Goal: Information Seeking & Learning: Compare options

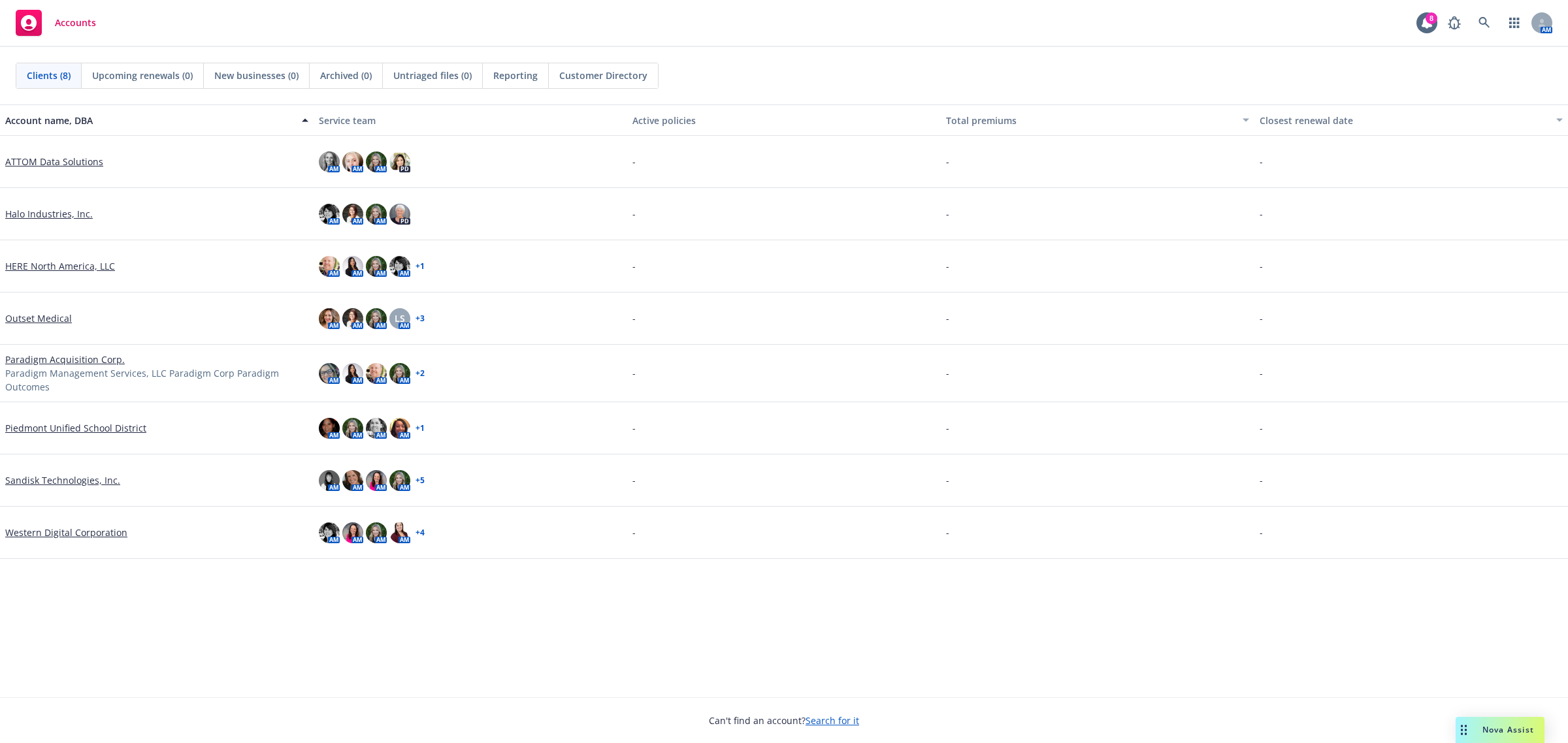
click at [41, 260] on link "HERE North America, LLC" at bounding box center [60, 266] width 110 height 13
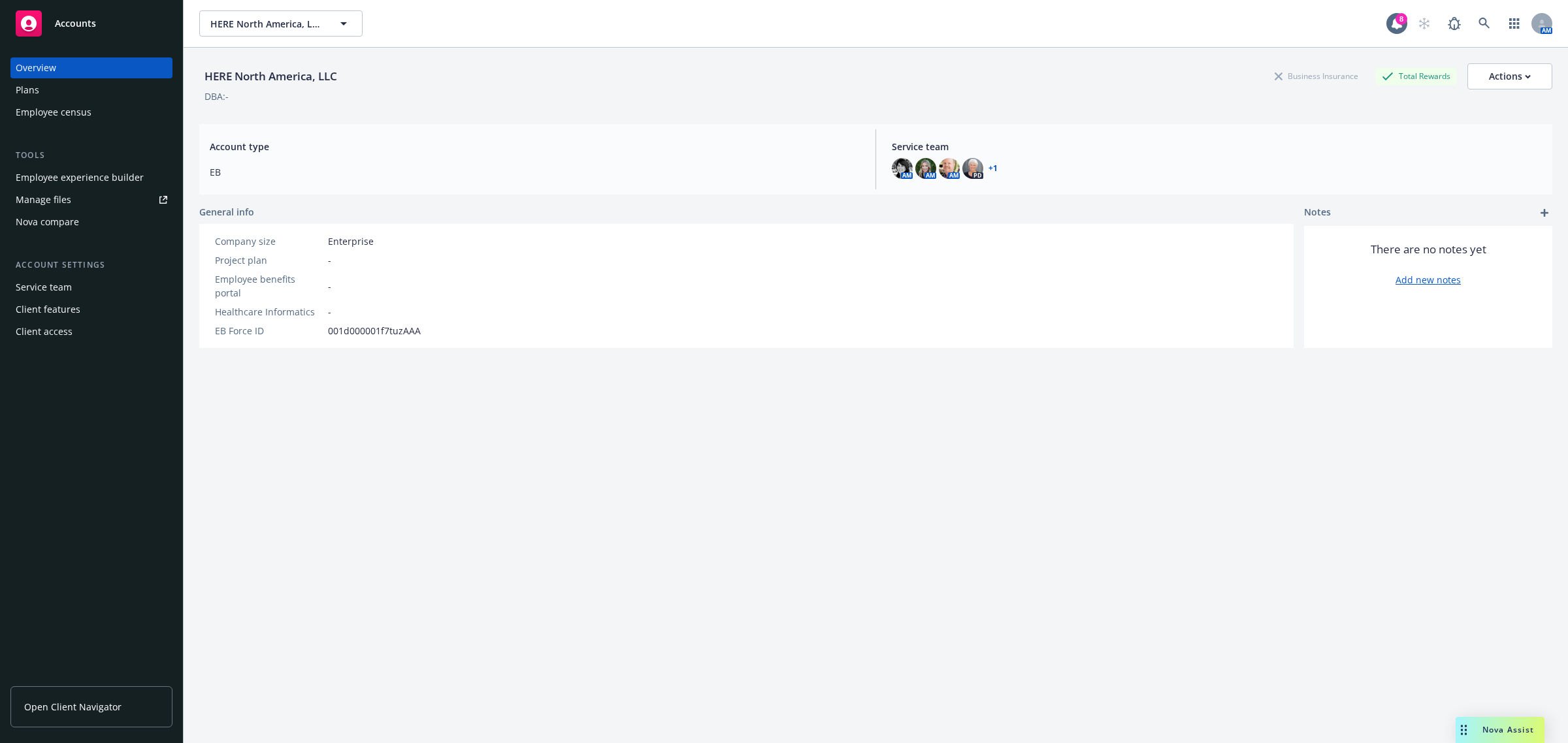
click at [86, 222] on div "Nova compare" at bounding box center [91, 222] width 152 height 21
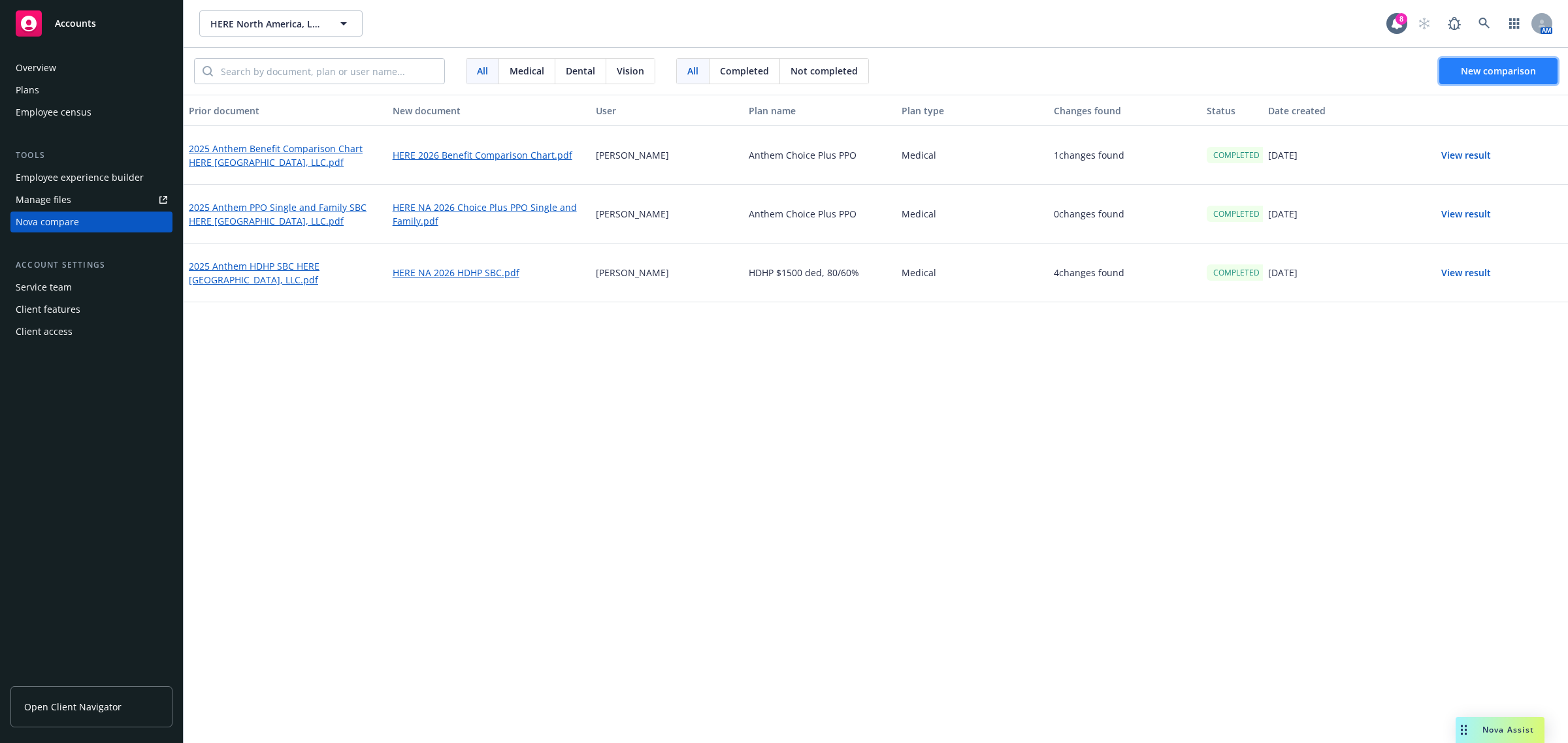
click at [1449, 75] on button "New comparison" at bounding box center [1498, 71] width 118 height 26
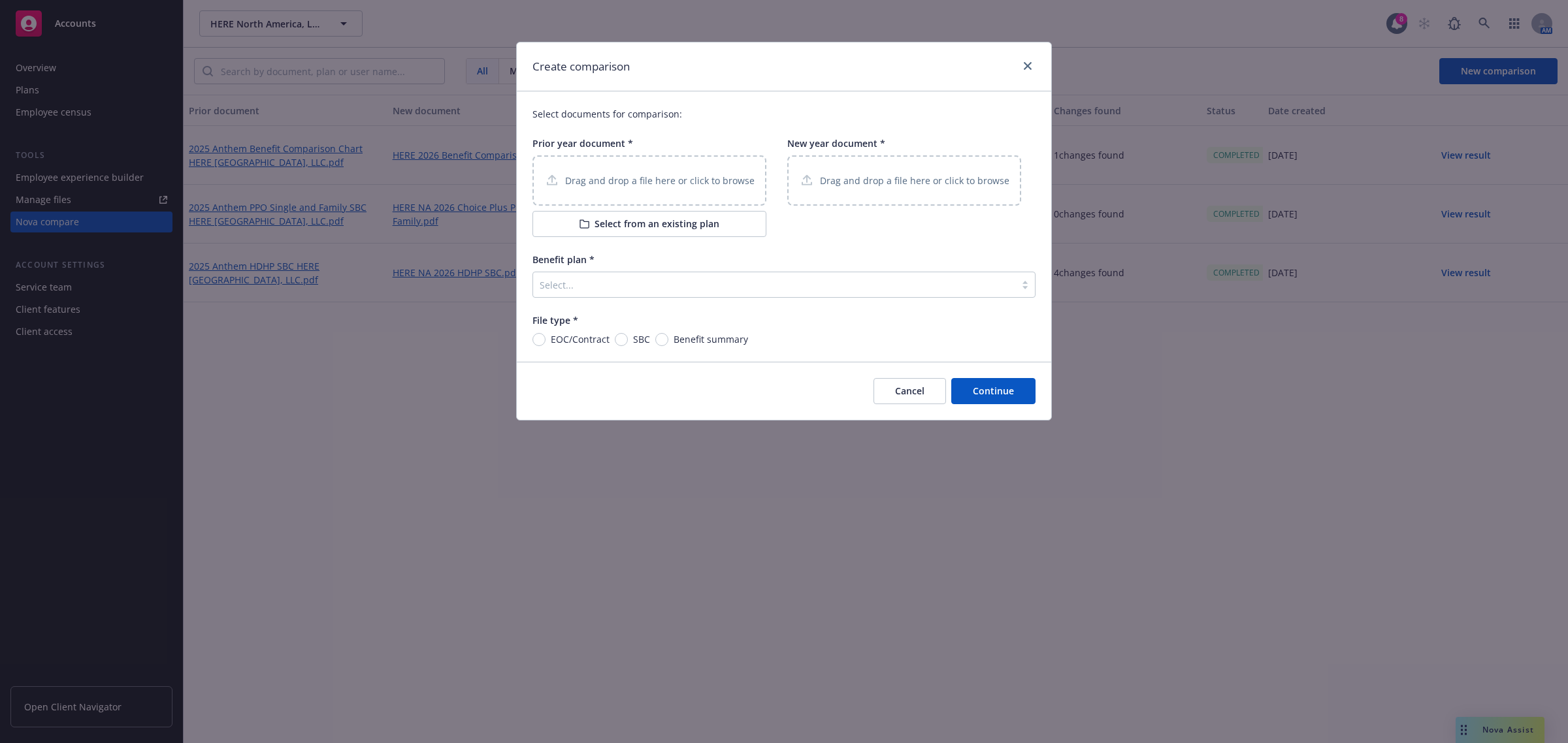
click at [677, 219] on button "Select from an existing plan" at bounding box center [649, 224] width 234 height 26
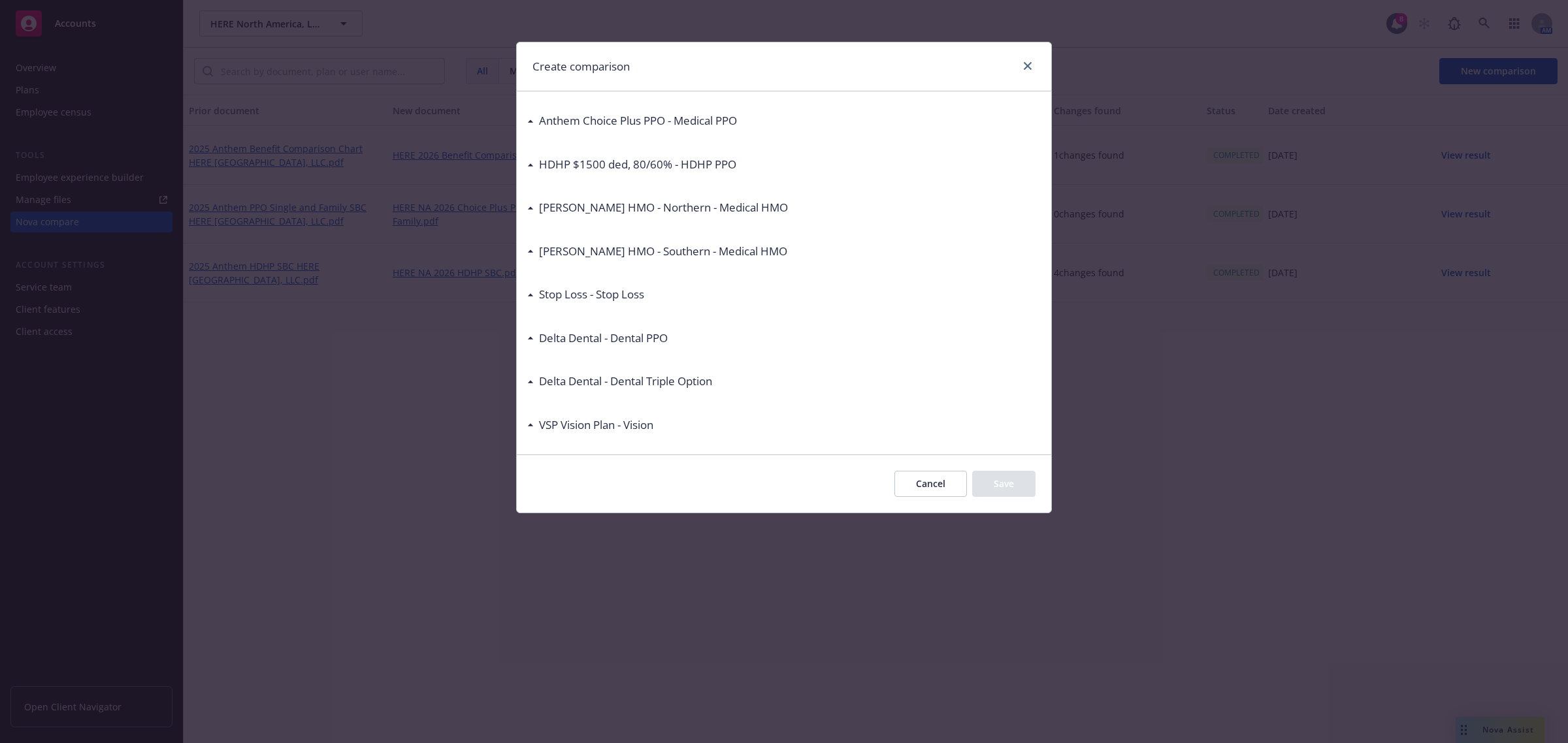
click at [526, 210] on div "Anthem Choice Plus PPO - Medical PPO pdf 2025 Anthem Stop Loss Policy HERE.pdf …" at bounding box center [784, 273] width 534 height 363
click at [536, 208] on div "[PERSON_NAME] HMO - Northern - Medical HMO" at bounding box center [661, 208] width 254 height 17
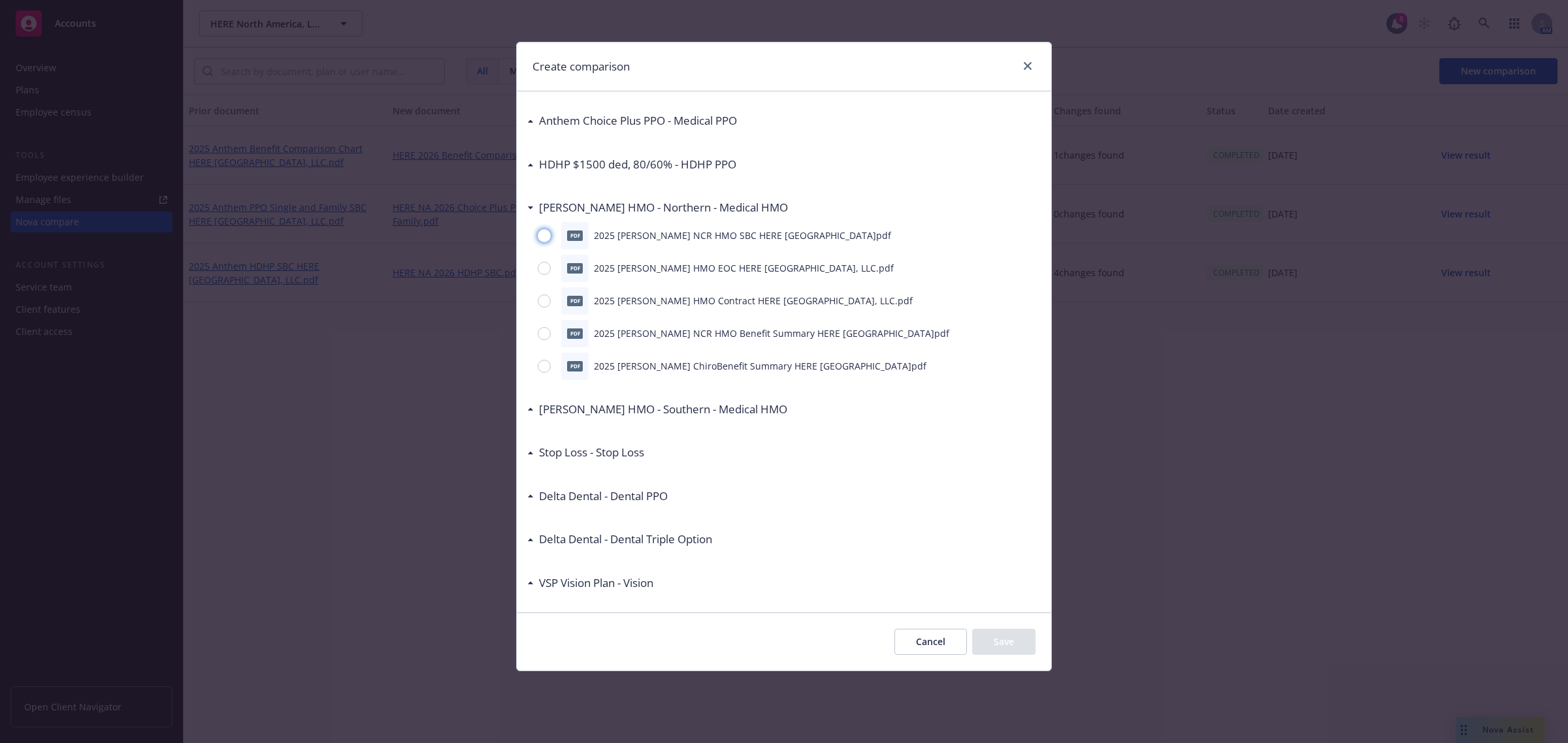
click at [542, 232] on input "radio" at bounding box center [544, 236] width 13 height 13
radio input "true"
click at [1010, 642] on button "Save" at bounding box center [1003, 642] width 63 height 26
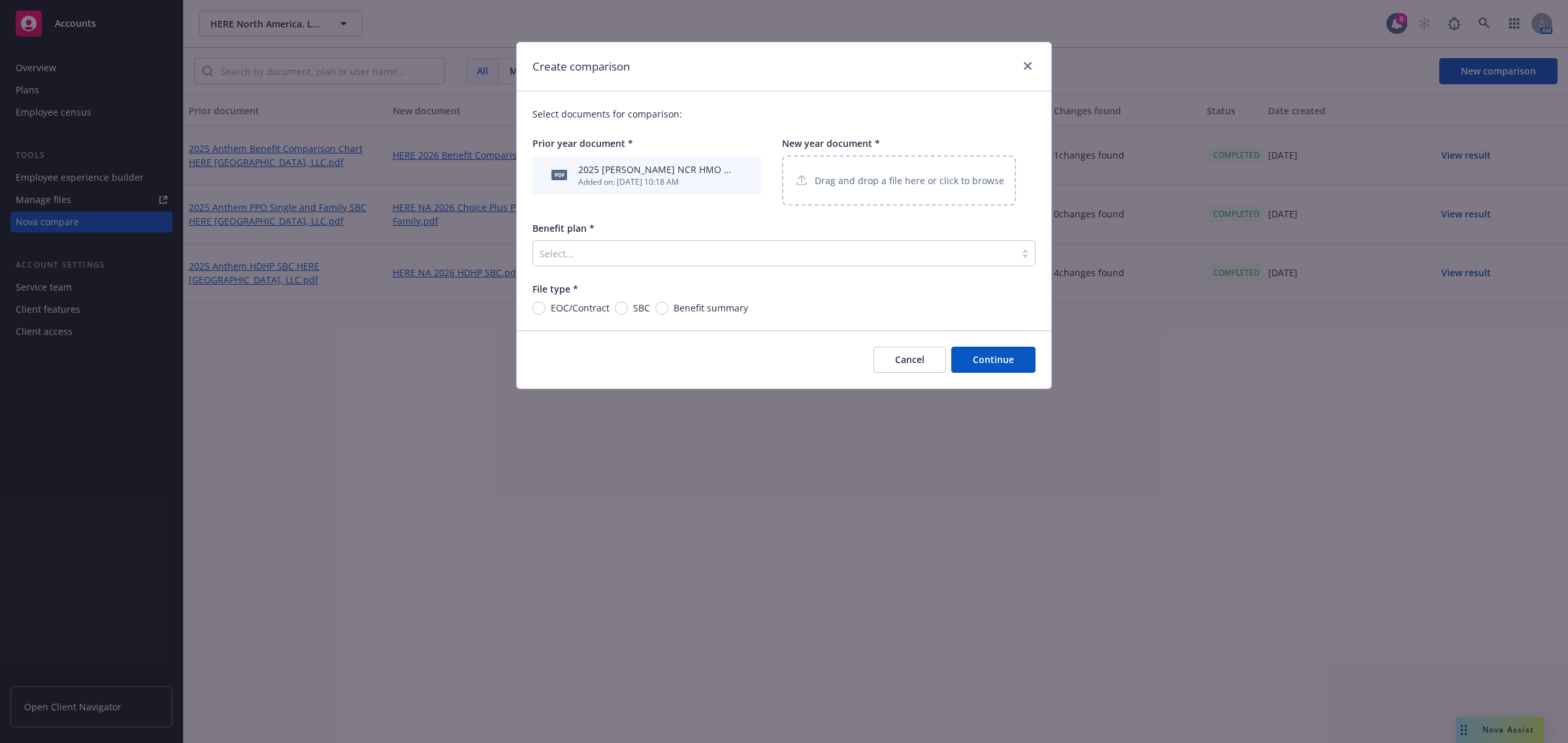
click at [855, 176] on p "Drag and drop a file here or click to browse" at bounding box center [909, 181] width 190 height 13
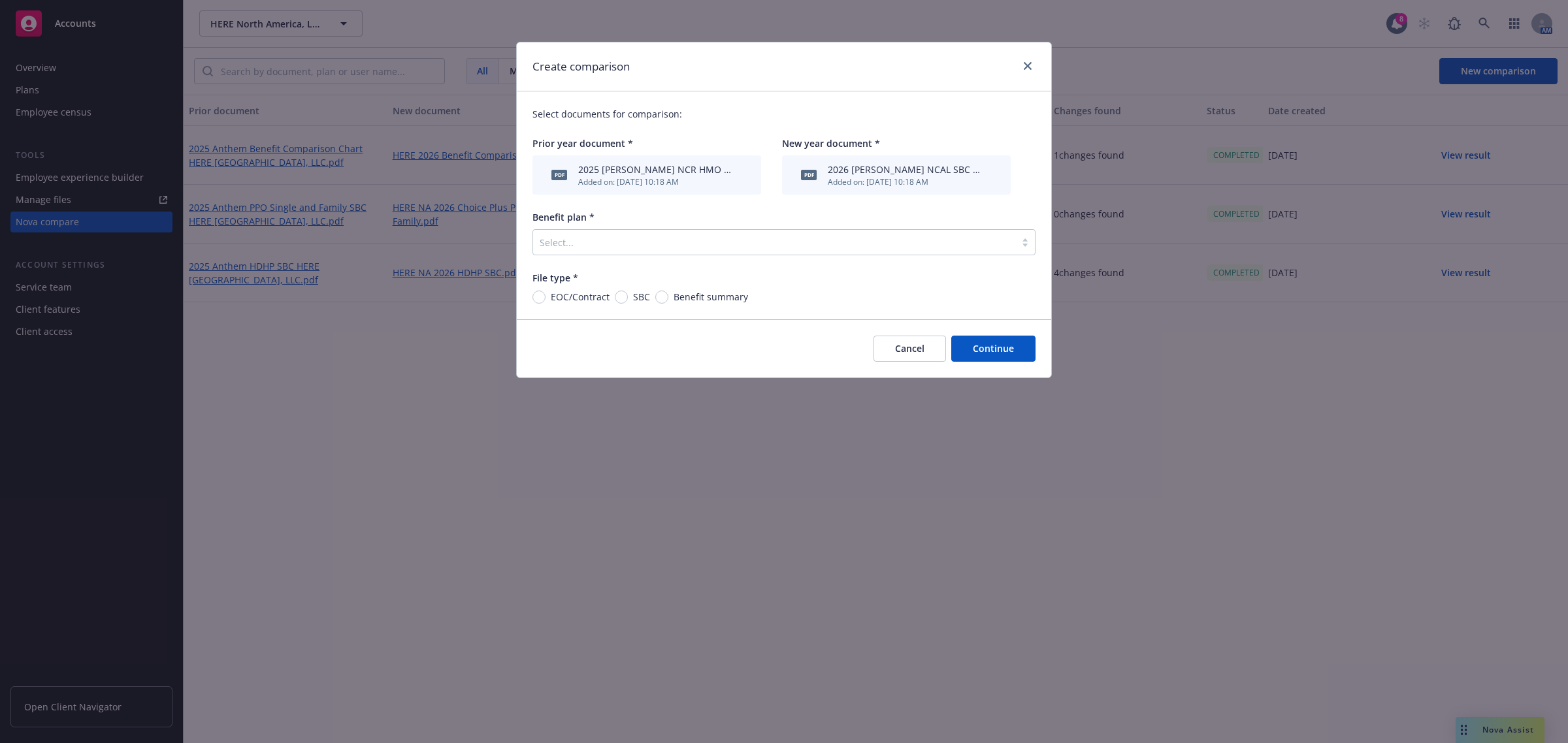
drag, startPoint x: 626, startPoint y: 294, endPoint x: 779, endPoint y: 317, distance: 154.7
click at [628, 295] on span "SBC" at bounding box center [639, 297] width 22 height 13
click at [626, 295] on input "SBC" at bounding box center [621, 297] width 13 height 13
radio input "true"
click at [1013, 348] on button "Continue" at bounding box center [993, 348] width 84 height 26
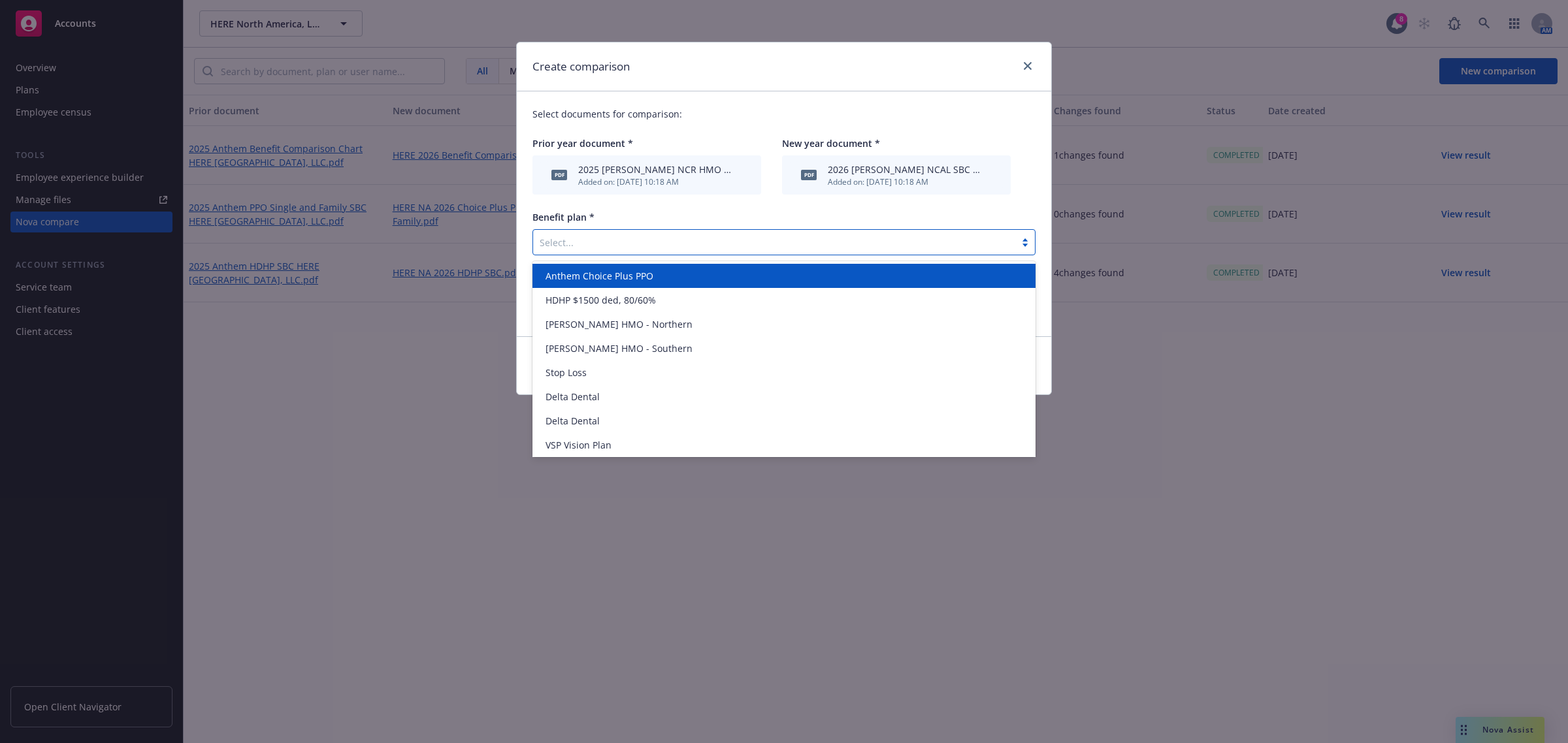
click at [578, 237] on div at bounding box center [774, 242] width 469 height 16
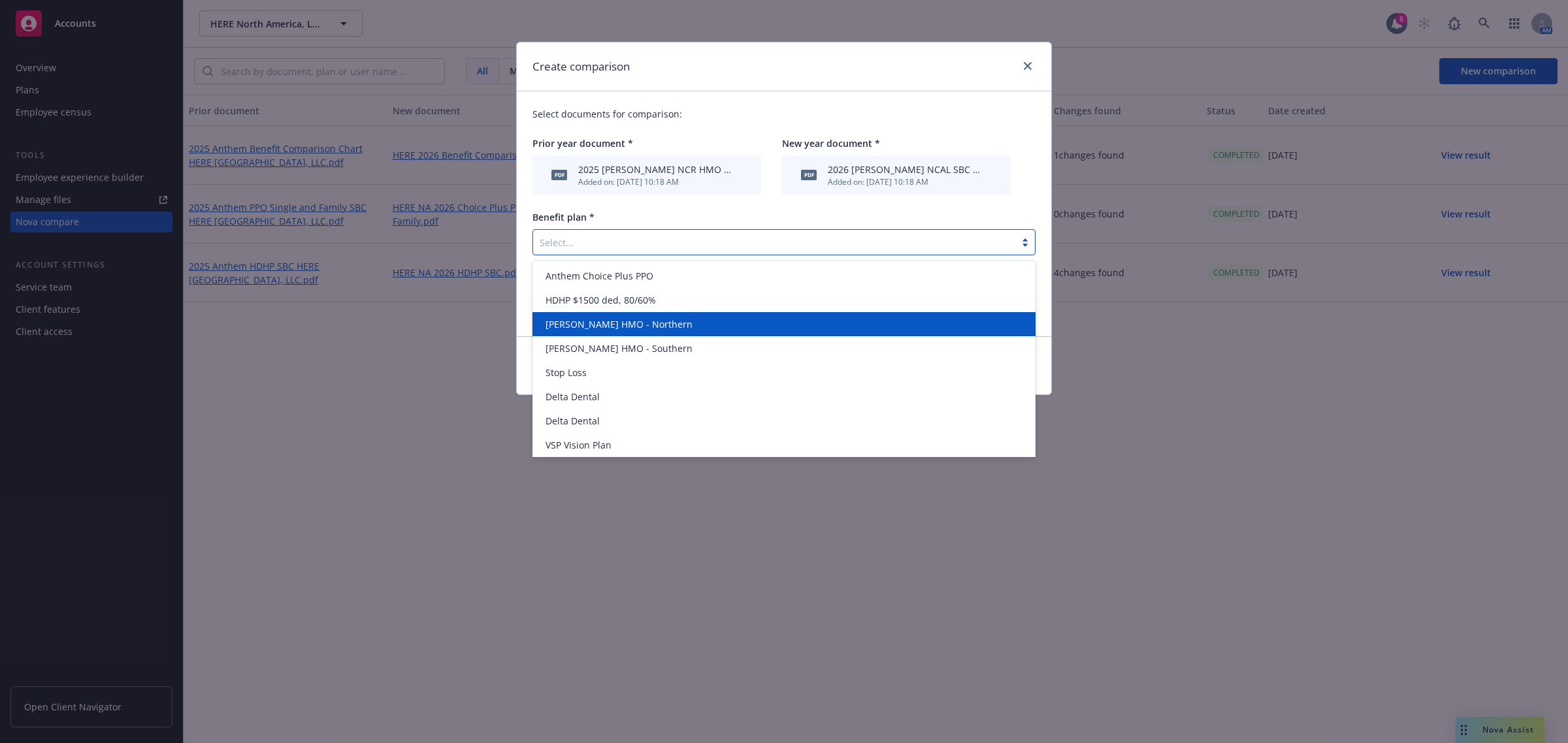
click at [640, 327] on span "[PERSON_NAME] HMO - Northern" at bounding box center [619, 324] width 147 height 13
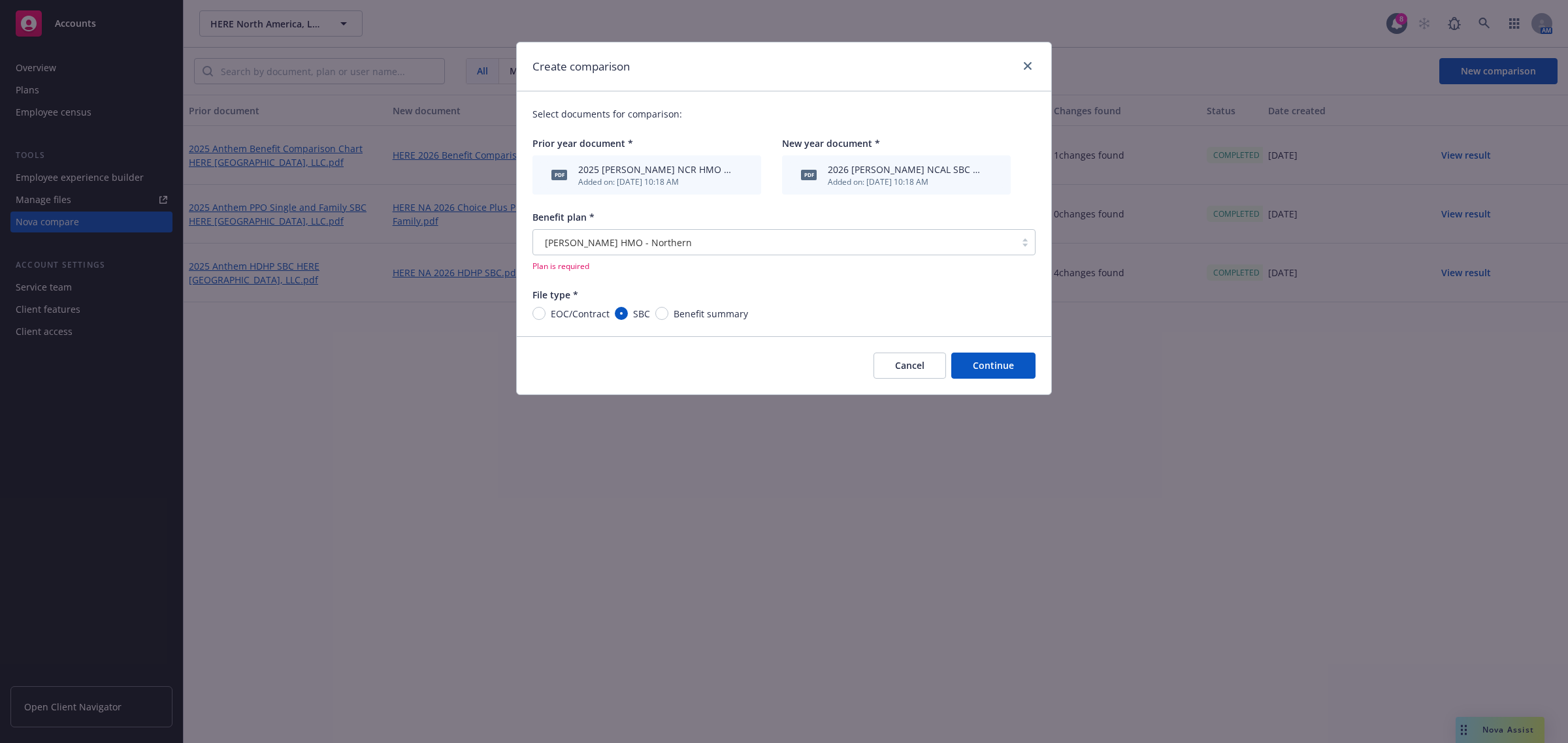
click at [980, 361] on button "Continue" at bounding box center [993, 365] width 84 height 26
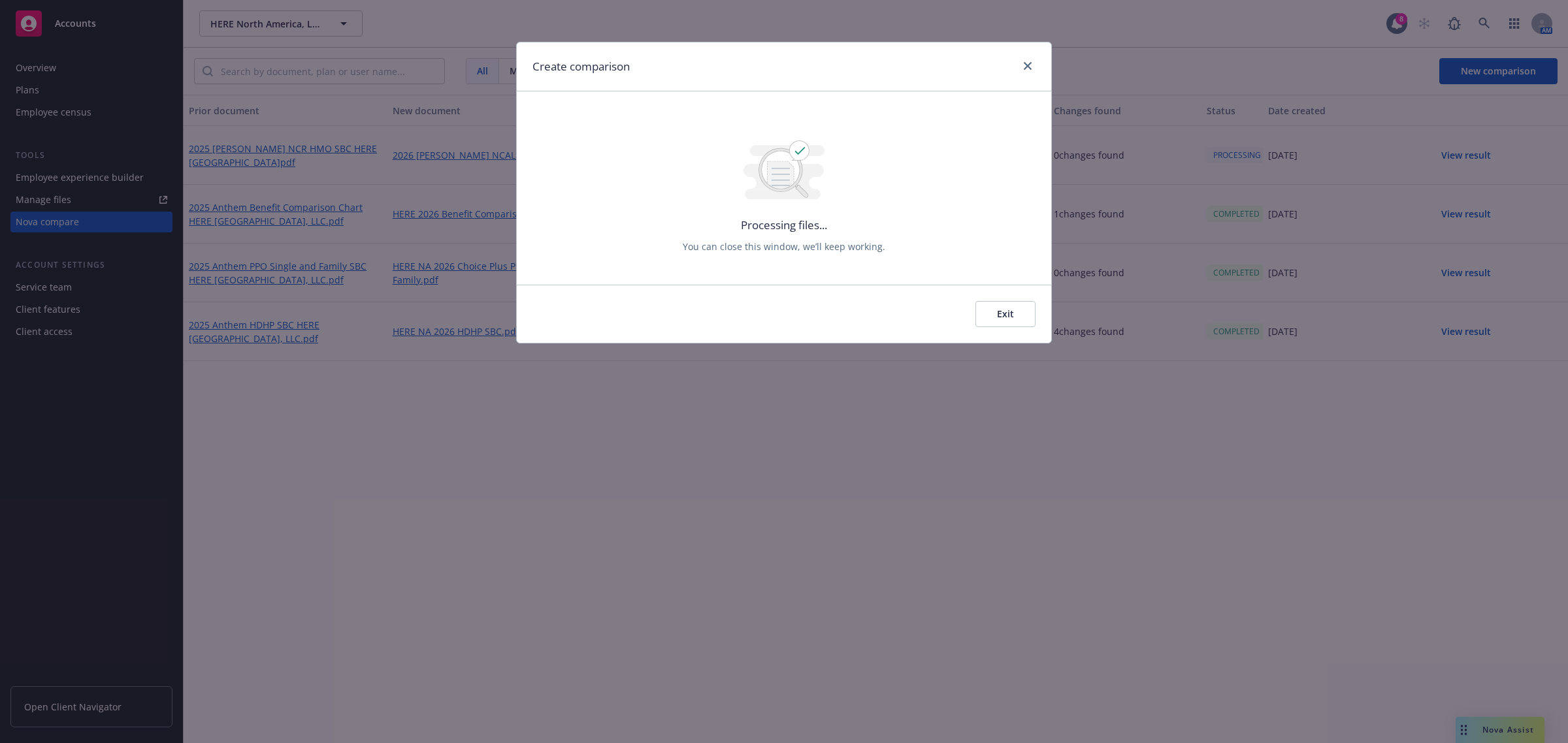
click at [989, 312] on button "Exit" at bounding box center [1005, 314] width 60 height 26
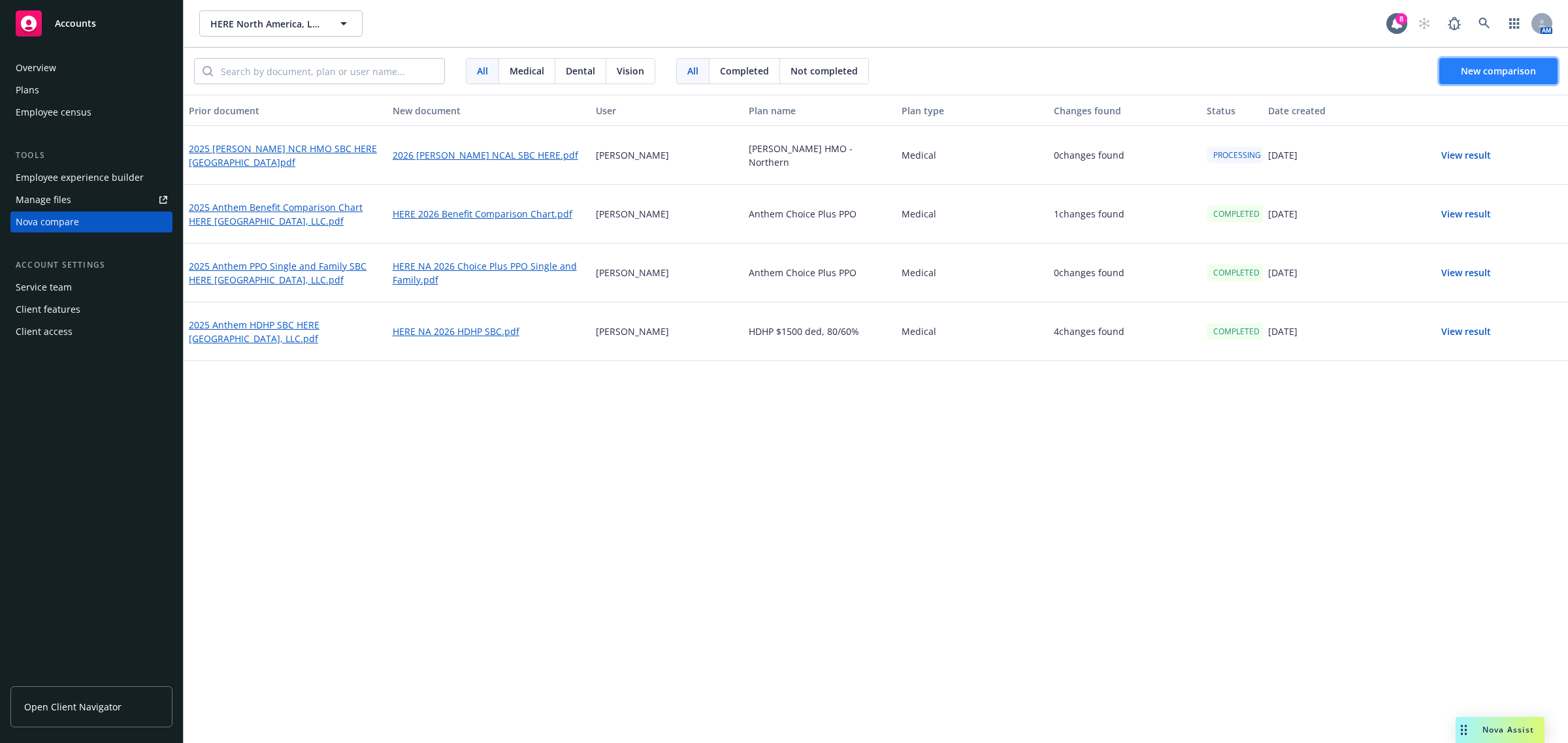
click at [1470, 65] on span "New comparison" at bounding box center [1498, 71] width 75 height 13
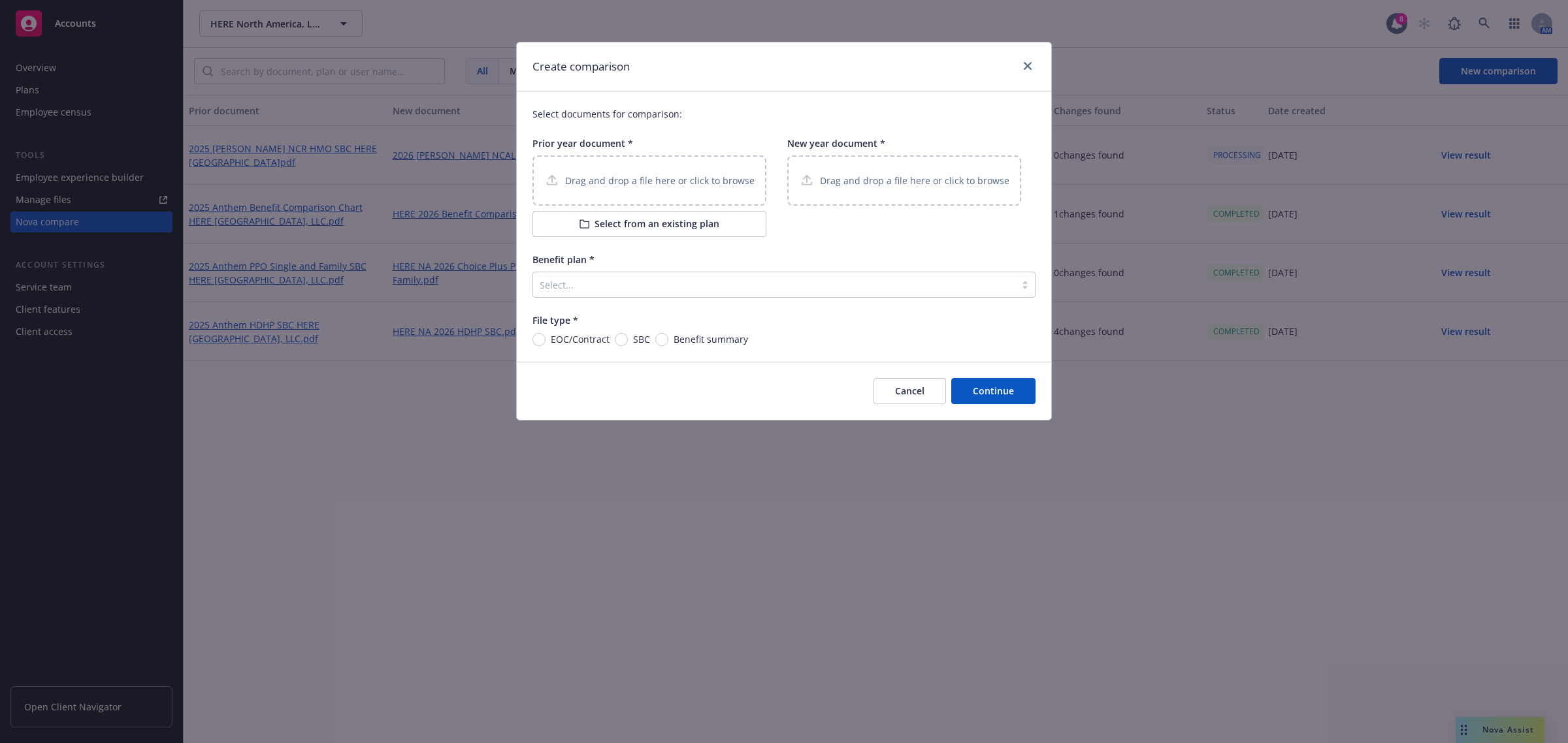
click at [681, 222] on button "Select from an existing plan" at bounding box center [649, 224] width 234 height 26
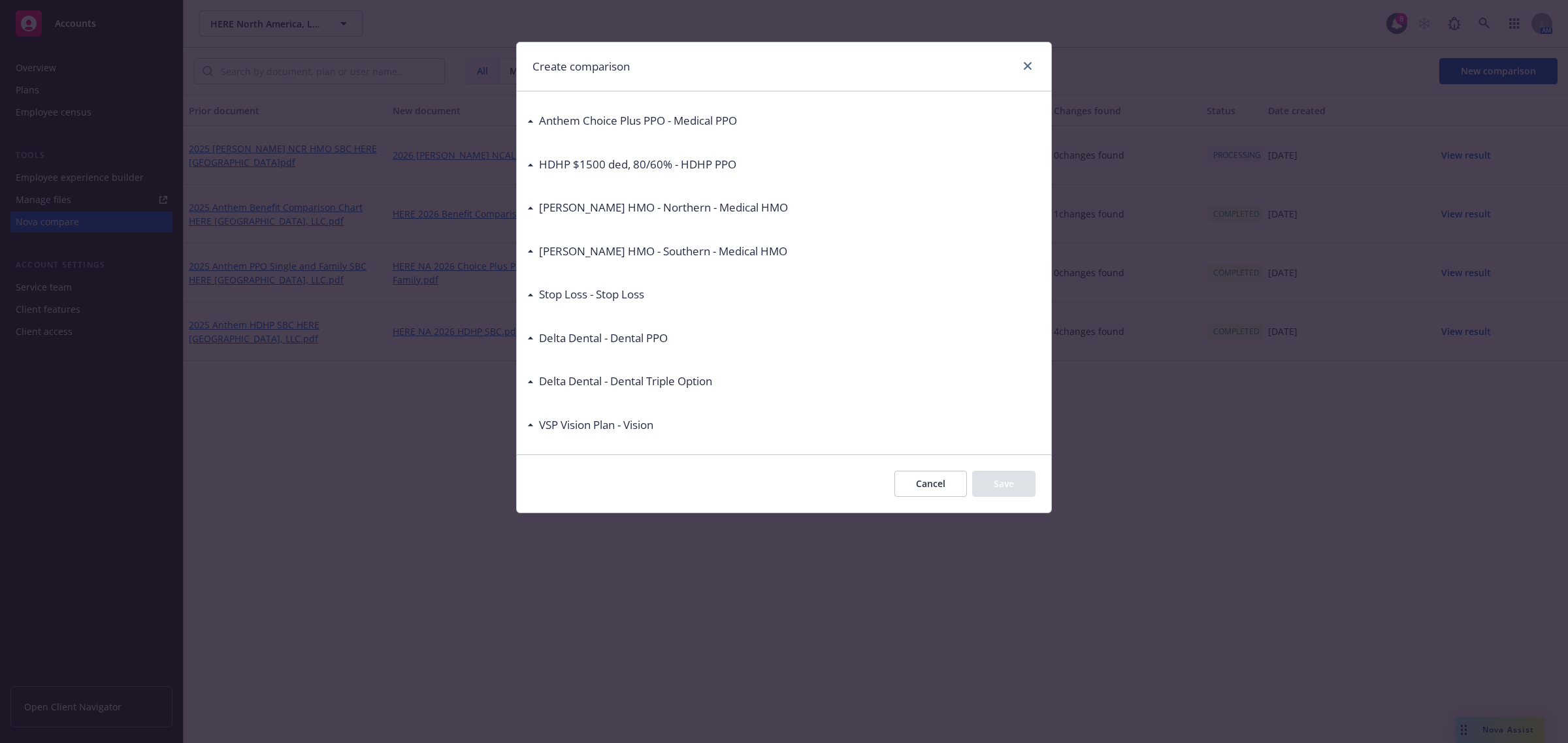
click at [533, 211] on div "[PERSON_NAME] HMO - Northern - Medical HMO" at bounding box center [658, 208] width 260 height 17
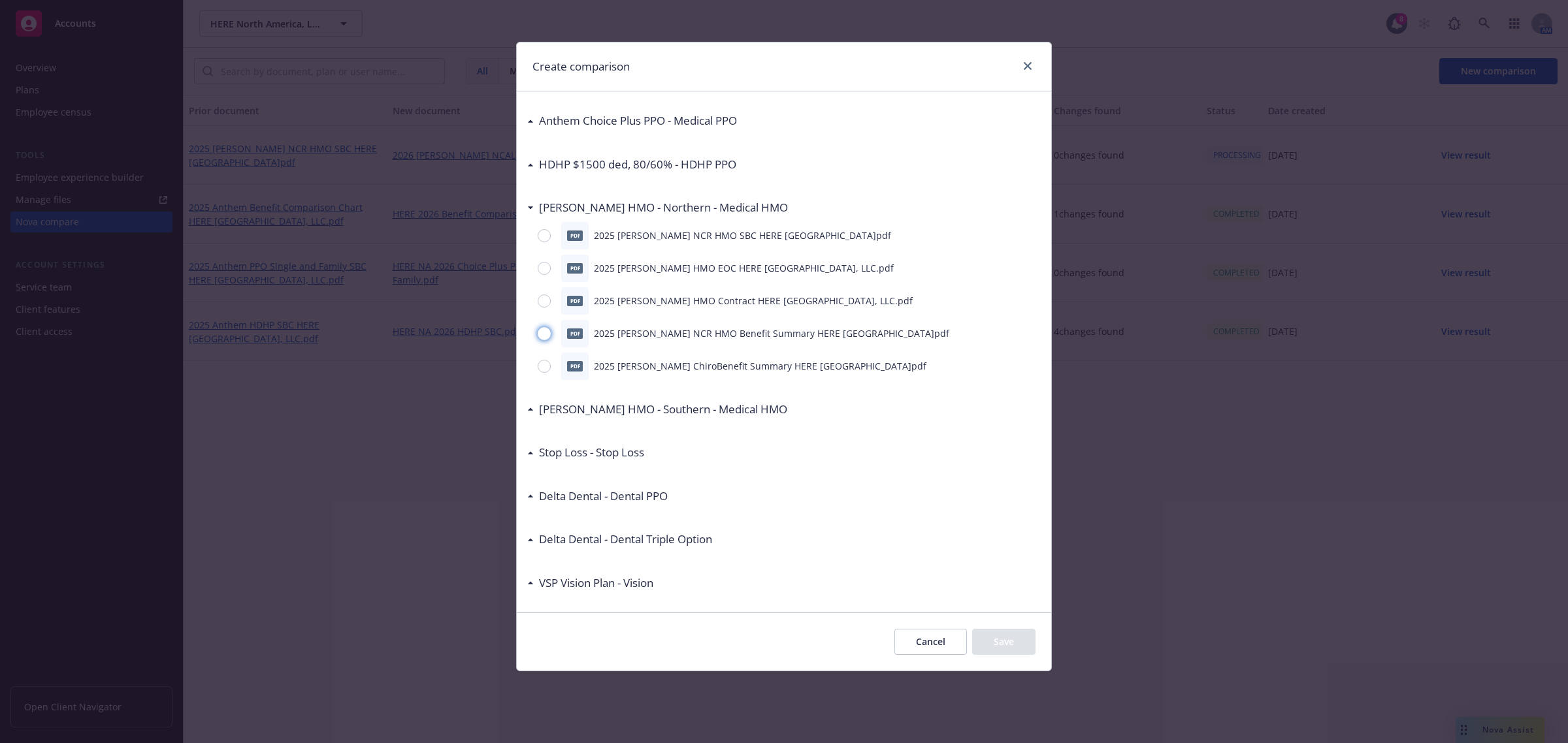
click at [544, 330] on input "radio" at bounding box center [544, 334] width 13 height 13
radio input "true"
click at [1004, 635] on button "Save" at bounding box center [1003, 642] width 63 height 26
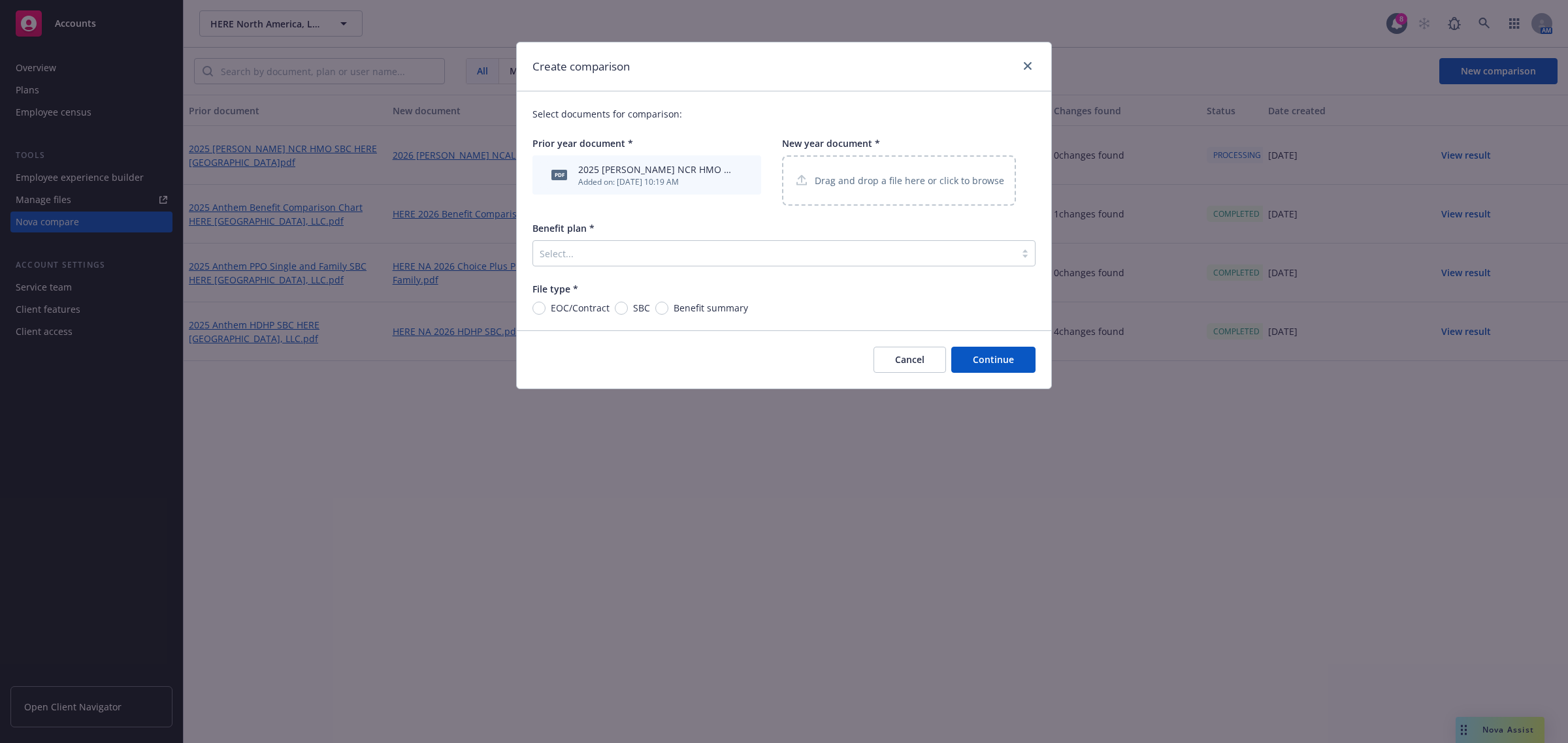
click at [881, 169] on div "Drag and drop a file here or click to browse" at bounding box center [899, 181] width 234 height 51
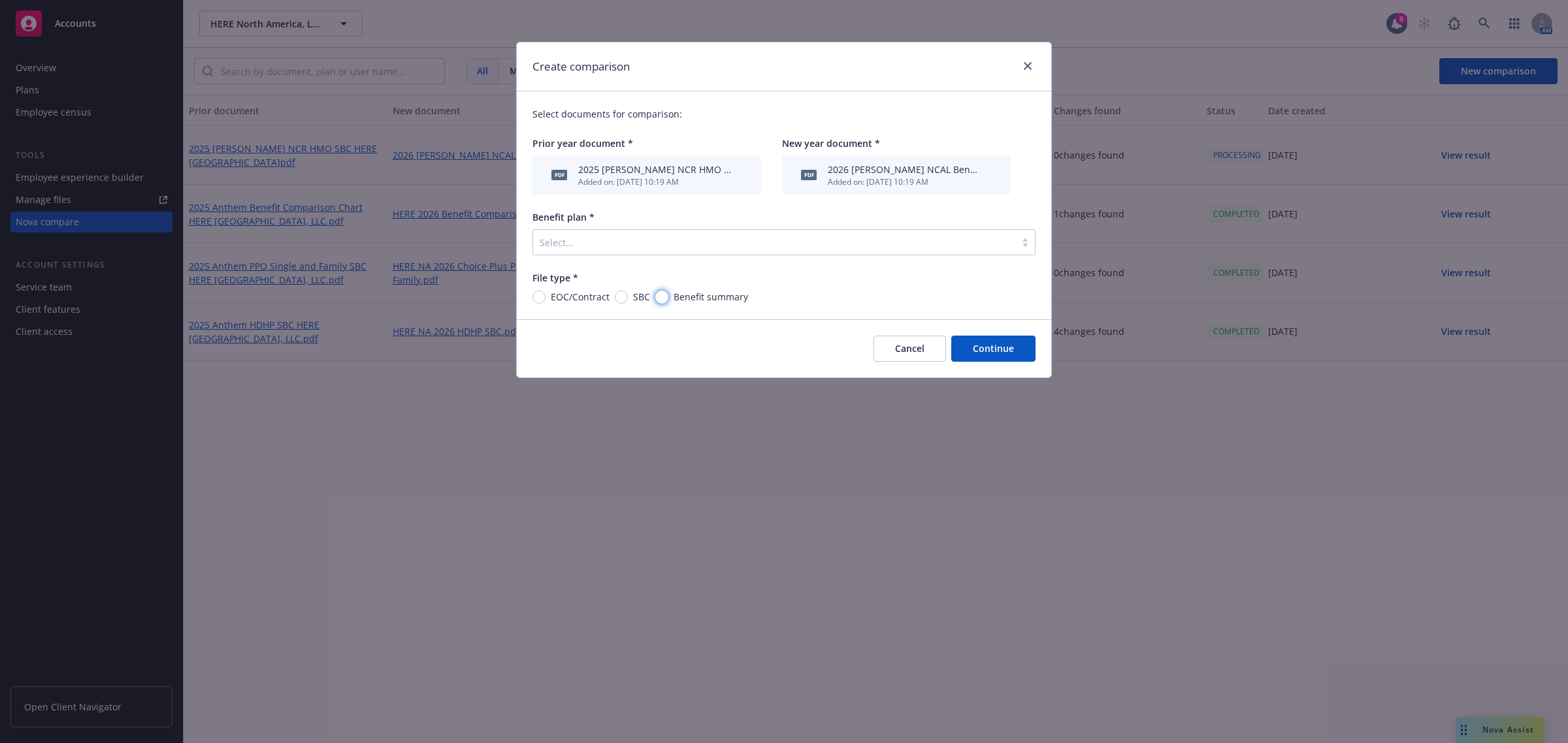
click at [655, 297] on input "Benefit summary" at bounding box center [662, 297] width 13 height 13
radio input "true"
click at [637, 250] on div "Select..." at bounding box center [774, 242] width 482 height 21
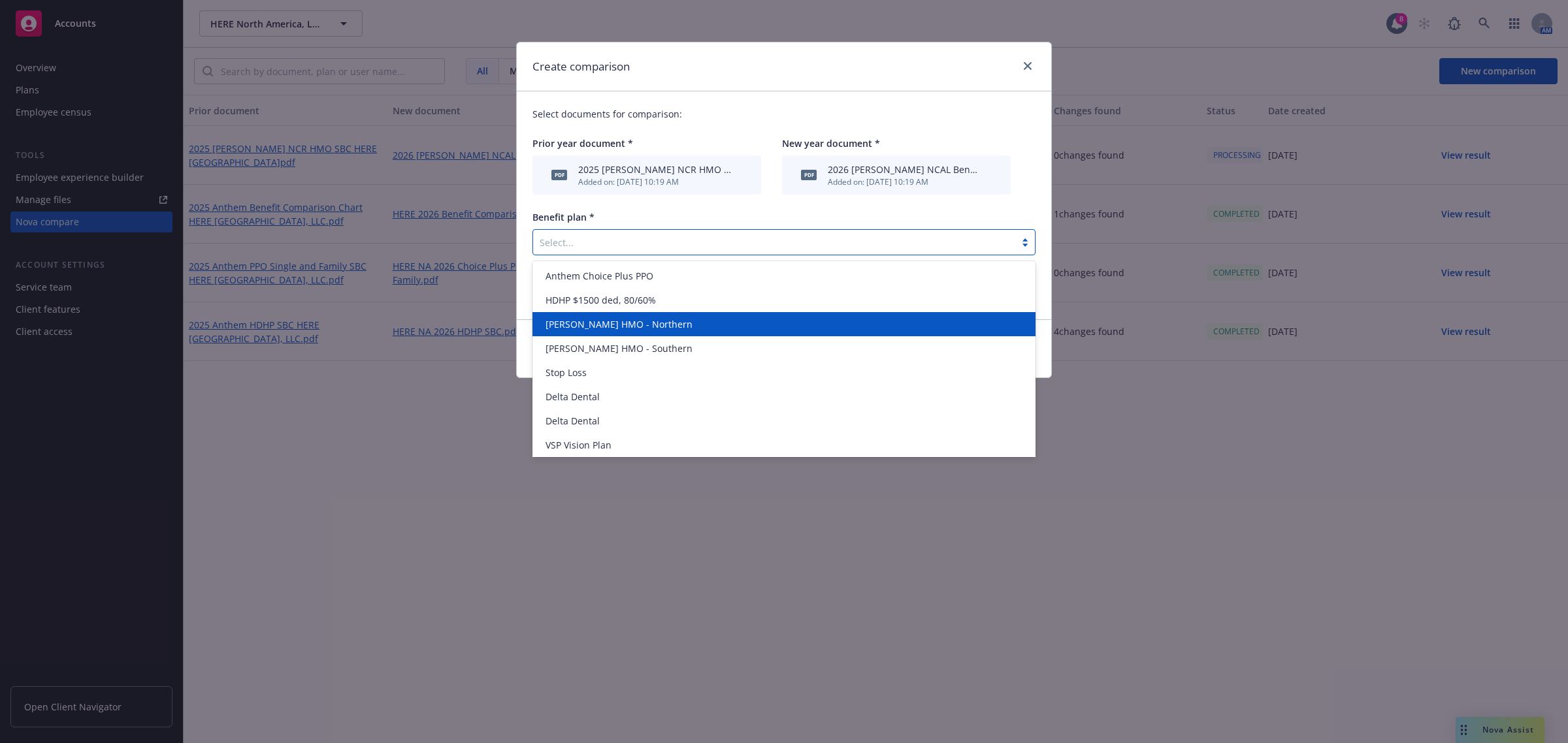
click at [639, 324] on span "[PERSON_NAME] HMO - Northern" at bounding box center [619, 324] width 147 height 13
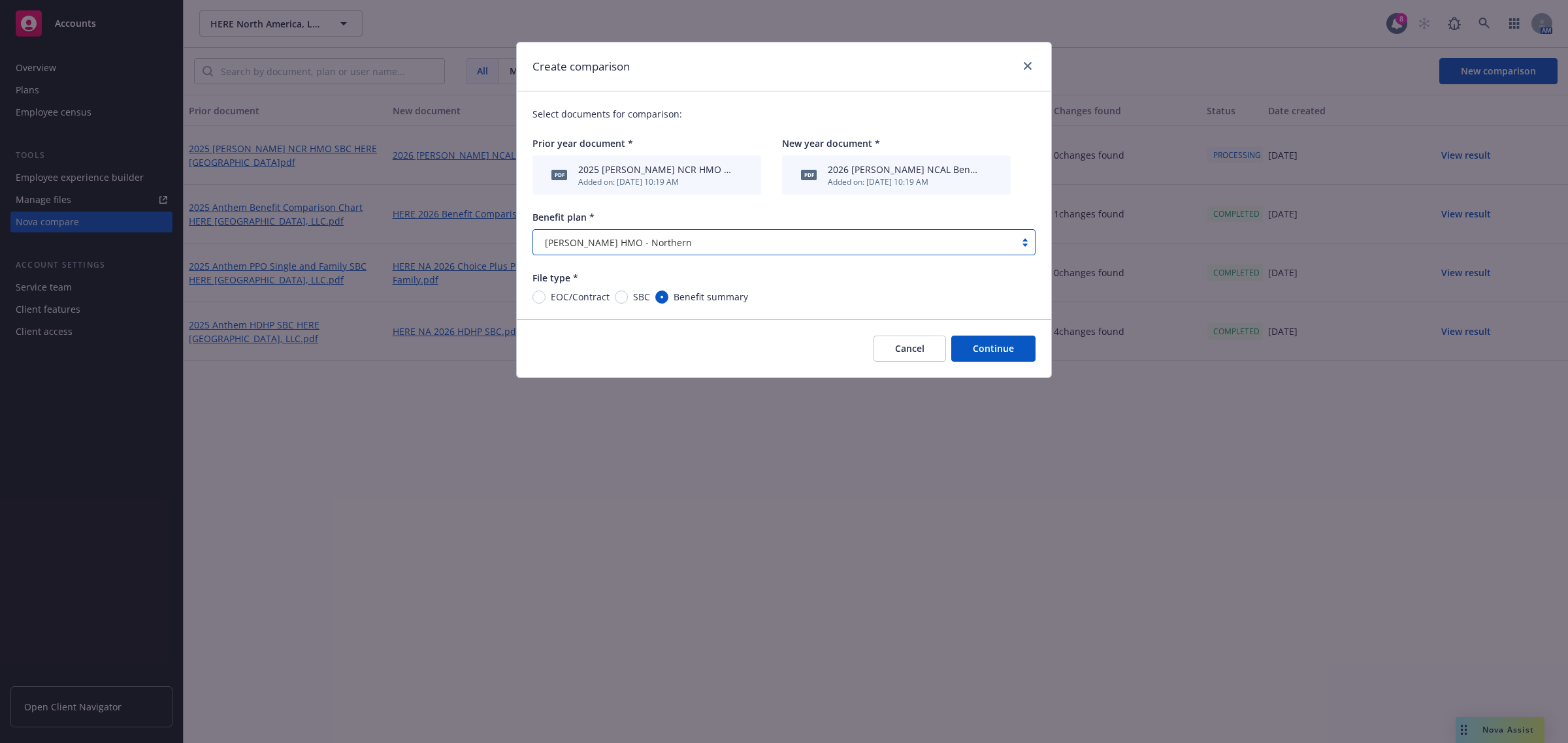
click at [994, 356] on button "Continue" at bounding box center [993, 348] width 84 height 26
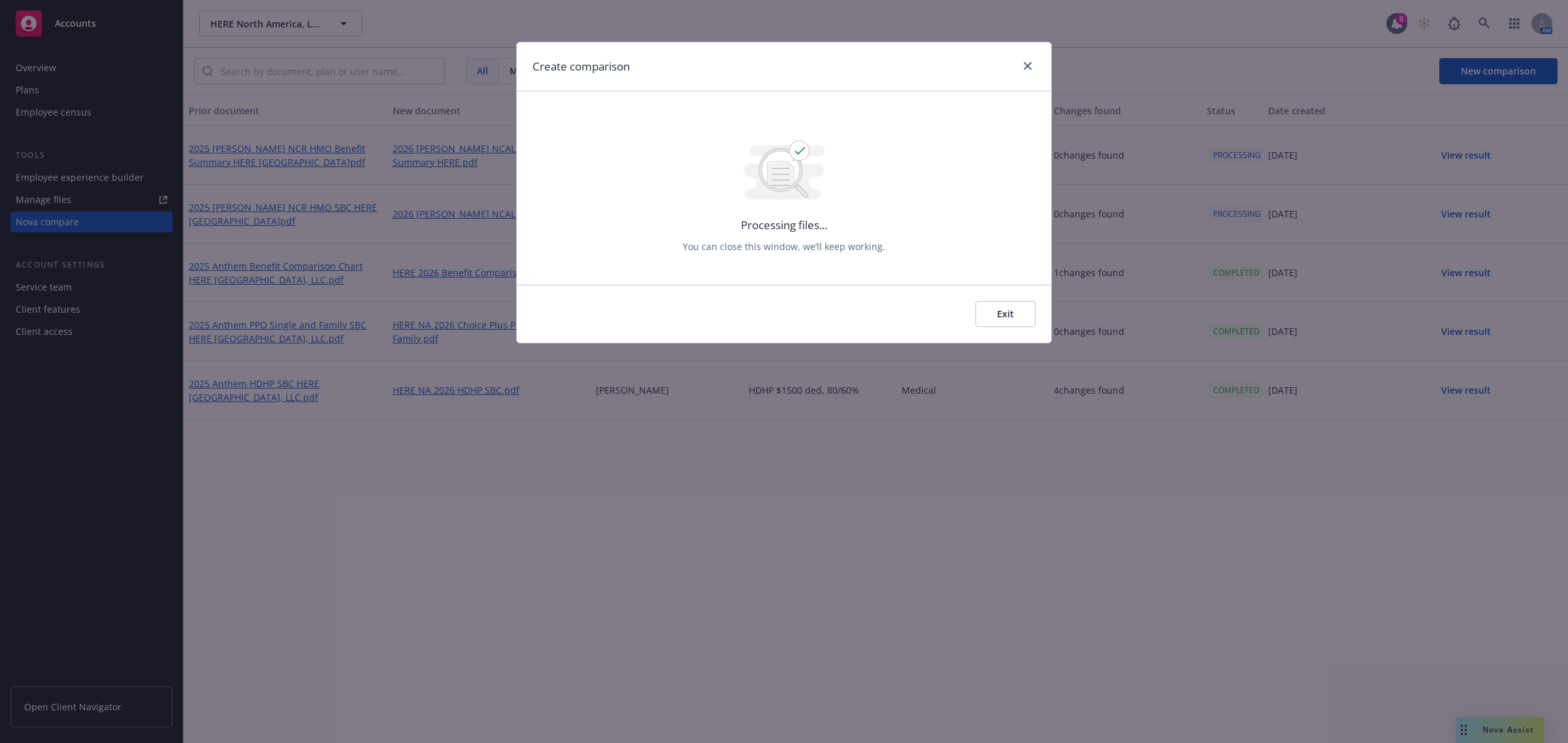
click at [990, 320] on button "Exit" at bounding box center [1005, 314] width 60 height 26
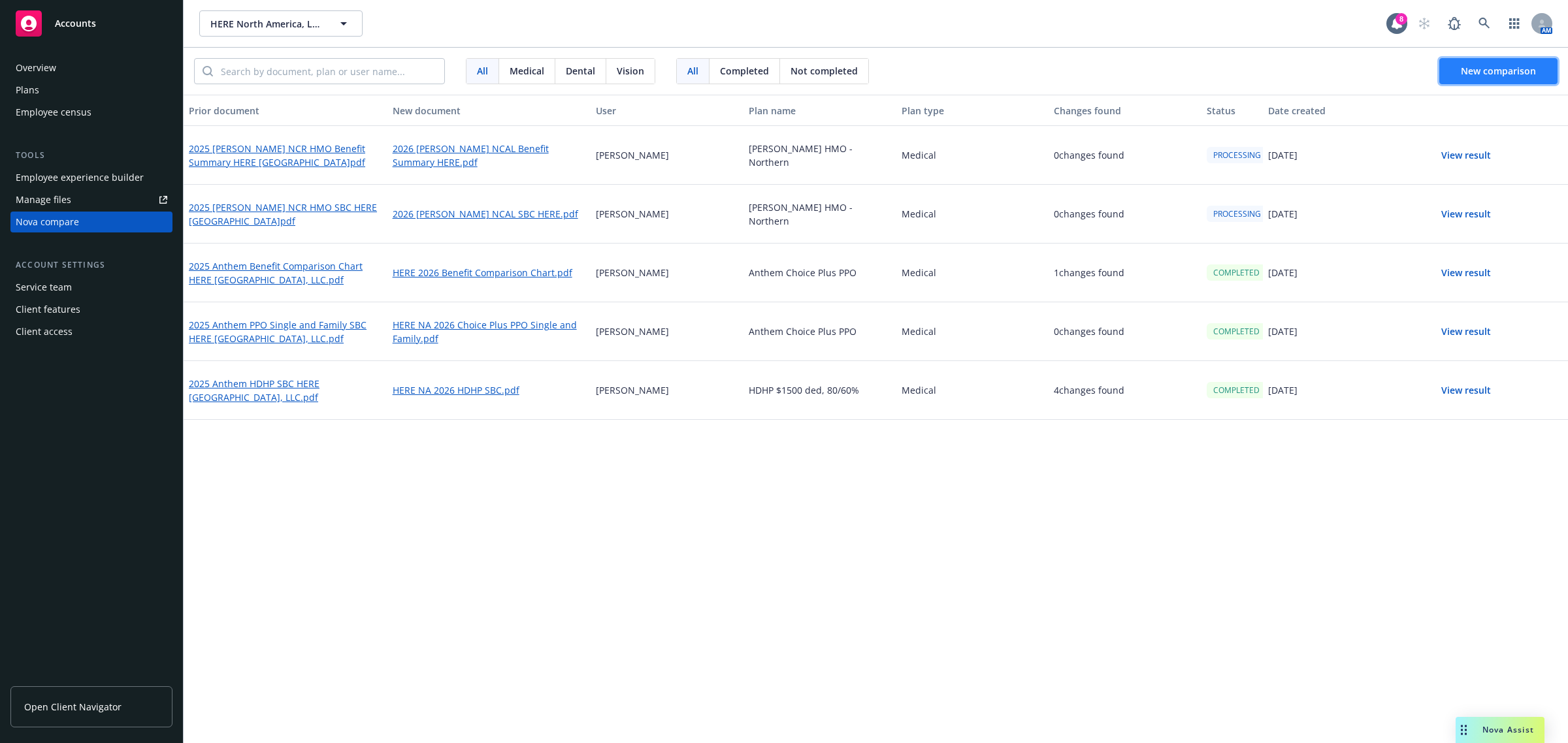
click at [1496, 69] on span "New comparison" at bounding box center [1498, 71] width 75 height 13
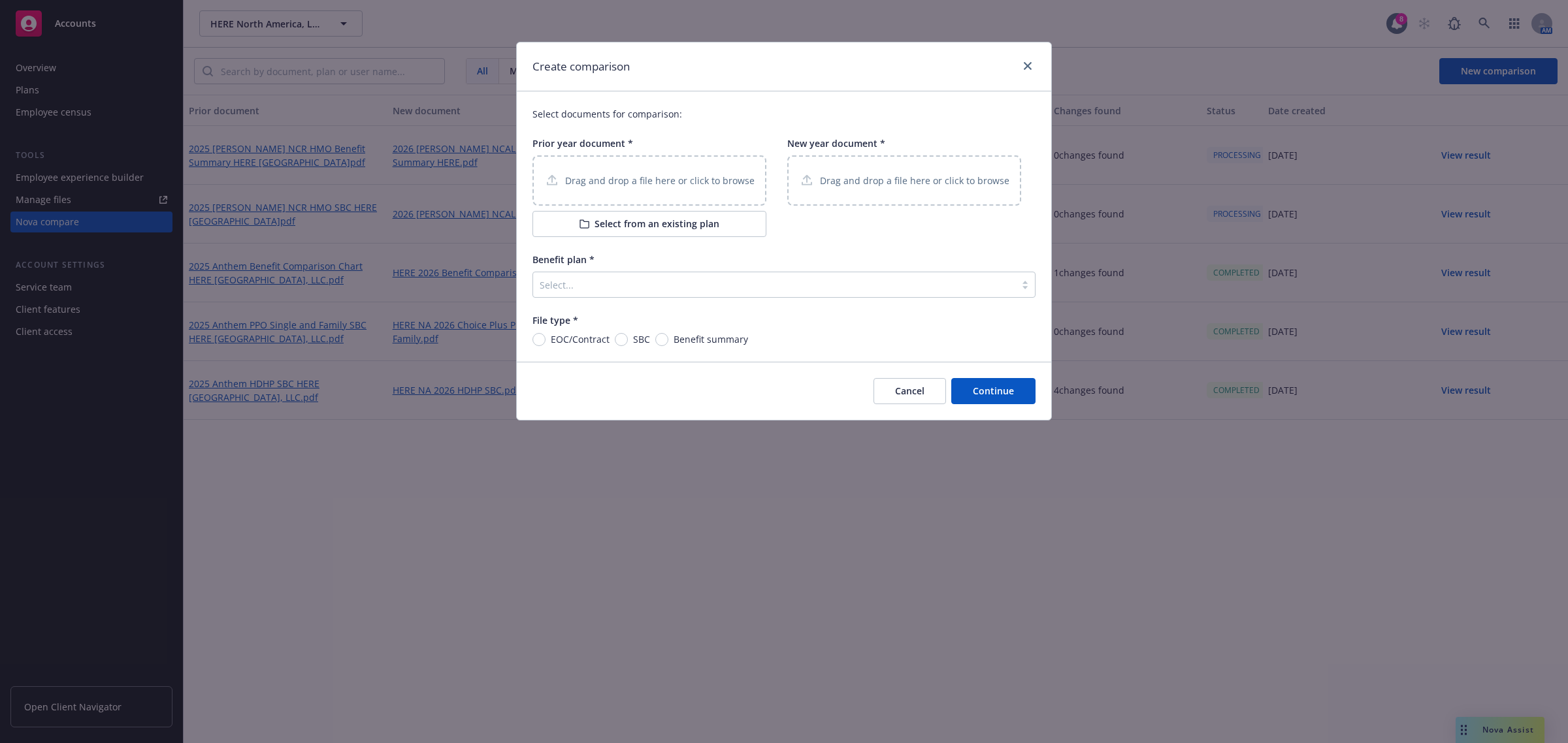
click at [586, 217] on button "Select from an existing plan" at bounding box center [649, 224] width 234 height 26
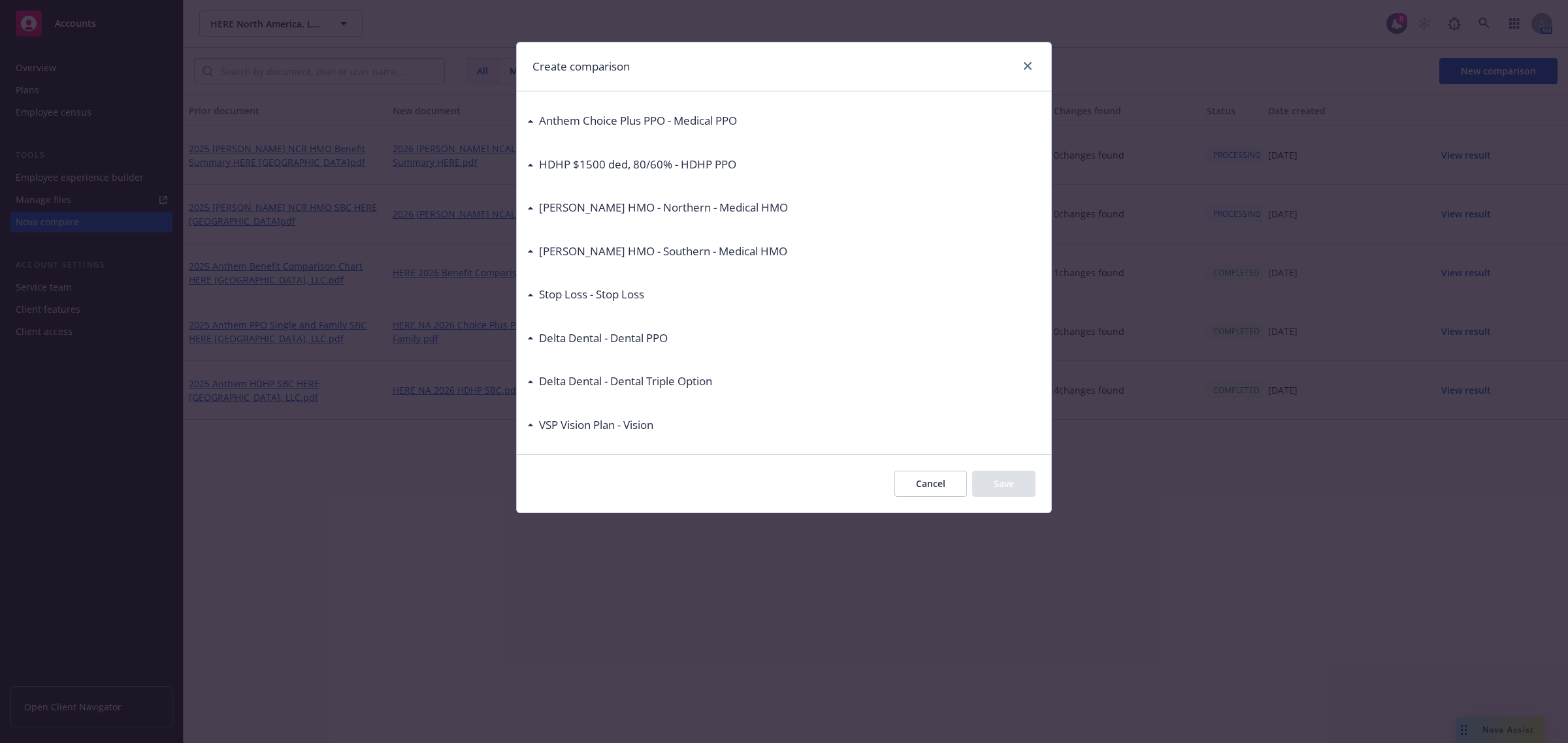
click at [529, 213] on div "[PERSON_NAME] HMO - Northern - Medical HMO" at bounding box center [658, 208] width 260 height 17
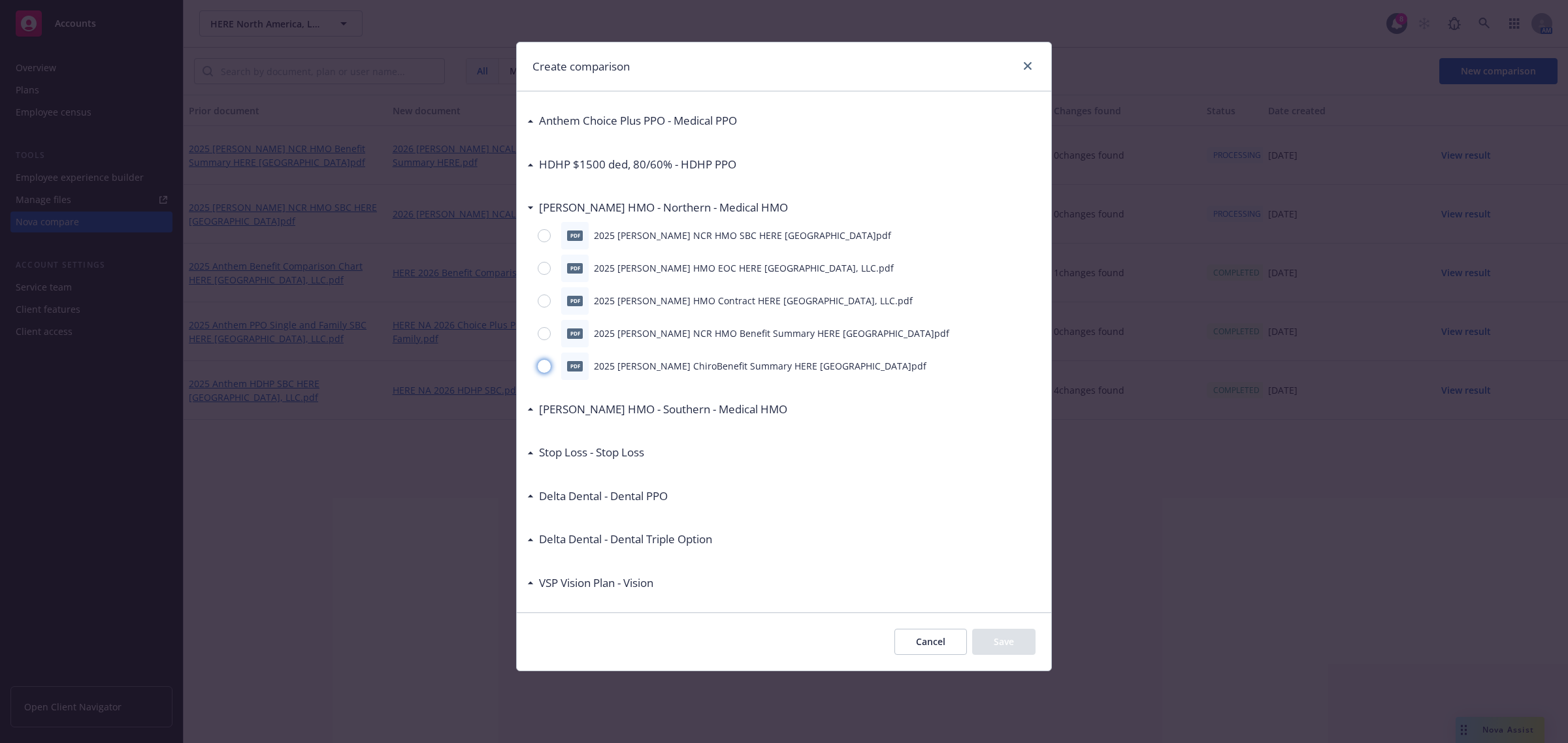
click at [538, 364] on input "radio" at bounding box center [544, 367] width 13 height 13
radio input "true"
click at [1000, 639] on button "Save" at bounding box center [1003, 642] width 63 height 26
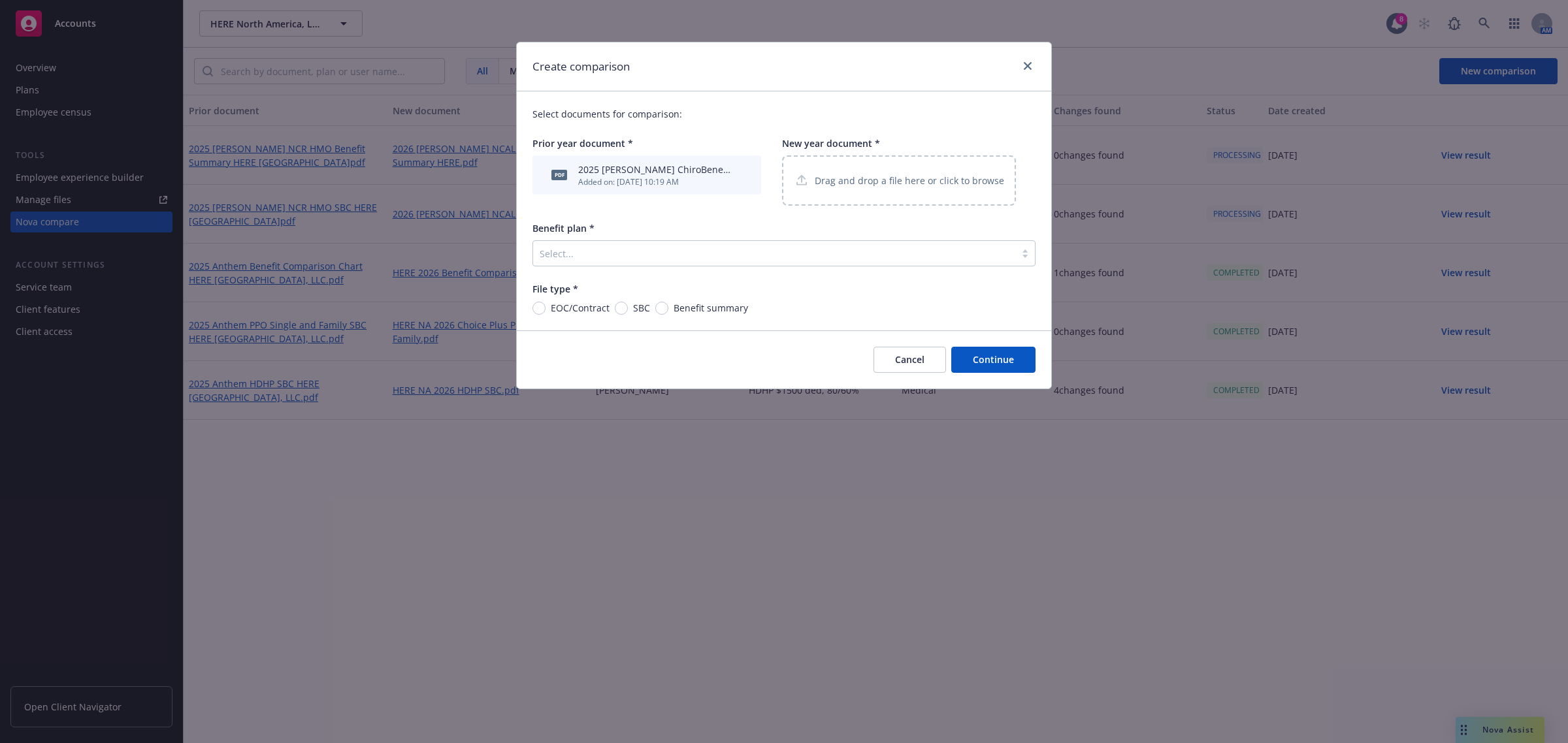
click at [867, 179] on p "Drag and drop a file here or click to browse" at bounding box center [909, 181] width 190 height 13
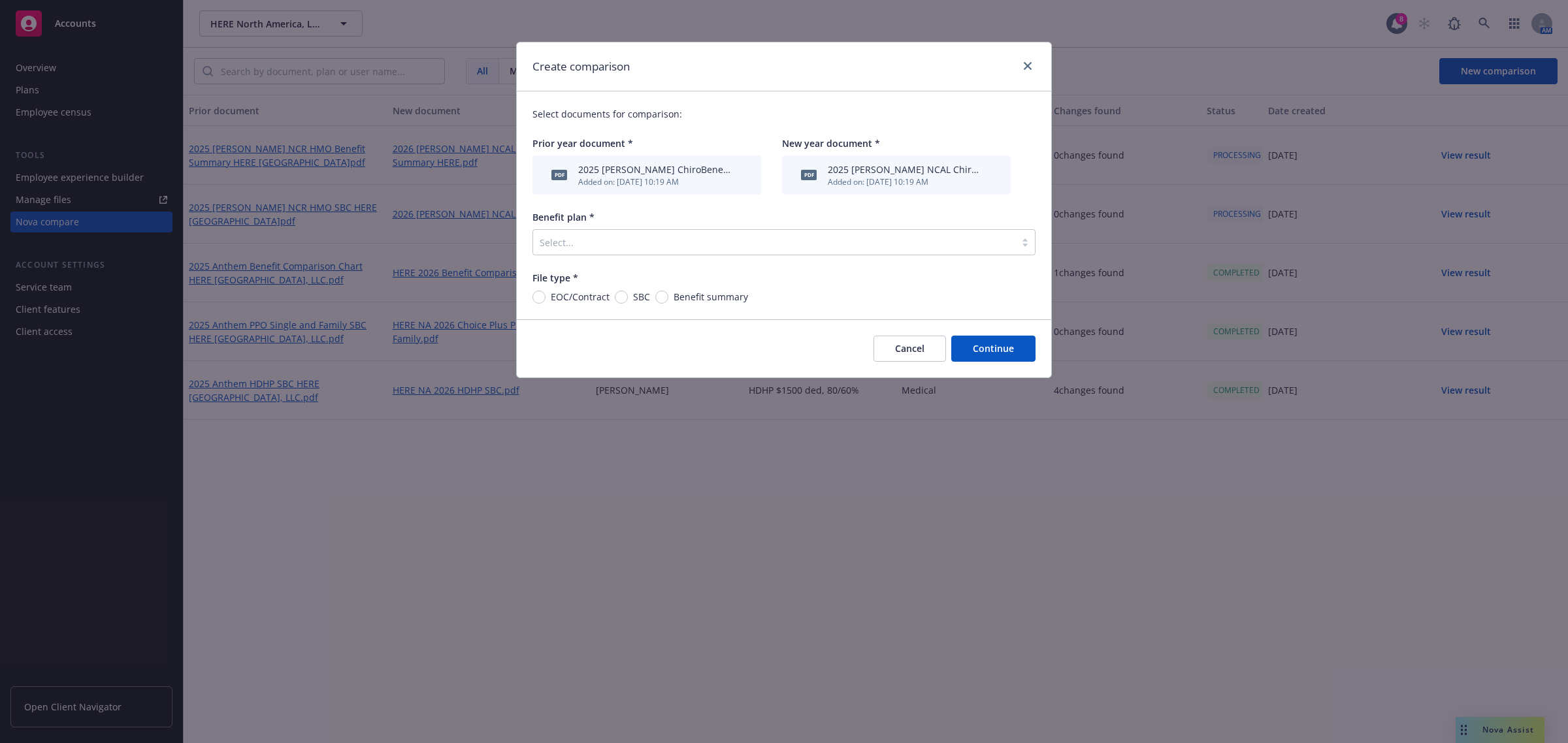
click at [668, 301] on span "Benefit summary" at bounding box center [707, 297] width 80 height 13
click at [667, 301] on input "Benefit summary" at bounding box center [662, 297] width 13 height 13
radio input "true"
click at [655, 232] on div "Select..." at bounding box center [784, 242] width 503 height 26
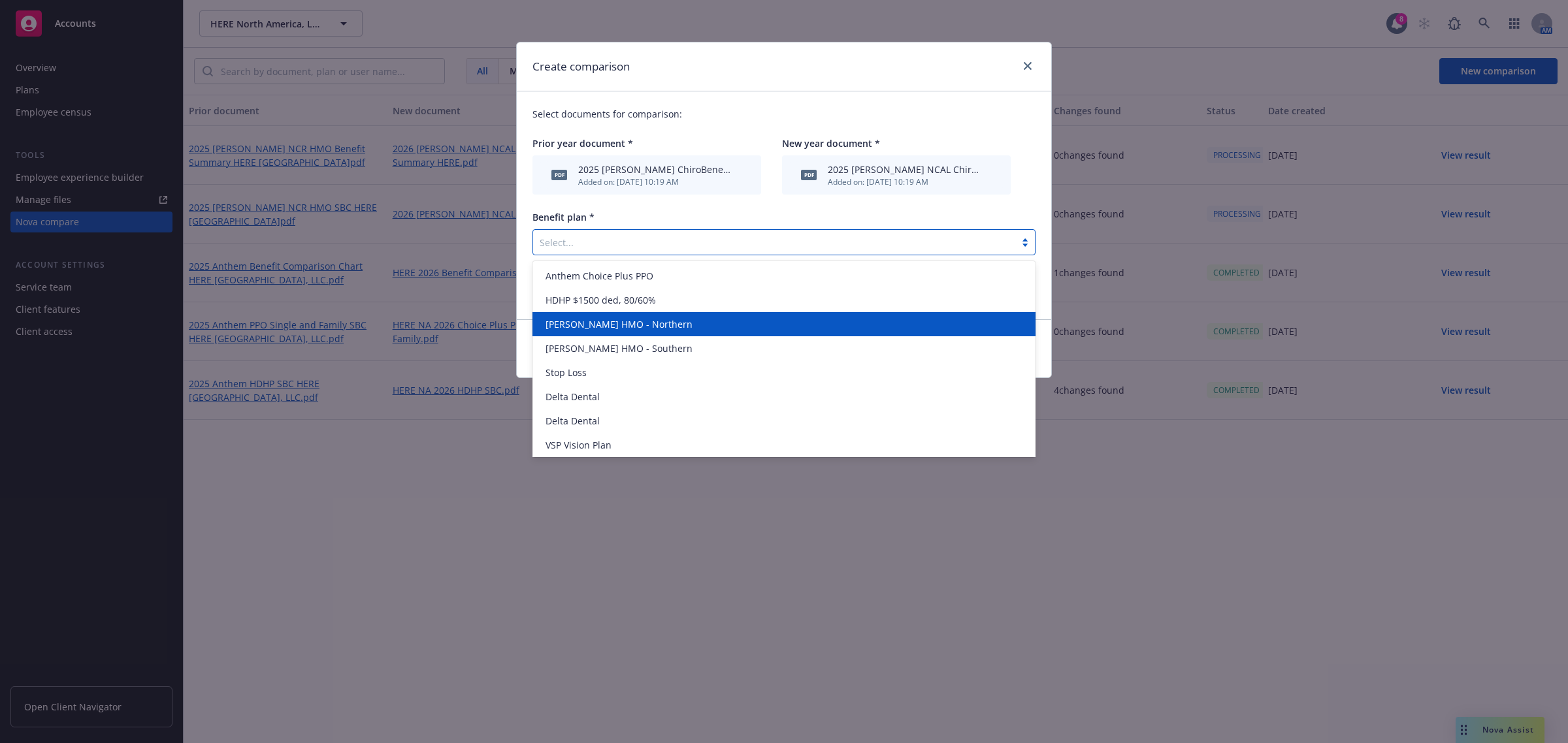
click at [652, 327] on div "[PERSON_NAME] HMO - Northern" at bounding box center [783, 324] width 487 height 13
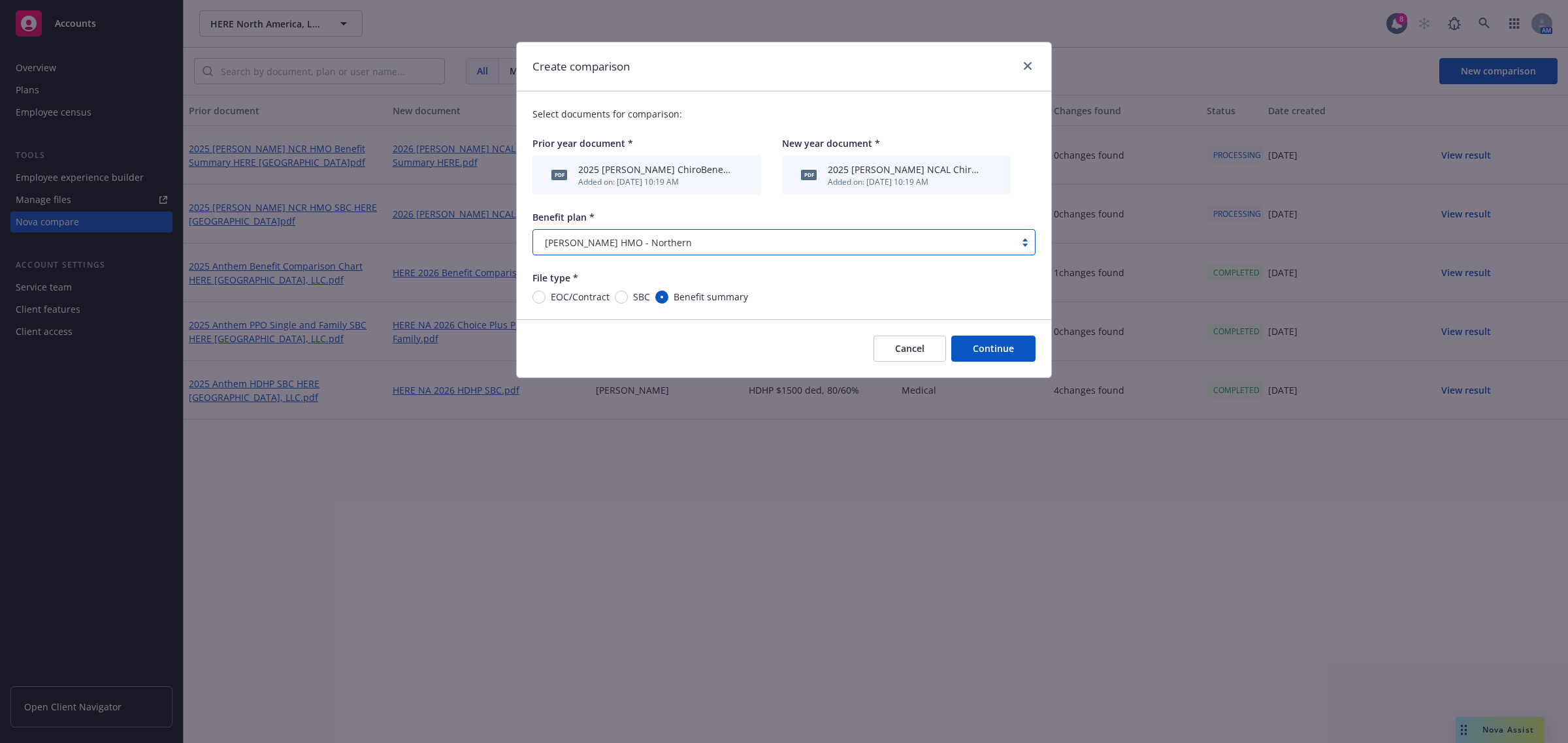
click at [1004, 348] on button "Continue" at bounding box center [993, 348] width 84 height 26
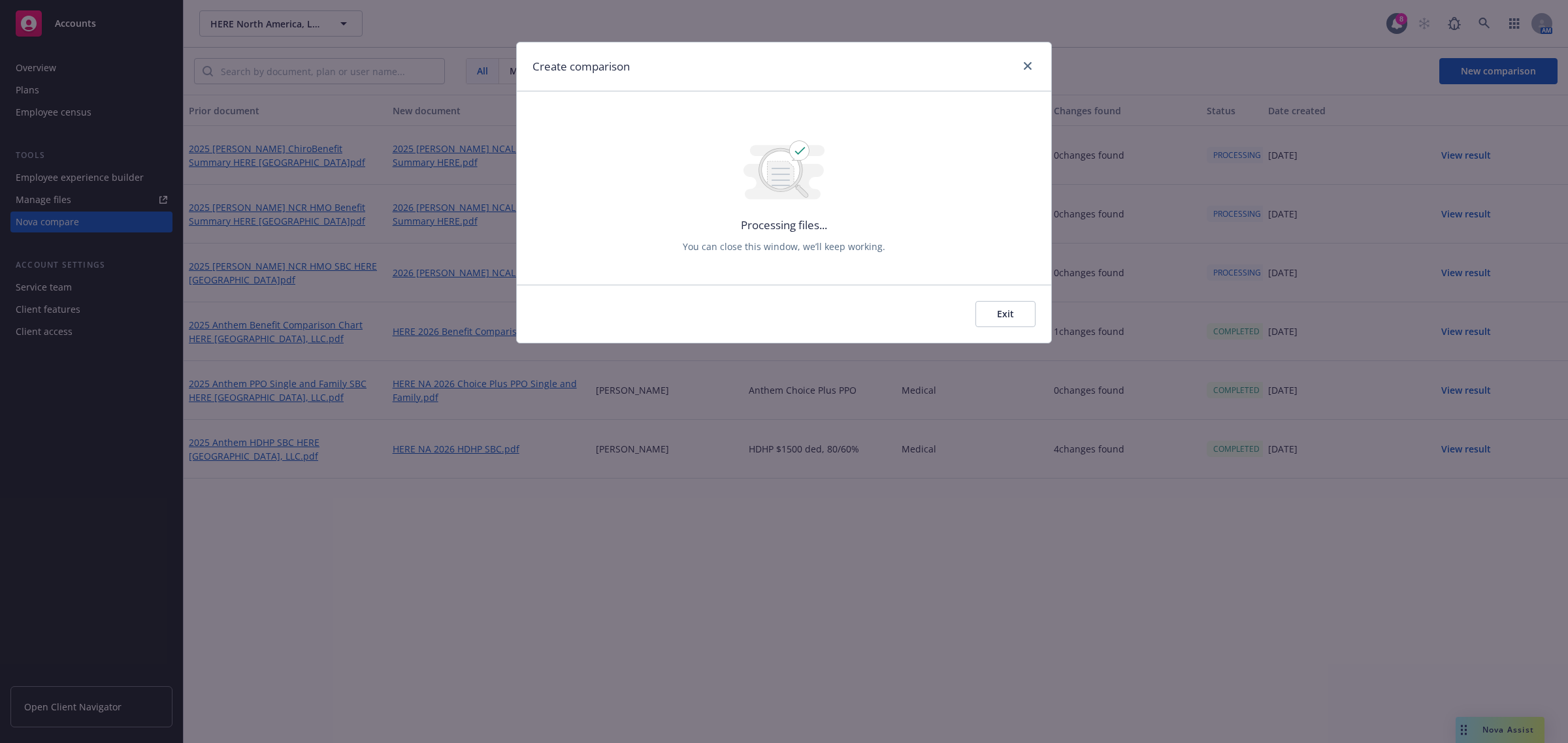
click at [1012, 314] on button "Exit" at bounding box center [1005, 314] width 60 height 26
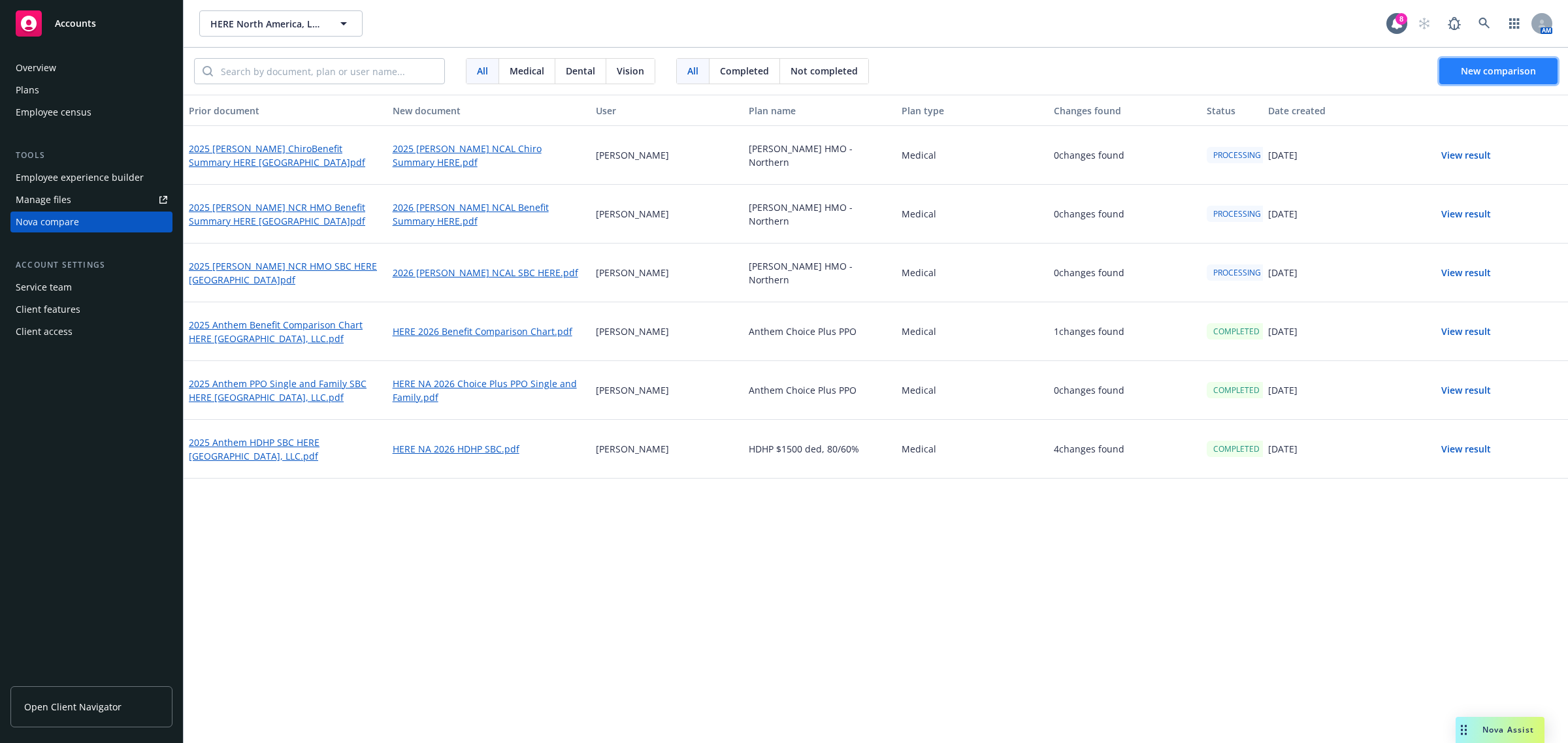
click at [1506, 71] on span "New comparison" at bounding box center [1498, 71] width 75 height 13
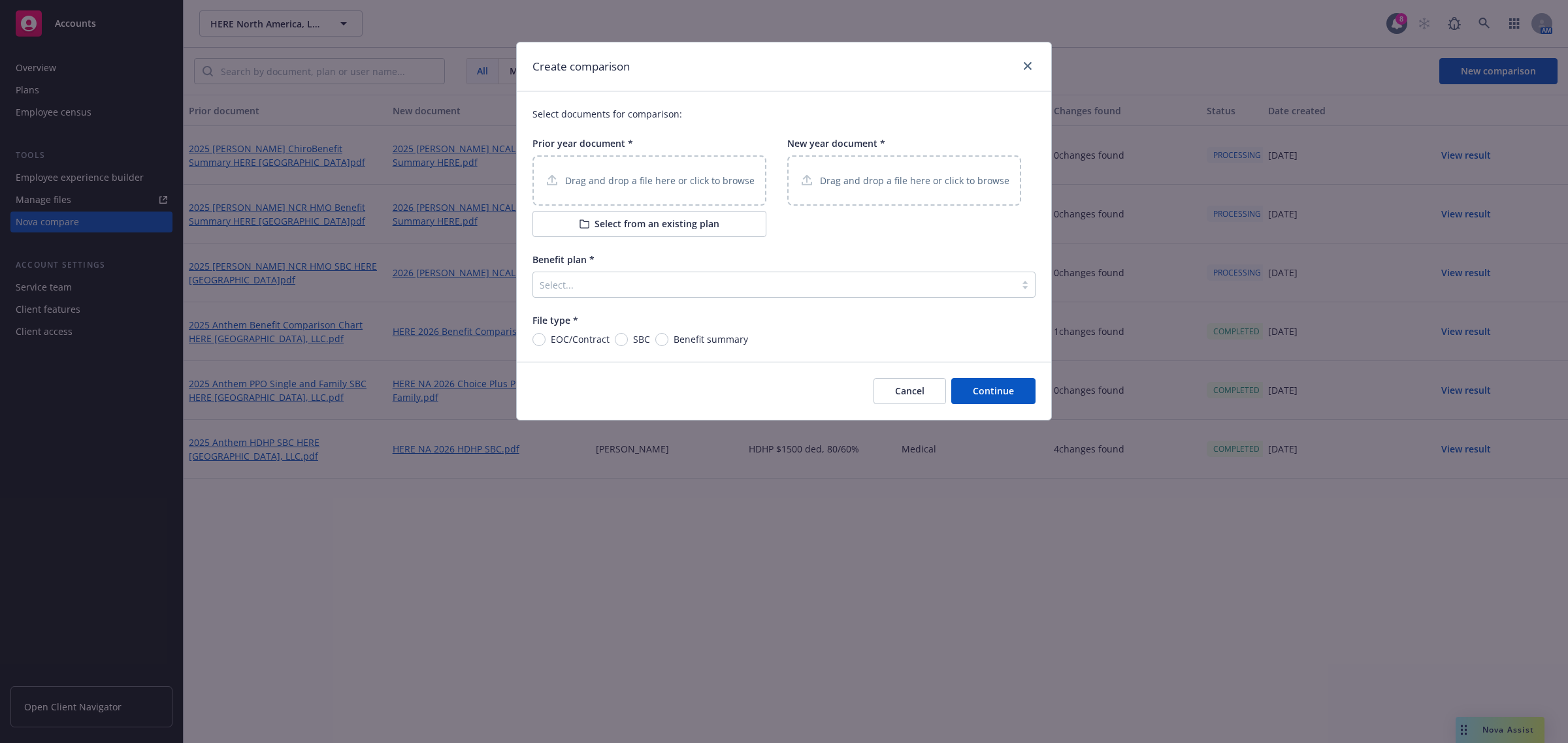
click at [690, 227] on button "Select from an existing plan" at bounding box center [649, 224] width 234 height 26
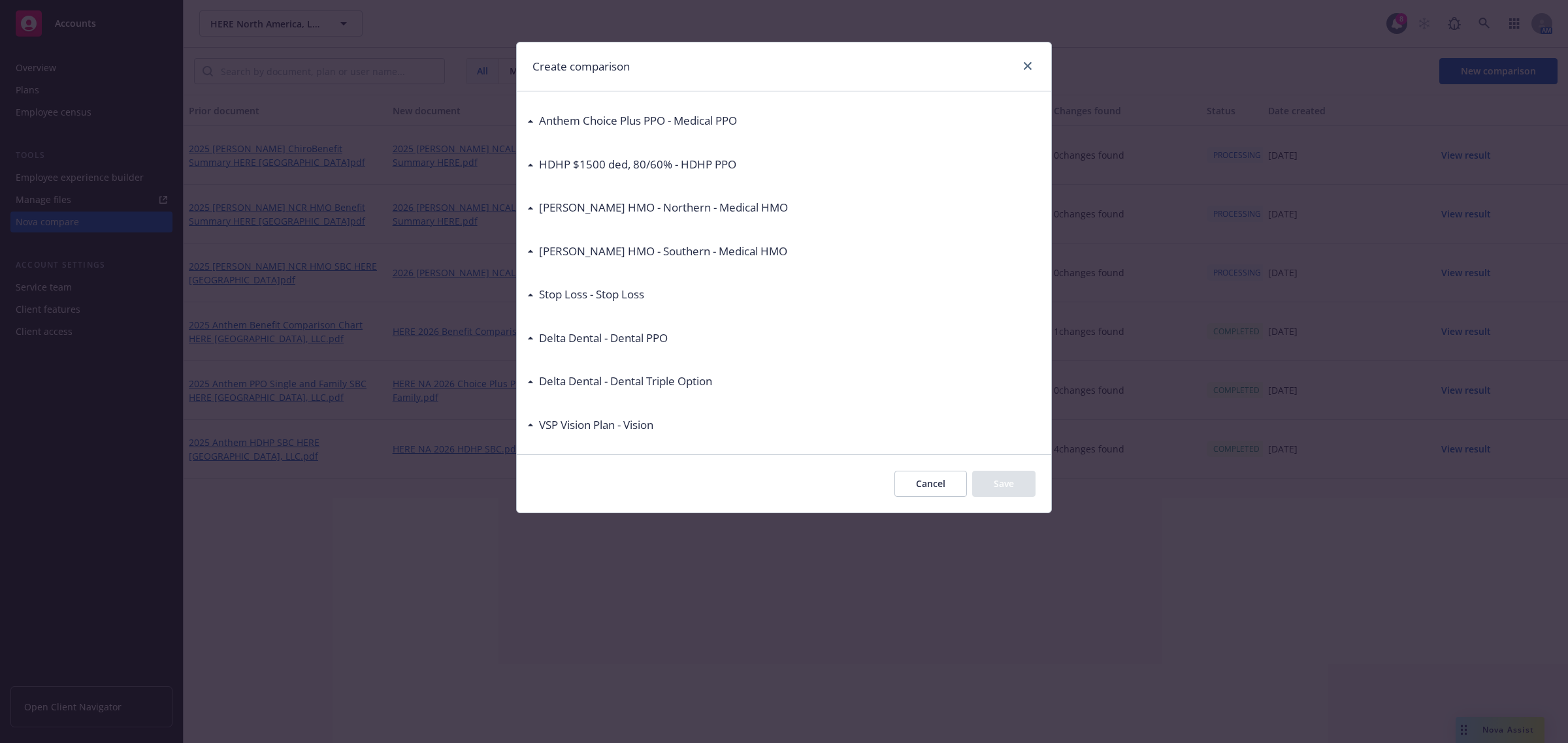
click at [529, 254] on div "[PERSON_NAME] HMO - Southern - Medical HMO" at bounding box center [657, 251] width 260 height 17
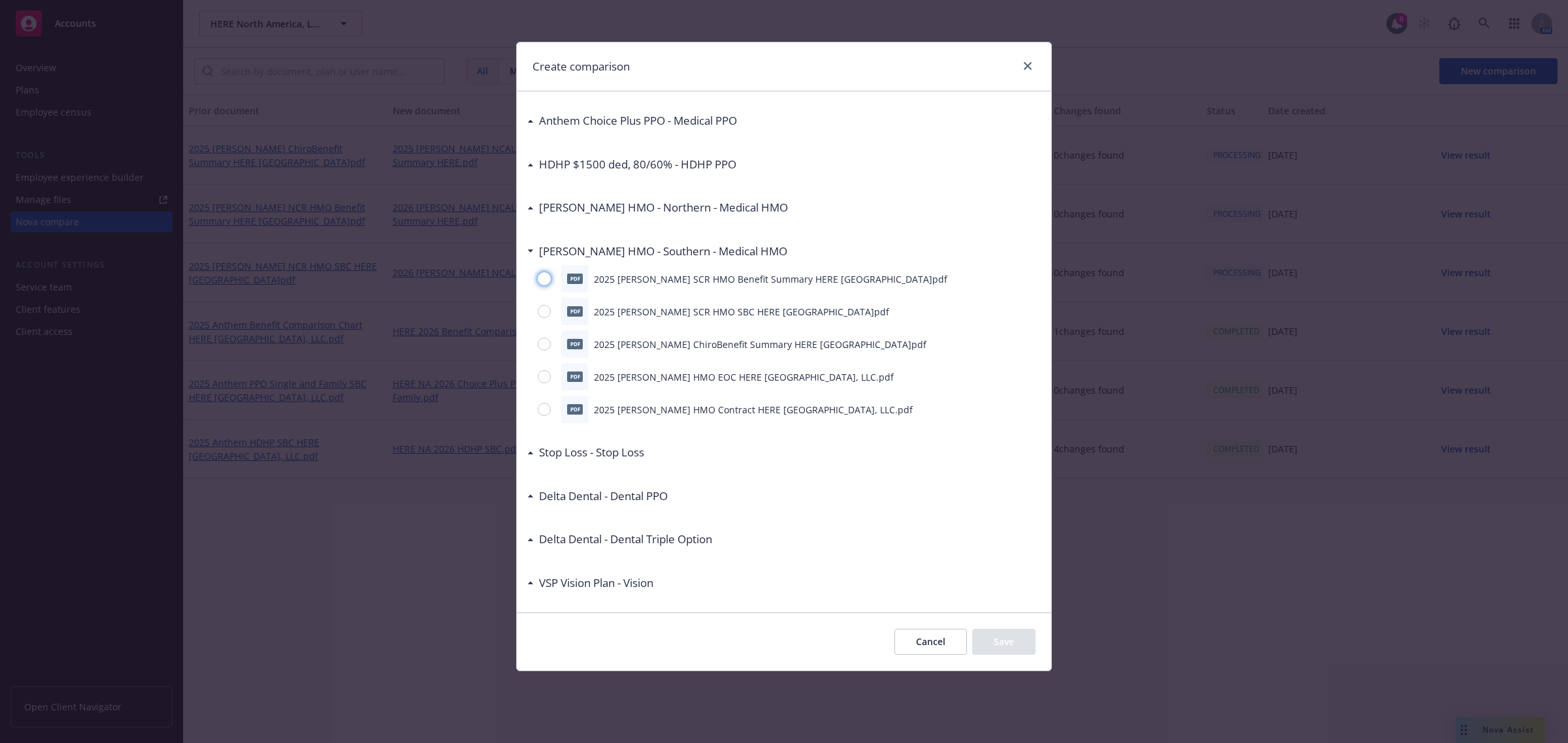
click at [545, 277] on input "radio" at bounding box center [544, 279] width 13 height 13
radio input "true"
click at [997, 646] on button "Save" at bounding box center [1003, 642] width 63 height 26
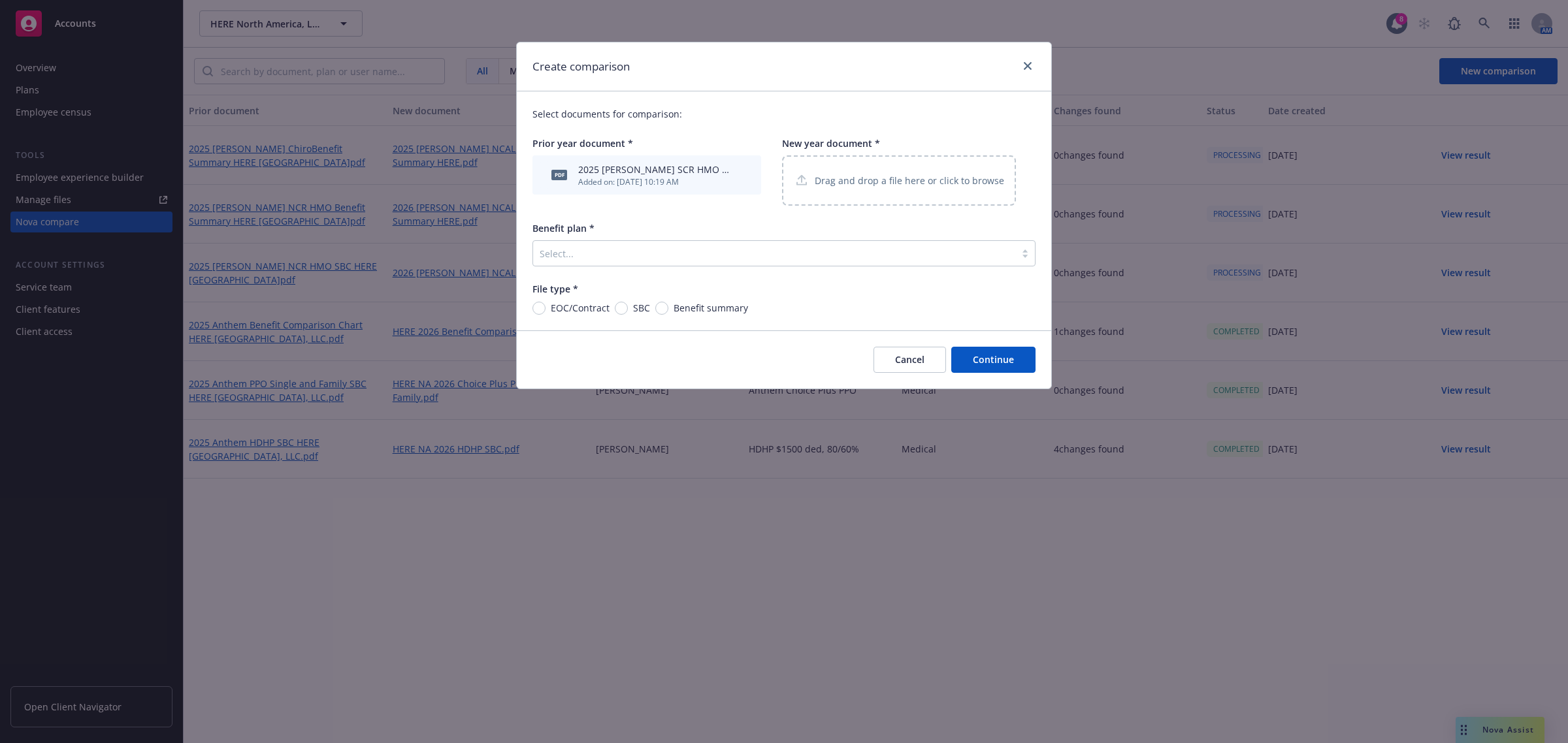
click at [913, 184] on p "Drag and drop a file here or click to browse" at bounding box center [909, 181] width 190 height 13
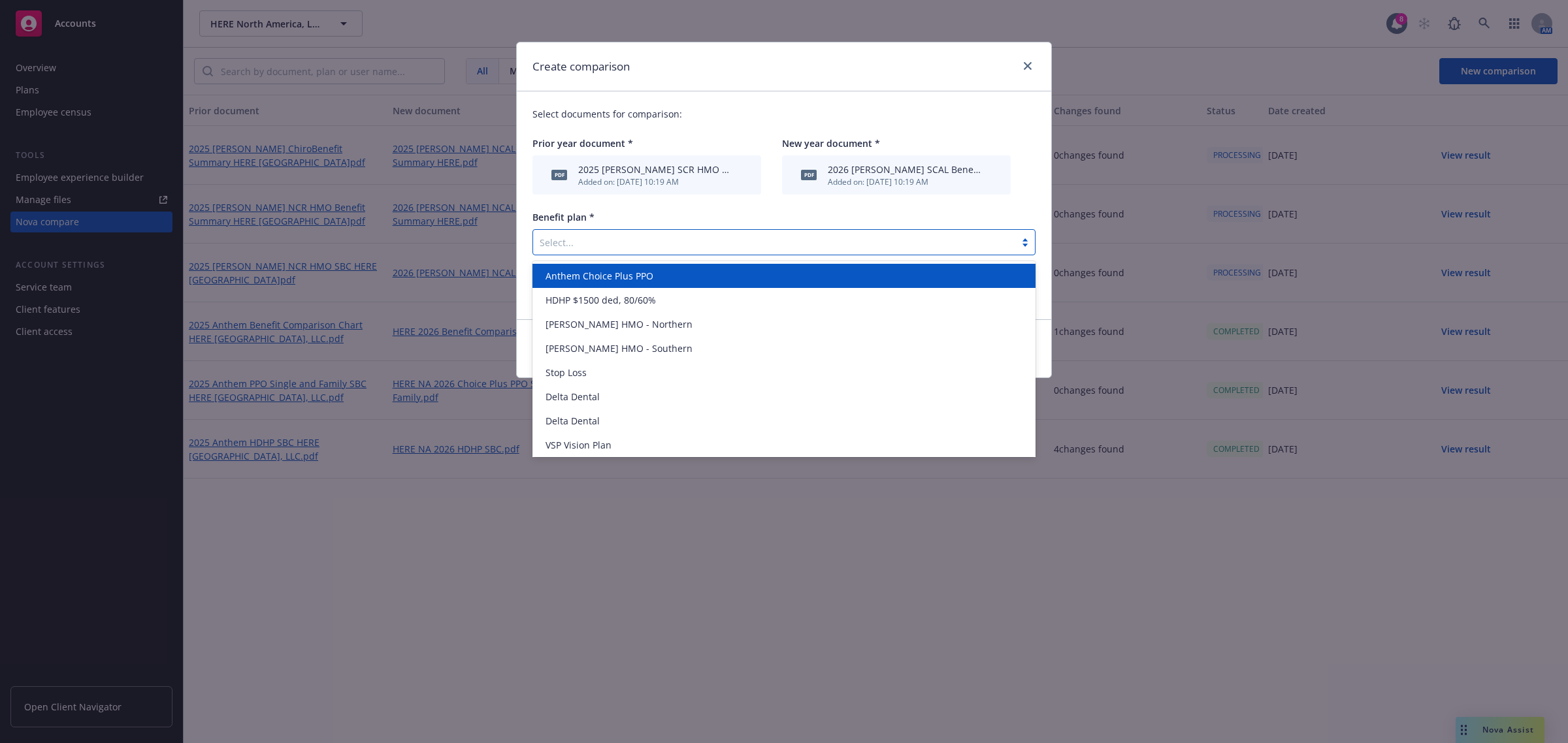
click at [668, 243] on div at bounding box center [774, 242] width 469 height 16
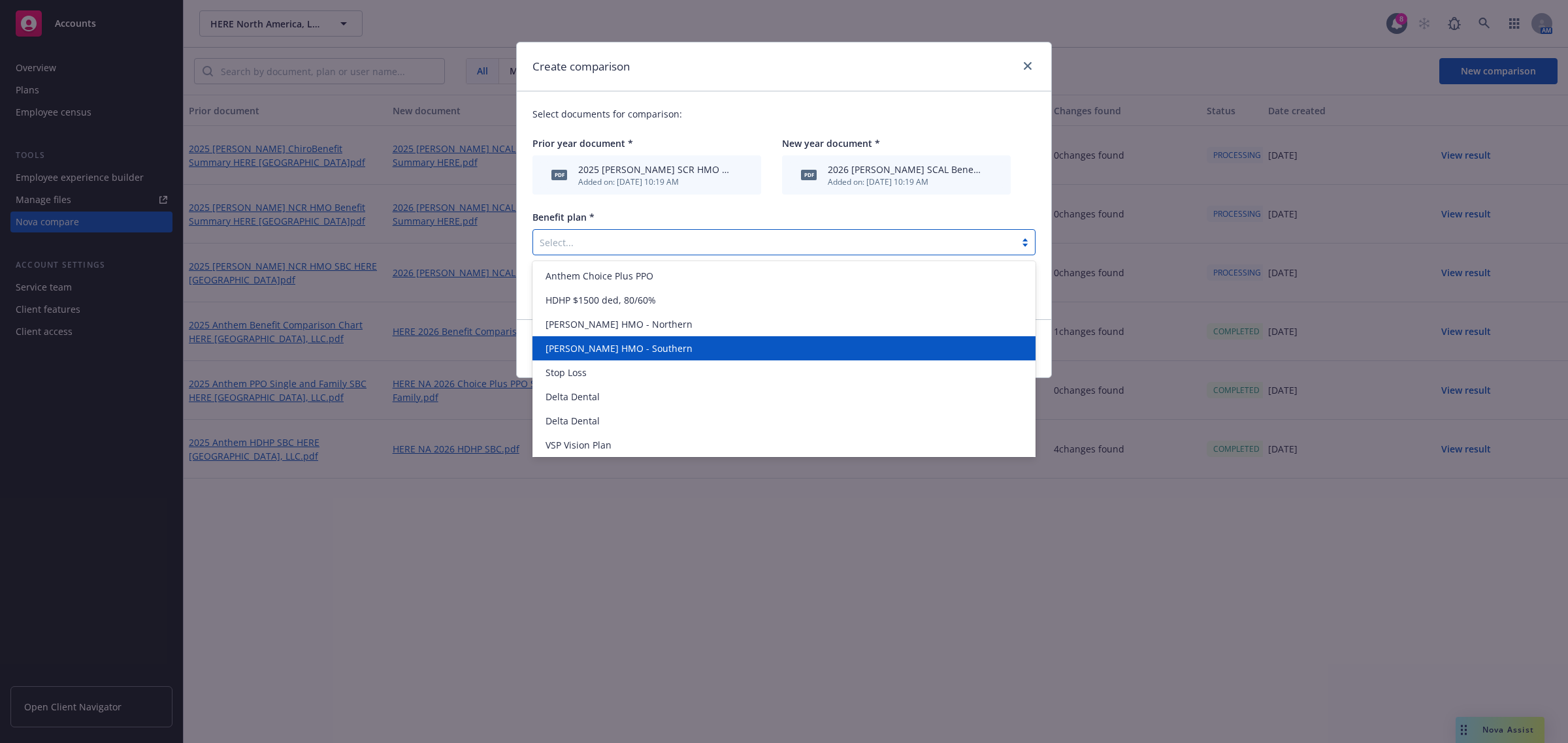
click at [624, 353] on span "[PERSON_NAME] HMO - Southern" at bounding box center [619, 348] width 147 height 13
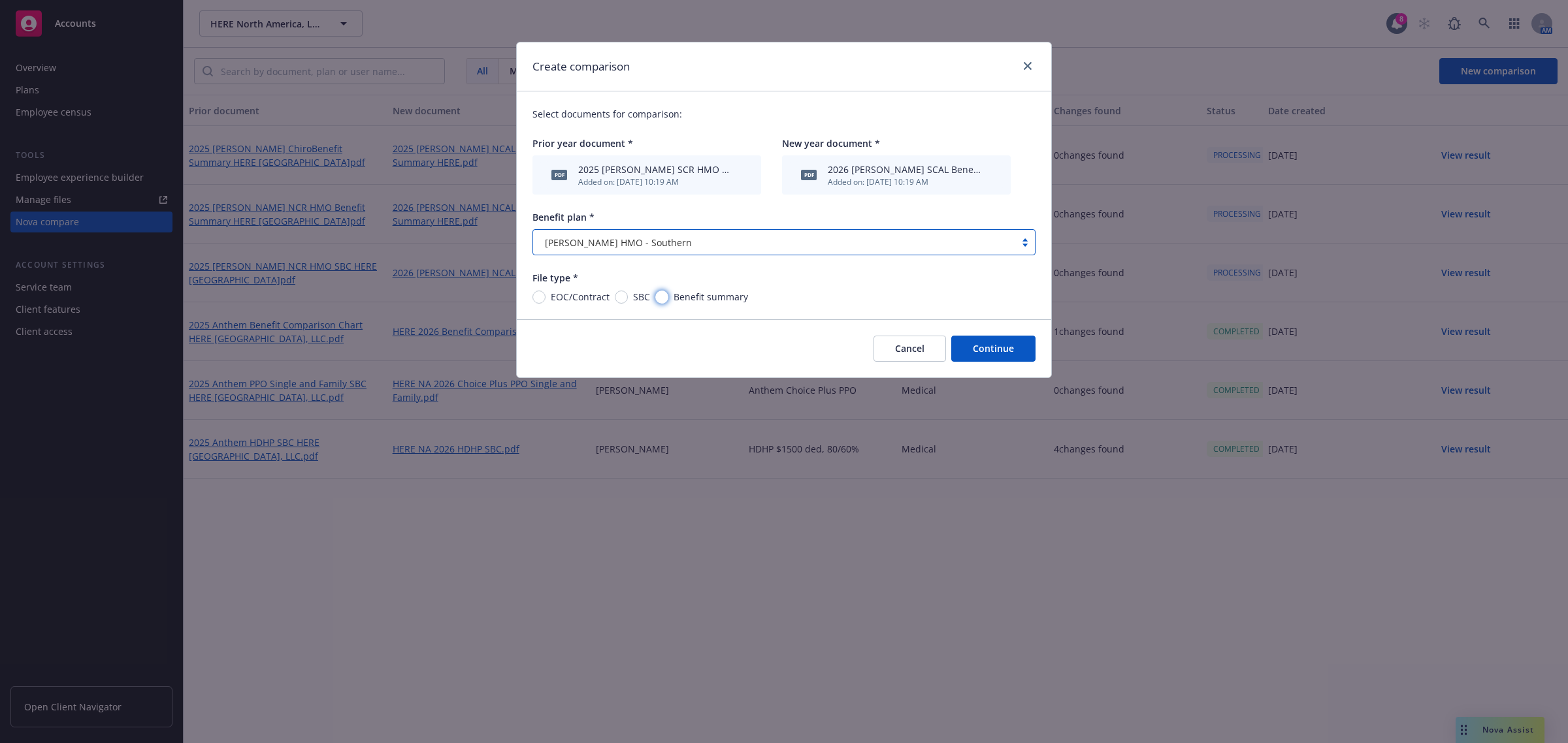
click at [661, 297] on input "Benefit summary" at bounding box center [662, 297] width 13 height 13
radio input "true"
click at [1021, 350] on button "Continue" at bounding box center [993, 348] width 84 height 26
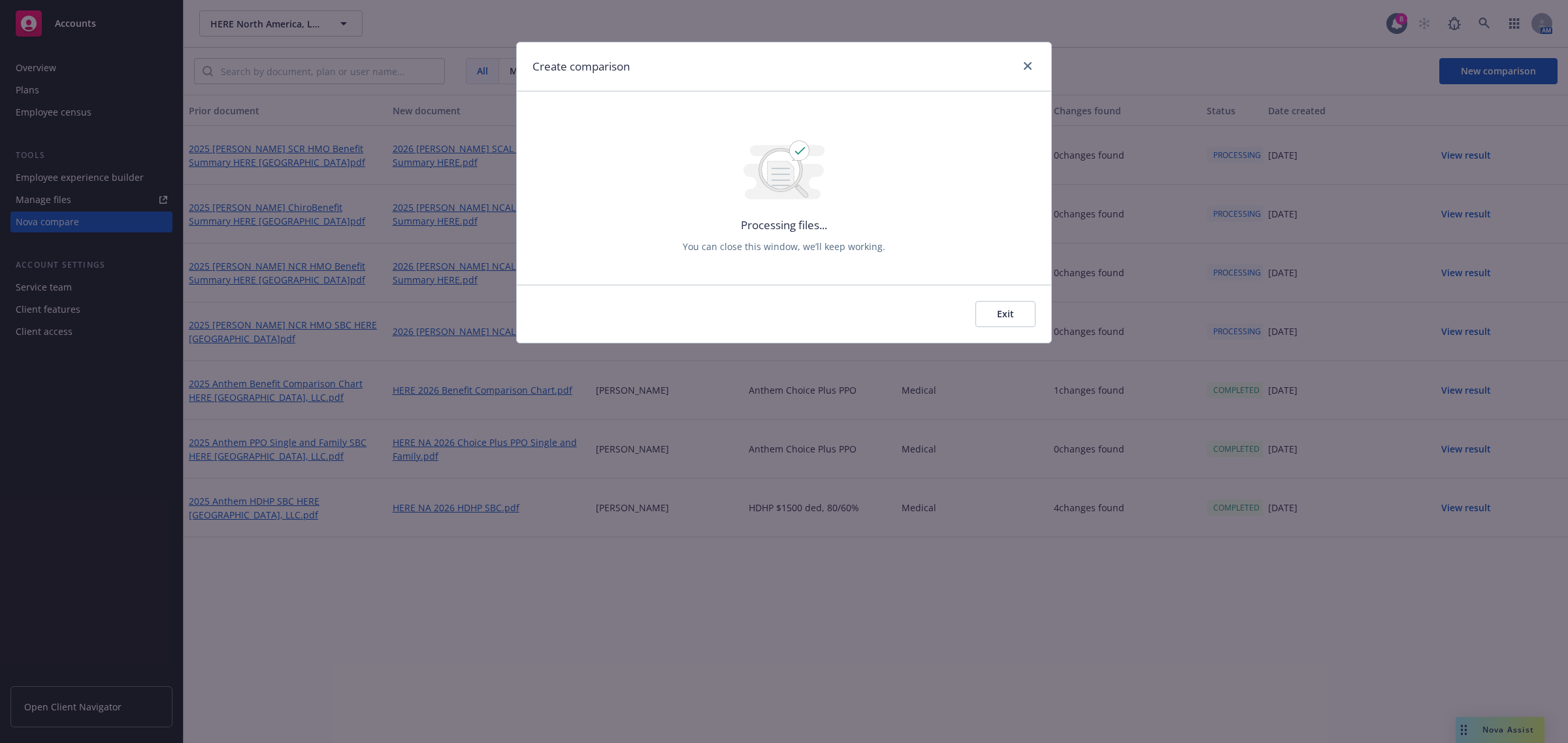
click at [1021, 312] on button "Exit" at bounding box center [1005, 314] width 60 height 26
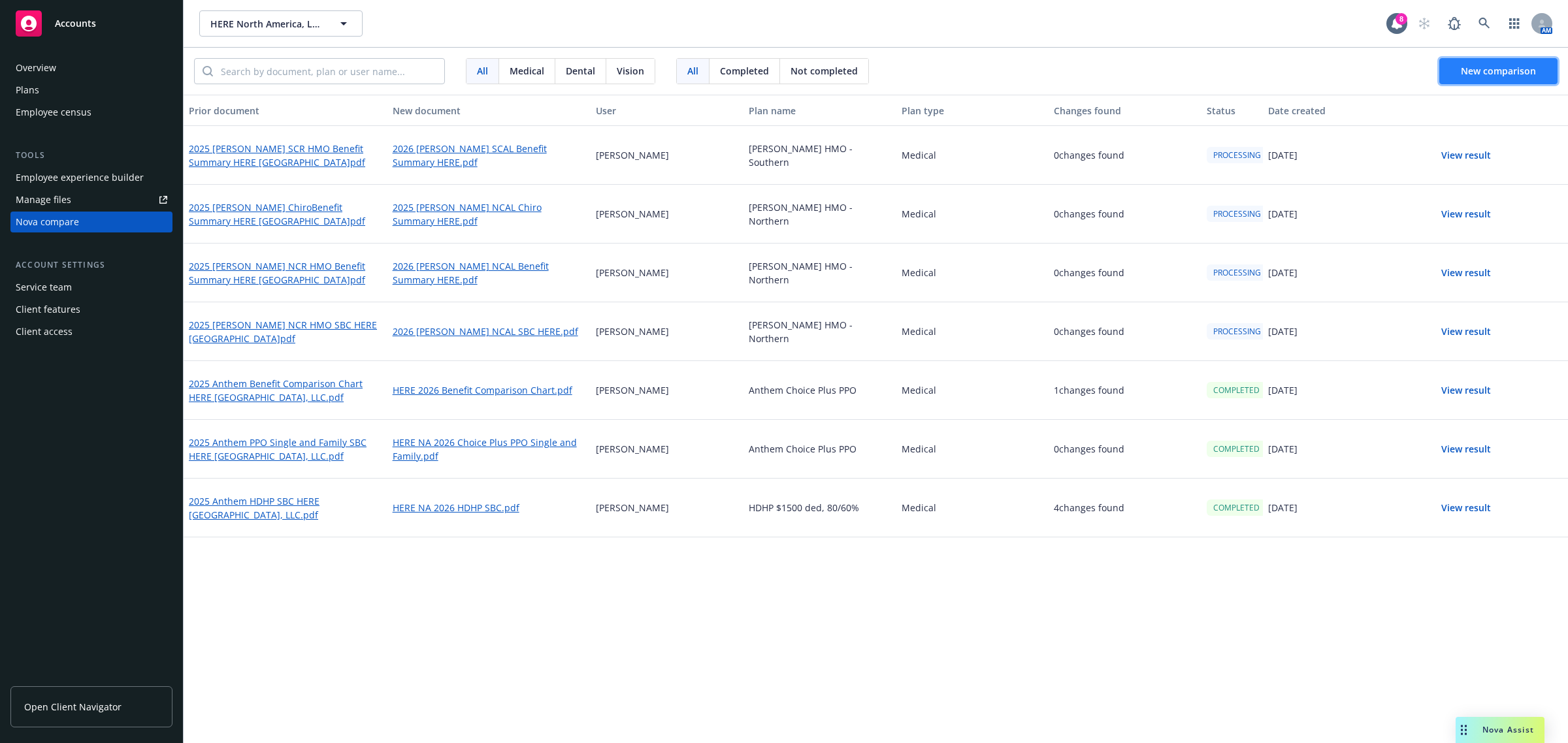
click at [1488, 73] on span "New comparison" at bounding box center [1498, 71] width 75 height 13
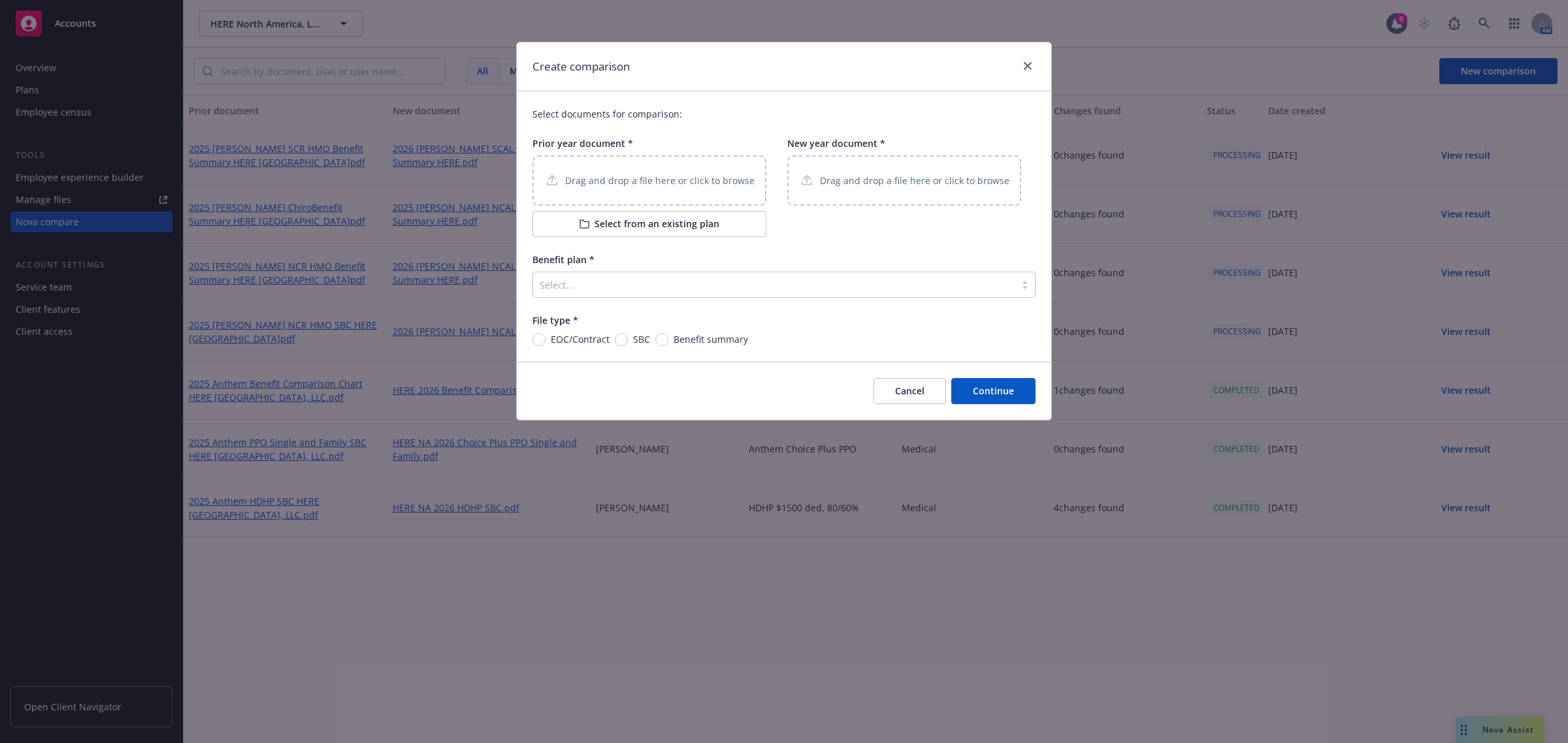
click at [681, 221] on button "Select from an existing plan" at bounding box center [649, 224] width 234 height 26
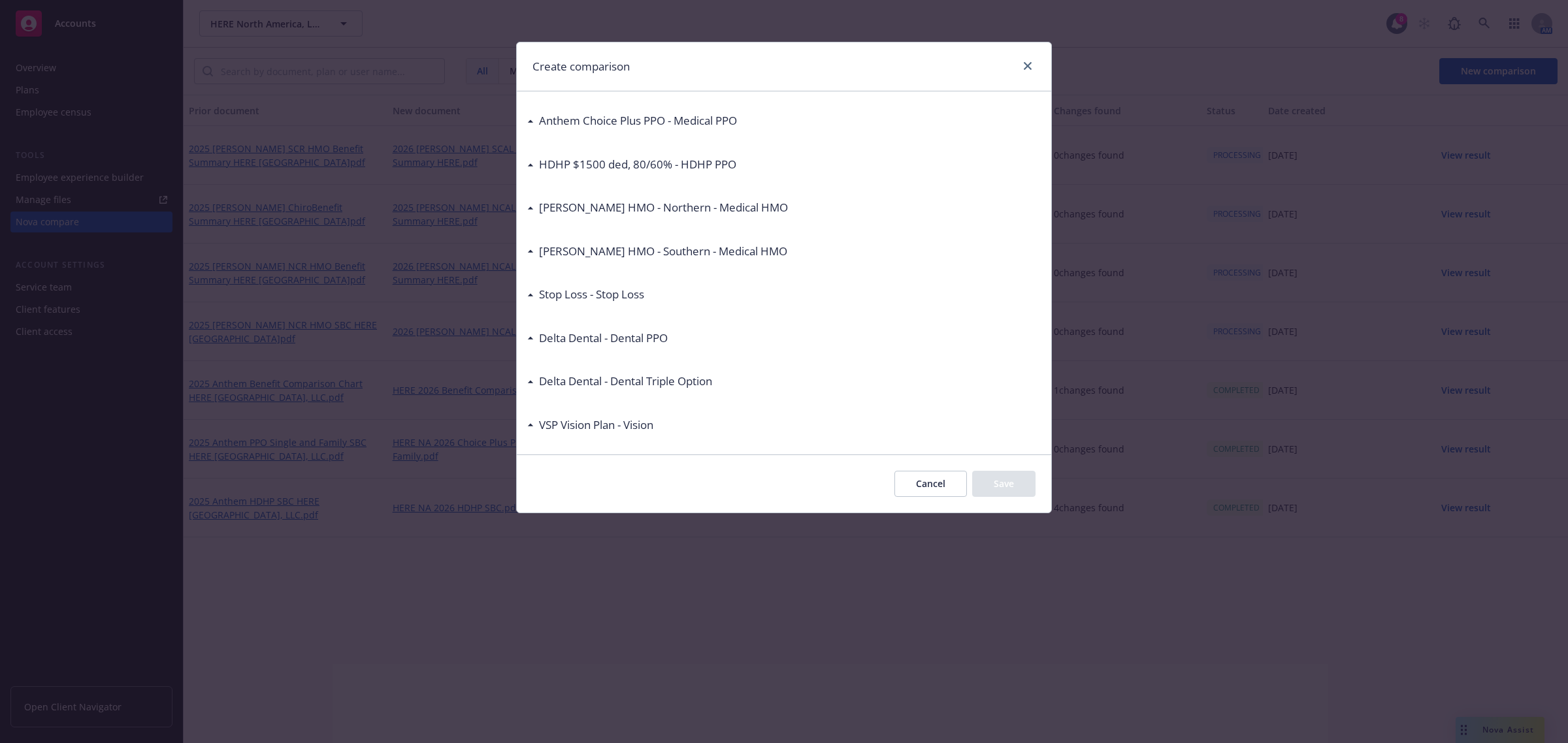
click at [531, 252] on icon at bounding box center [530, 251] width 5 height 3
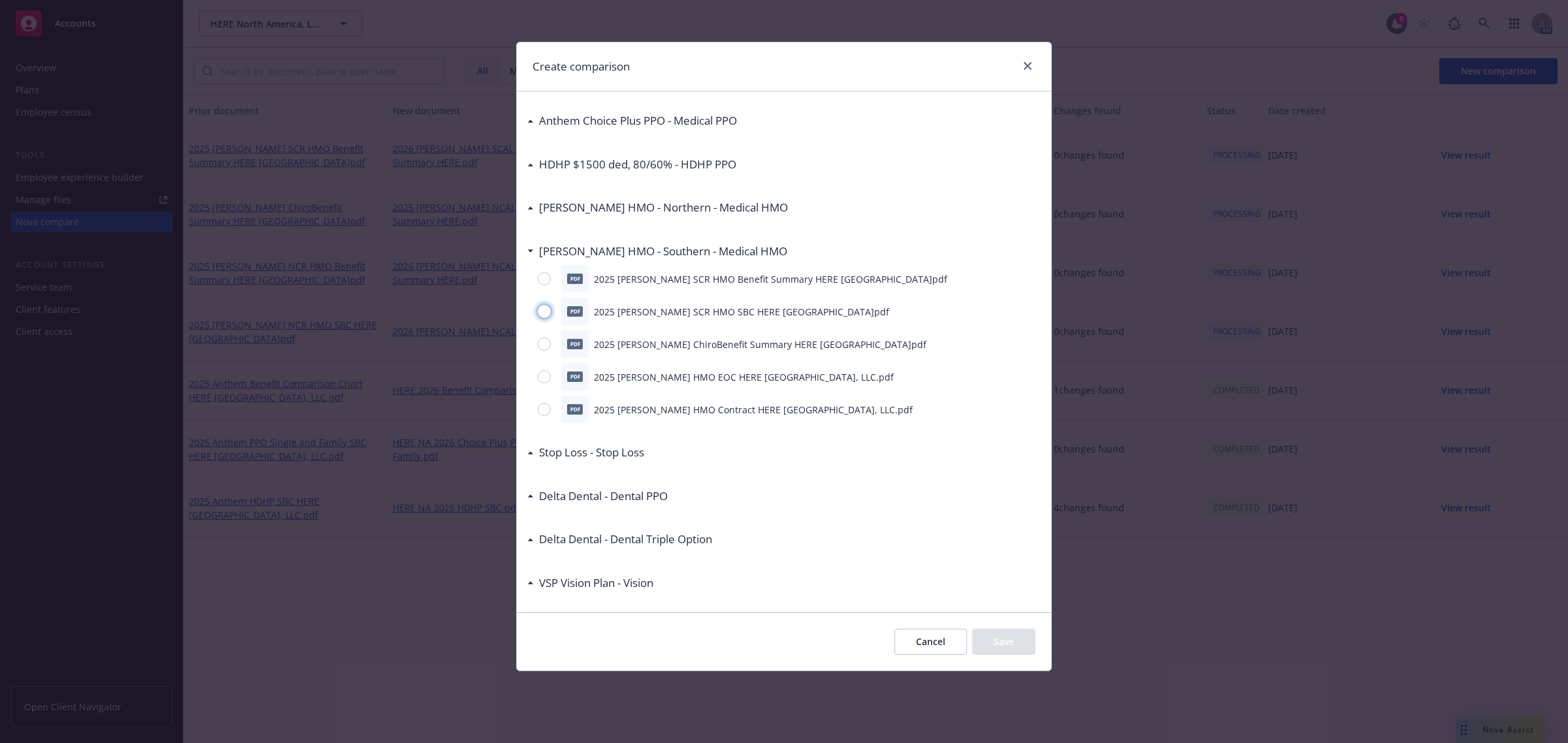
click at [543, 315] on input "radio" at bounding box center [544, 312] width 13 height 13
radio input "true"
click at [1004, 645] on button "Save" at bounding box center [1003, 642] width 63 height 26
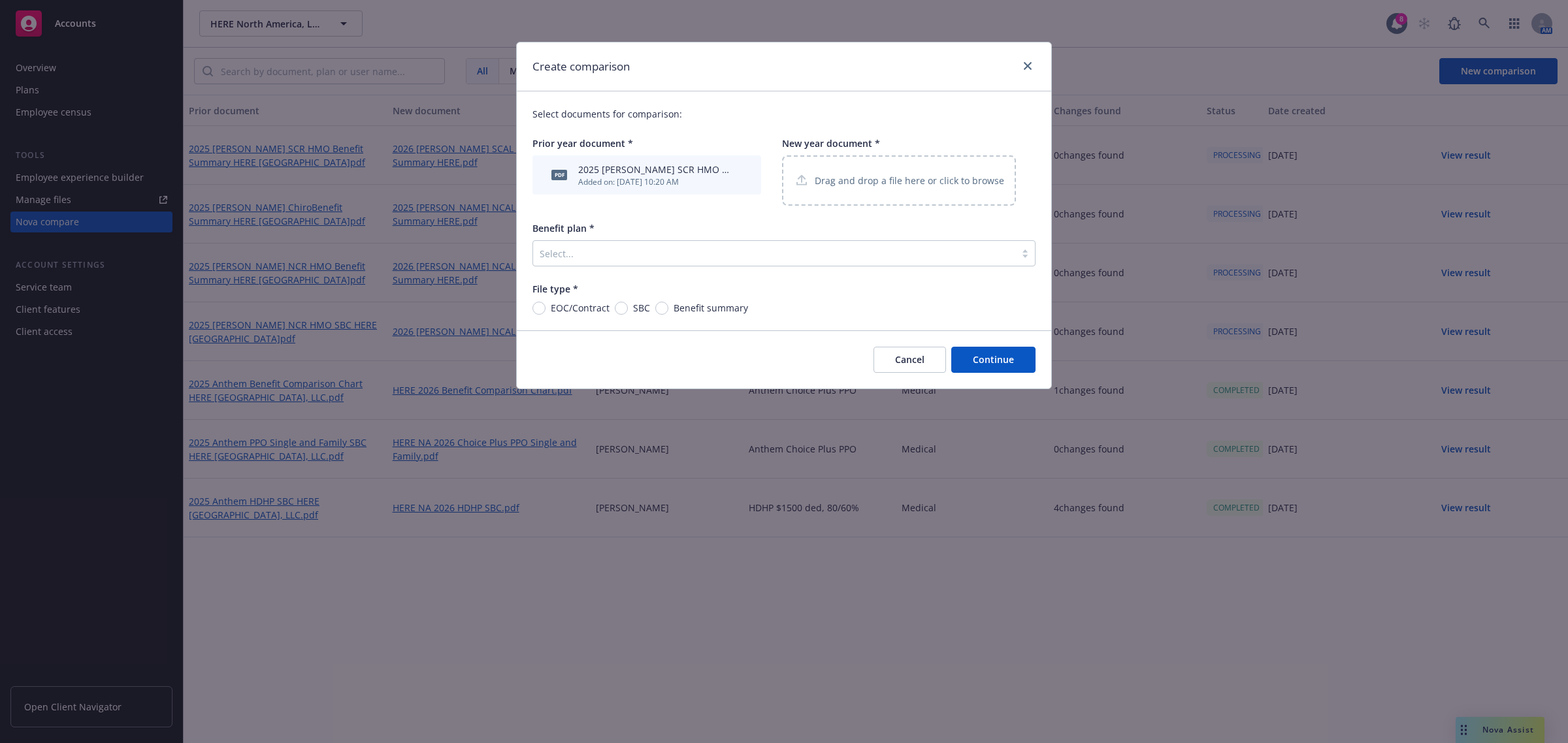
click at [941, 178] on p "Drag and drop a file here or click to browse" at bounding box center [909, 181] width 190 height 13
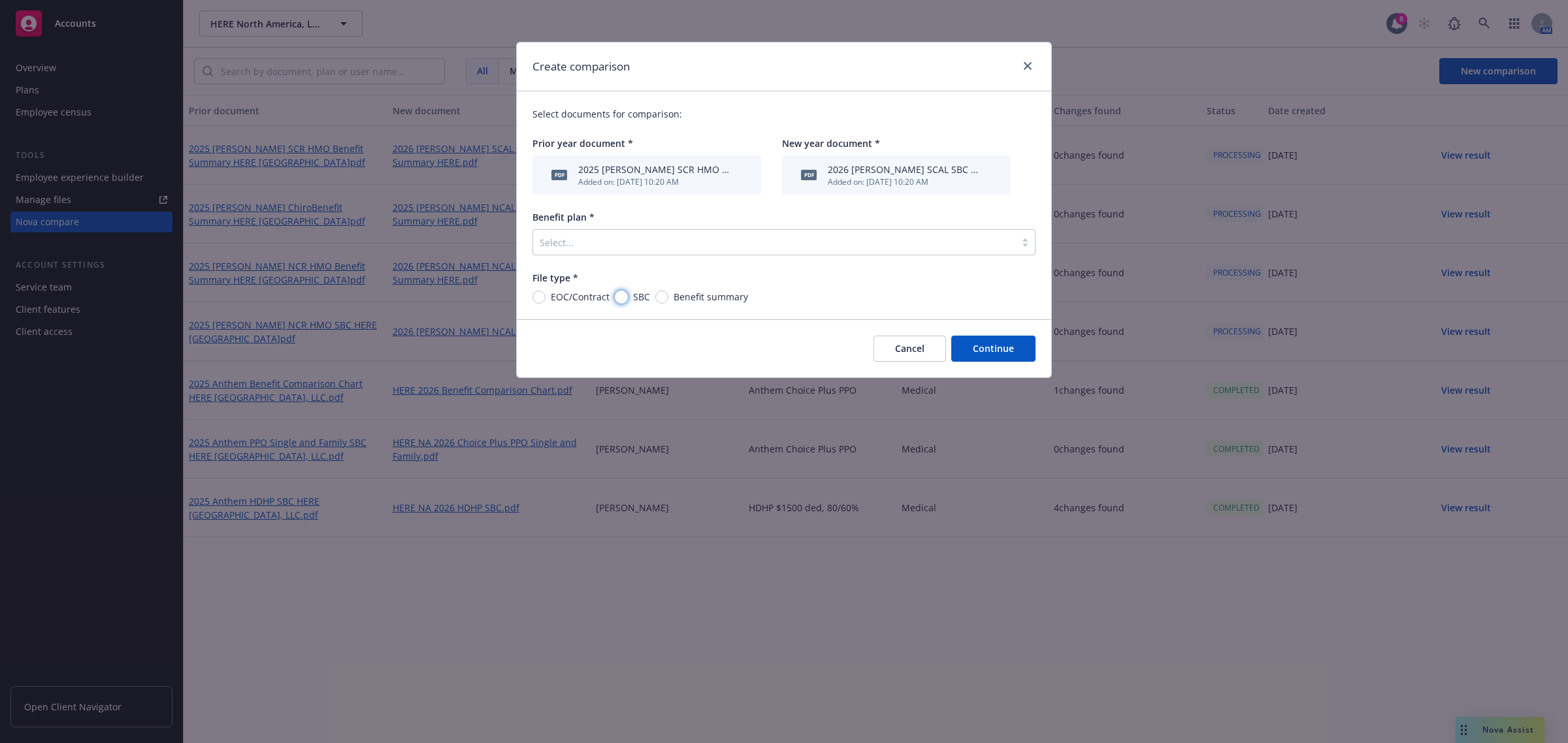
click at [620, 295] on input "SBC" at bounding box center [621, 297] width 13 height 13
radio input "true"
click at [606, 242] on div at bounding box center [774, 242] width 469 height 16
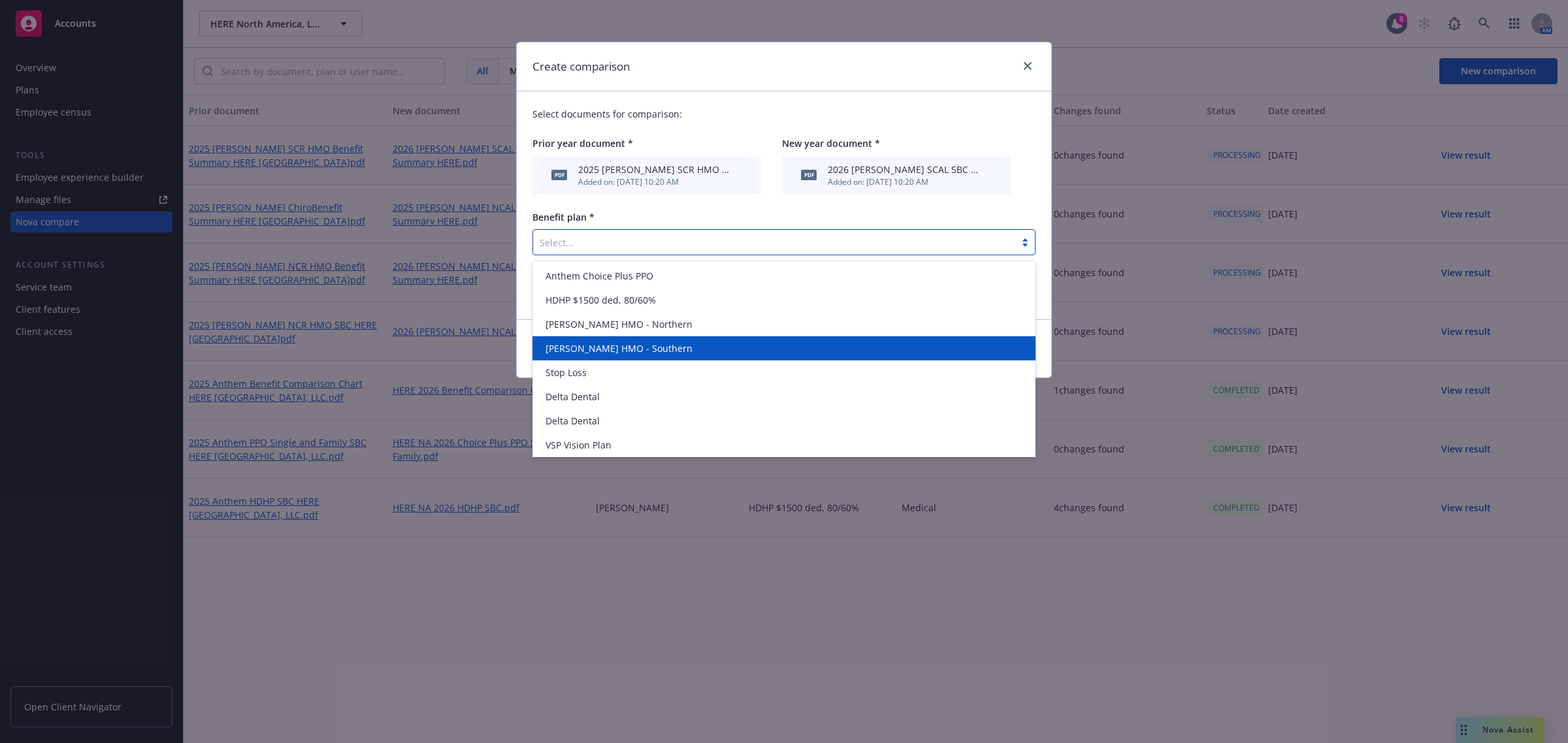
click at [603, 348] on span "[PERSON_NAME] HMO - Southern" at bounding box center [619, 348] width 147 height 13
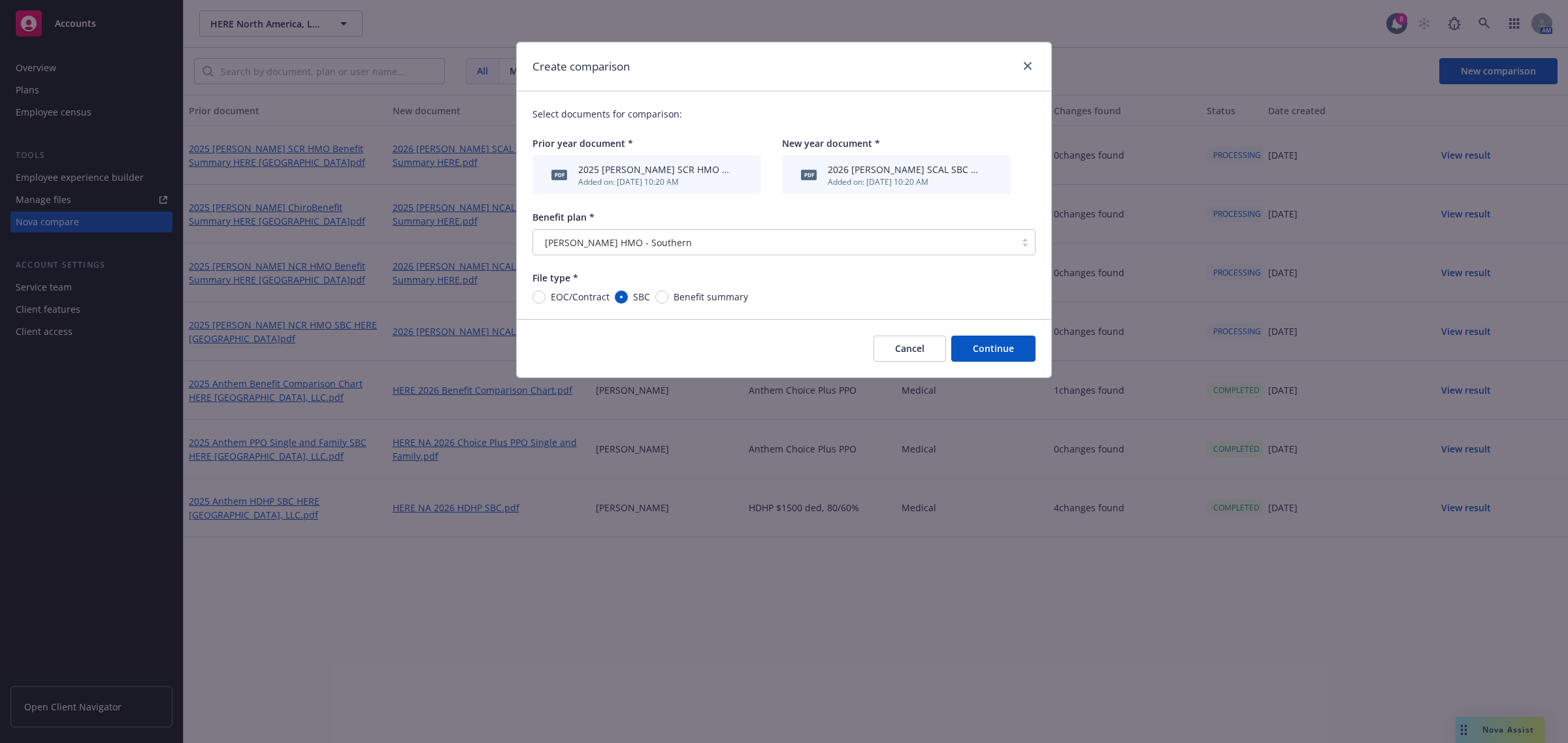
click at [997, 353] on button "Continue" at bounding box center [993, 348] width 84 height 26
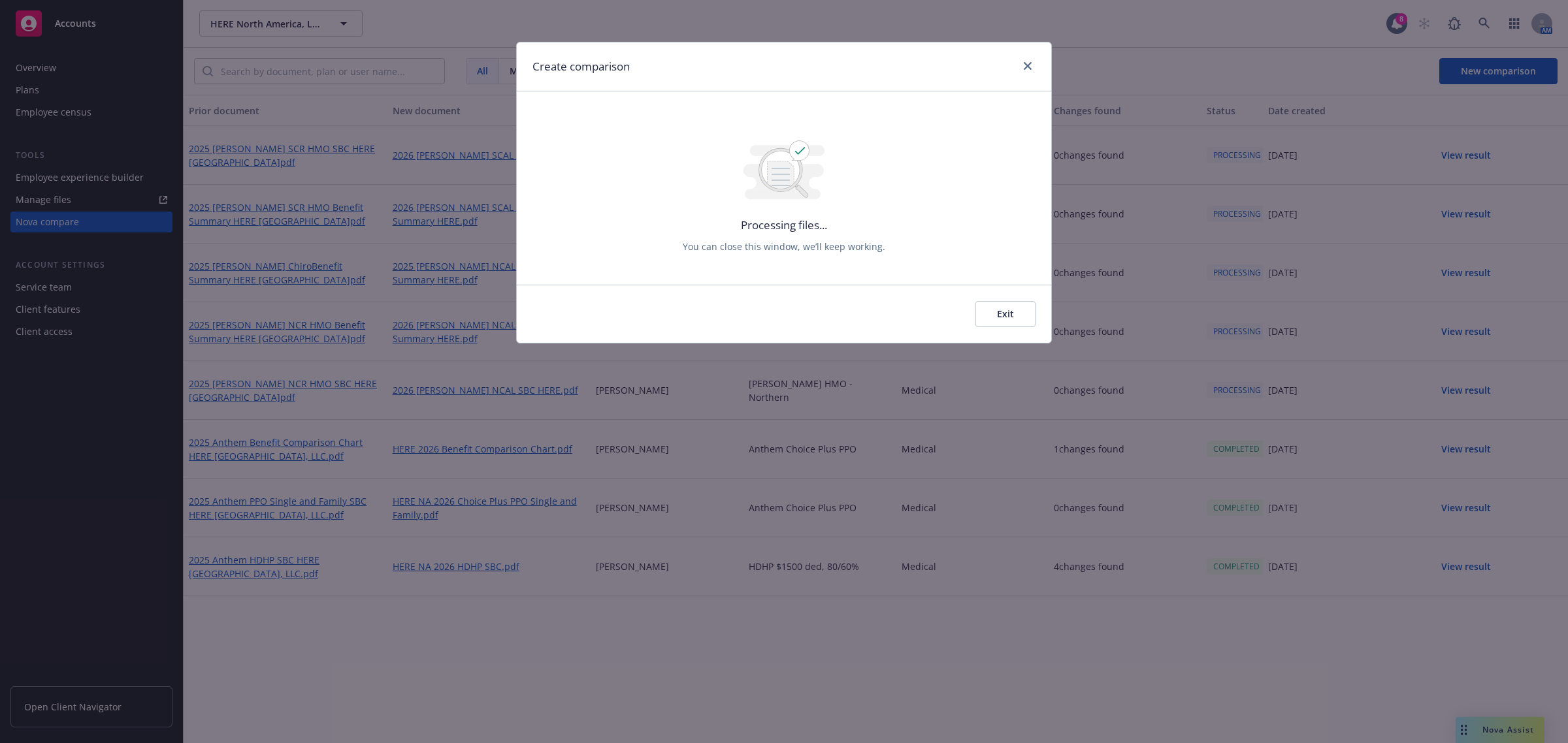
click at [1003, 314] on button "Exit" at bounding box center [1005, 314] width 60 height 26
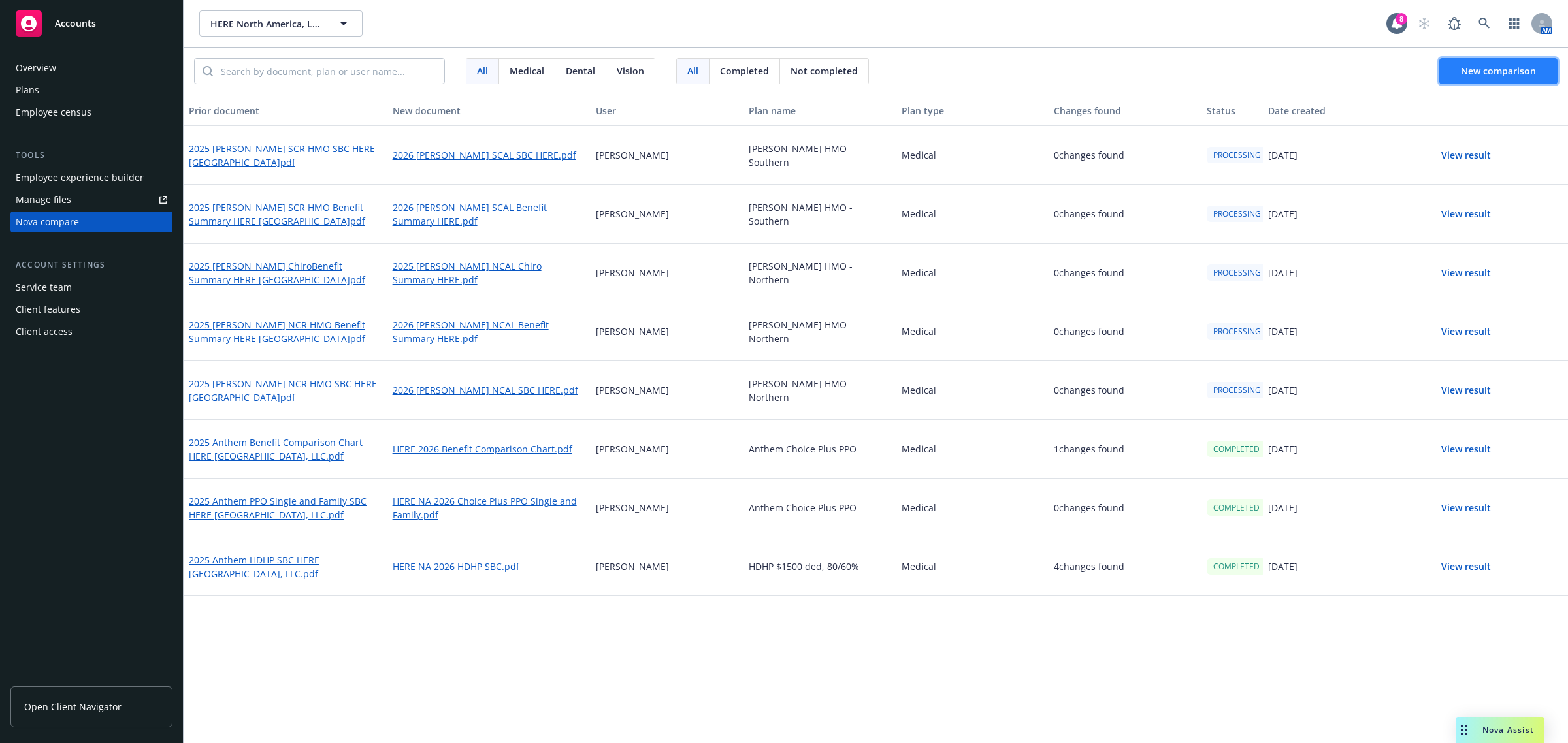
click at [1497, 78] on button "New comparison" at bounding box center [1498, 71] width 118 height 26
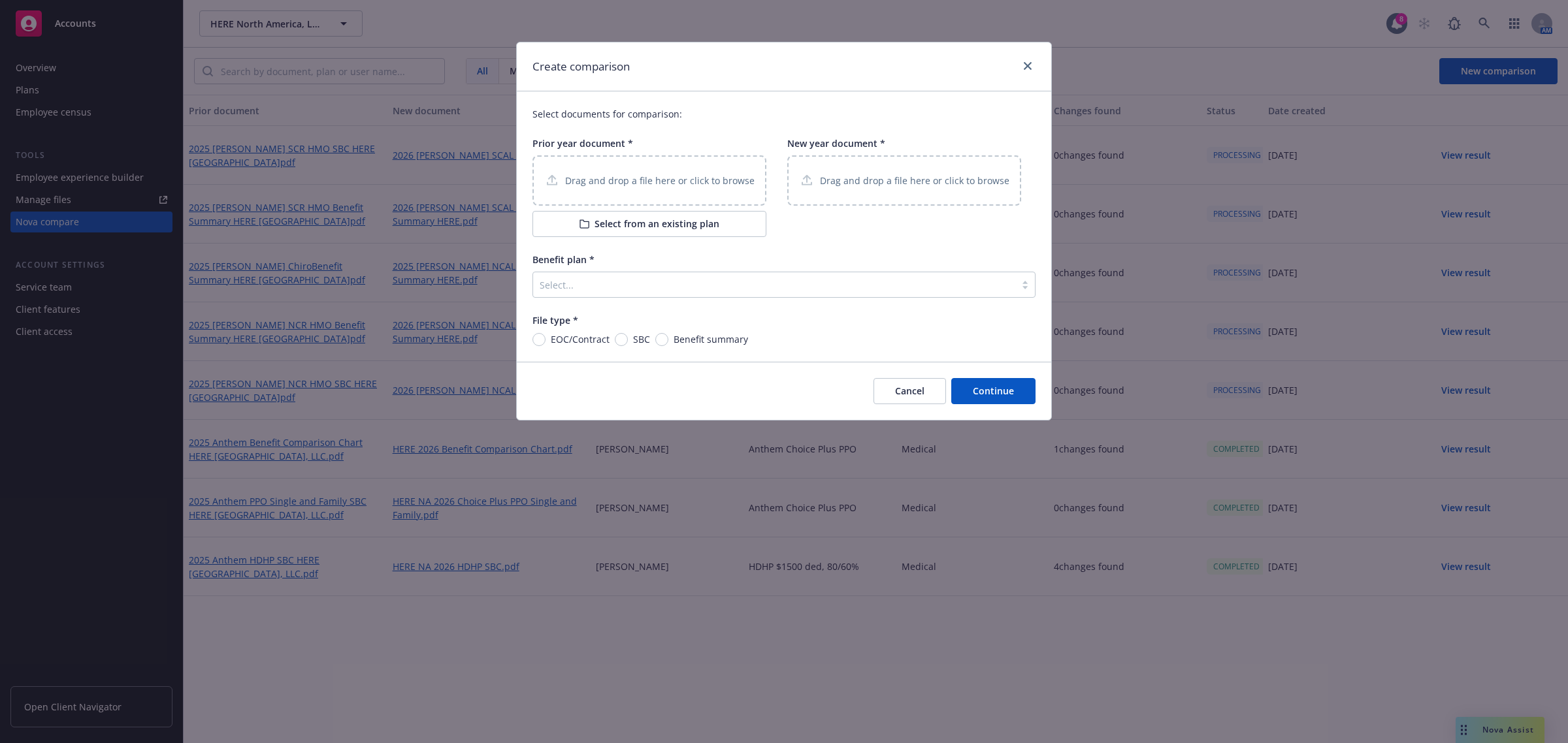
click at [662, 228] on button "Select from an existing plan" at bounding box center [649, 224] width 234 height 26
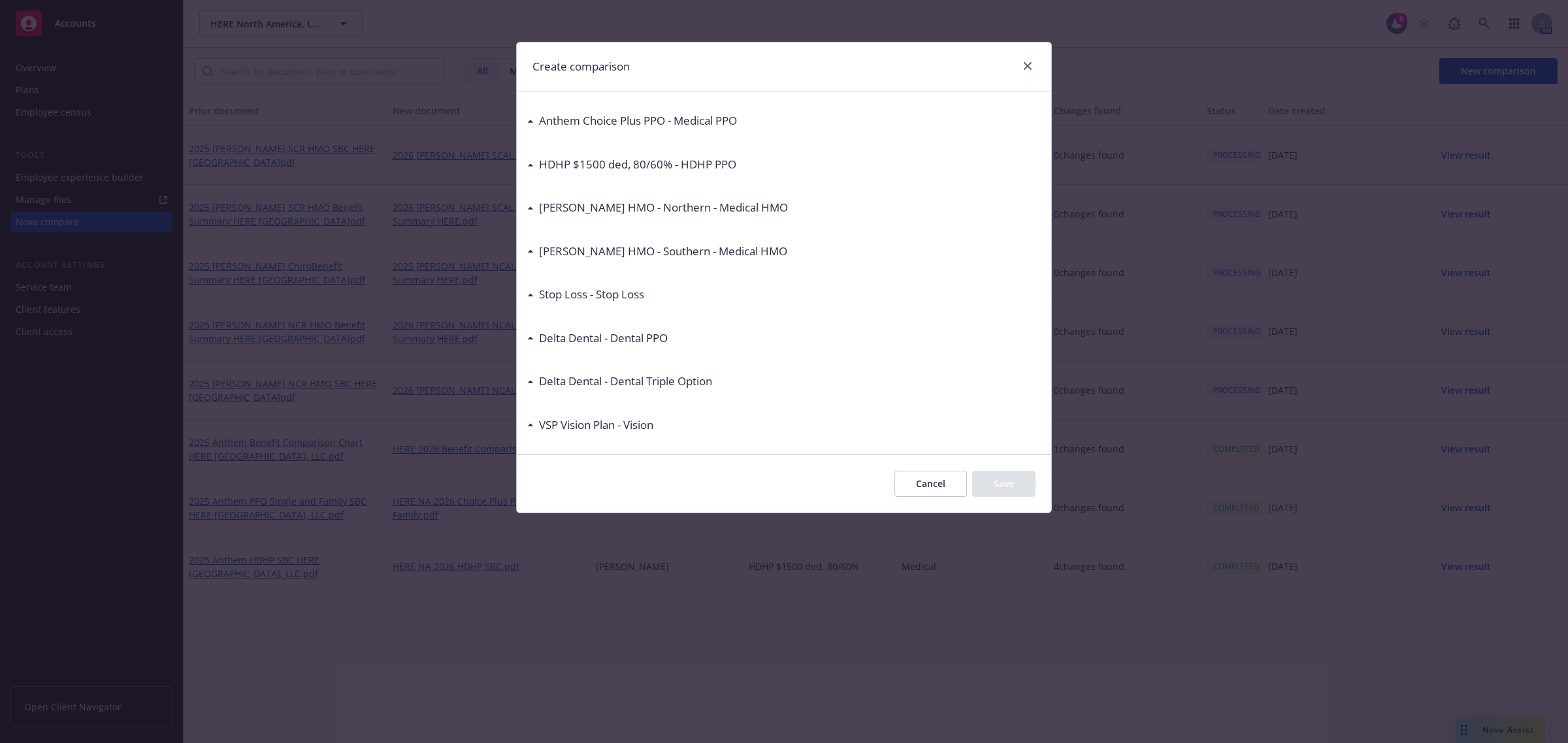
click at [533, 252] on icon at bounding box center [530, 251] width 7 height 3
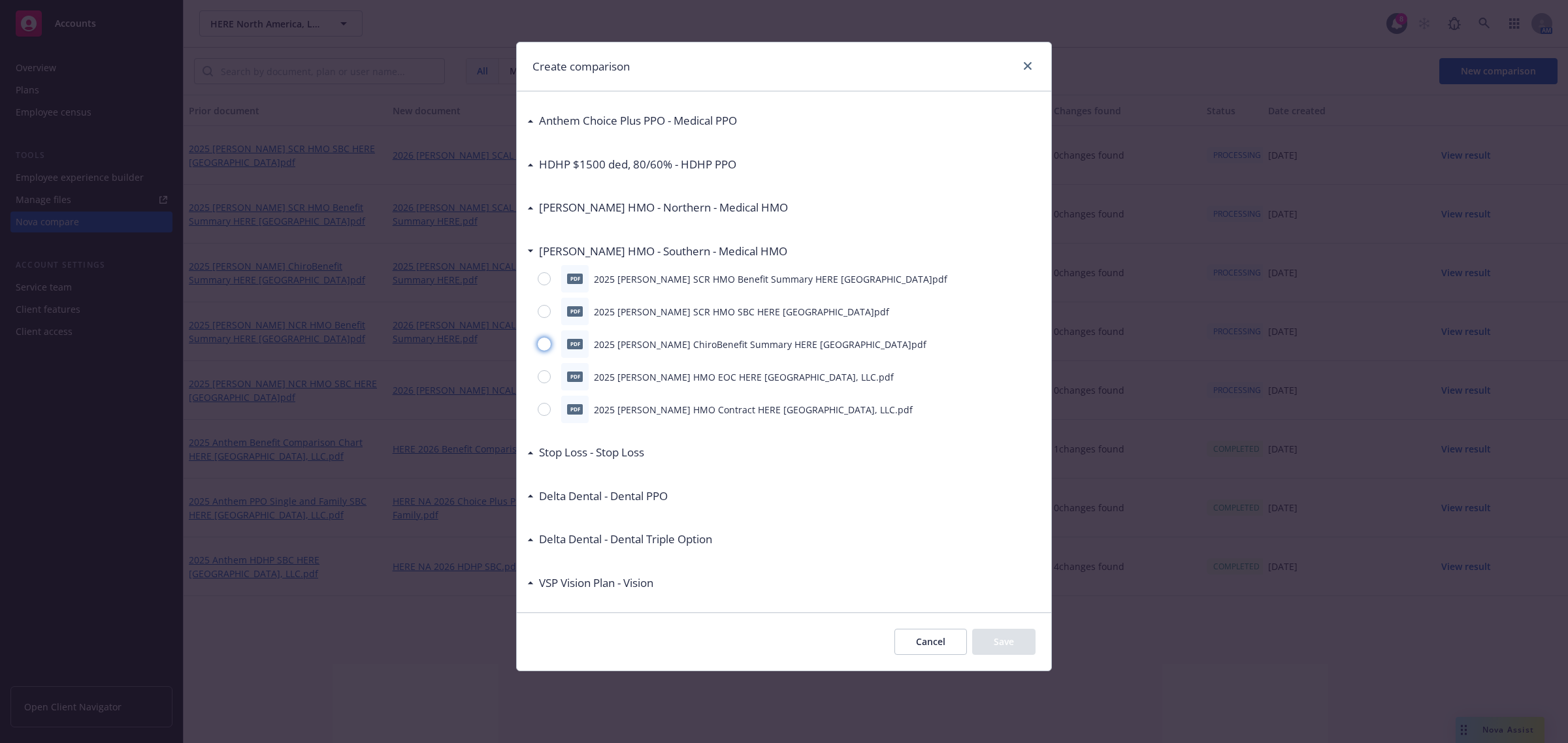
click at [544, 344] on input "radio" at bounding box center [544, 344] width 13 height 13
radio input "true"
click at [1014, 634] on button "Save" at bounding box center [1003, 642] width 63 height 26
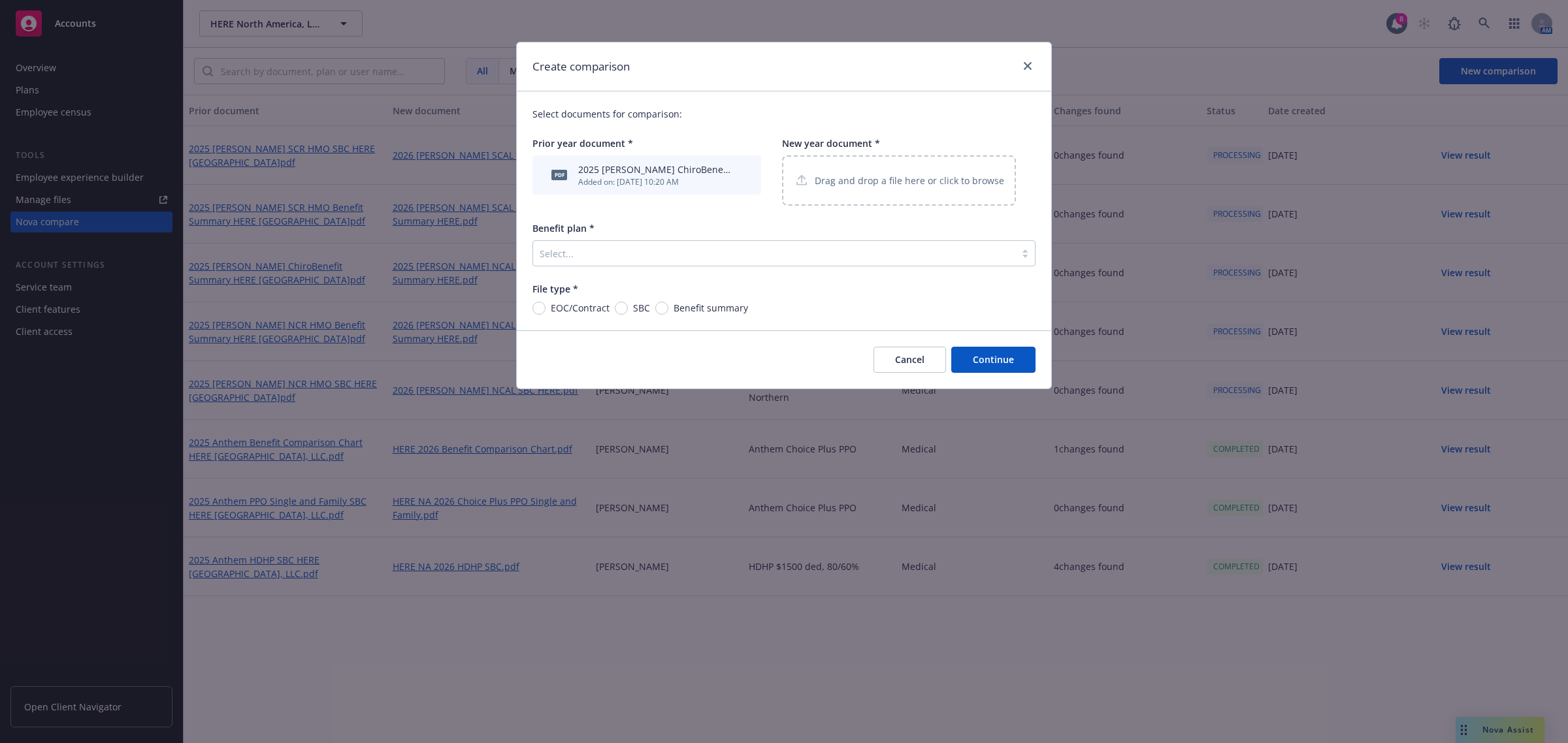
click at [844, 179] on p "Drag and drop a file here or click to browse" at bounding box center [909, 181] width 190 height 13
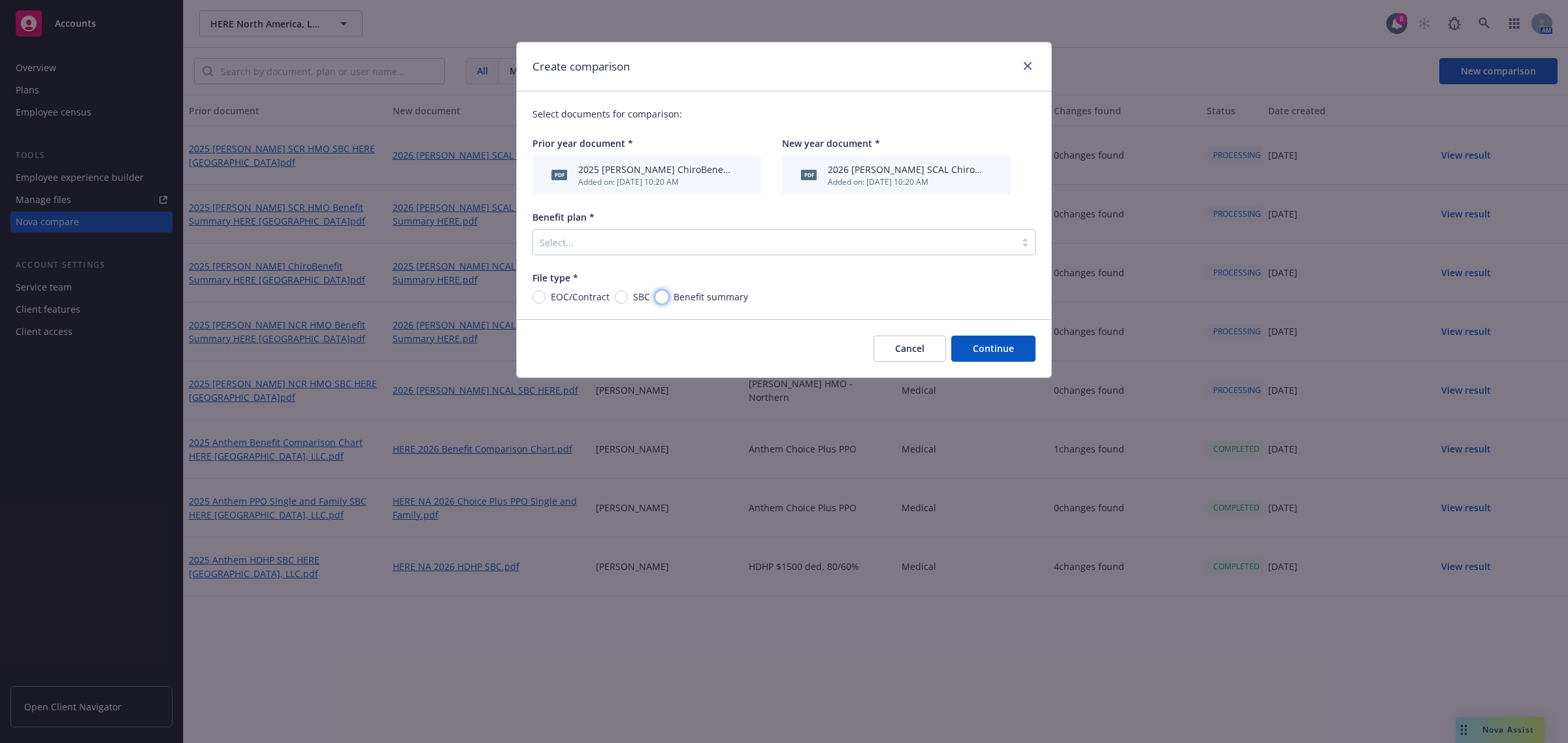
click at [663, 297] on input "Benefit summary" at bounding box center [662, 297] width 13 height 13
radio input "true"
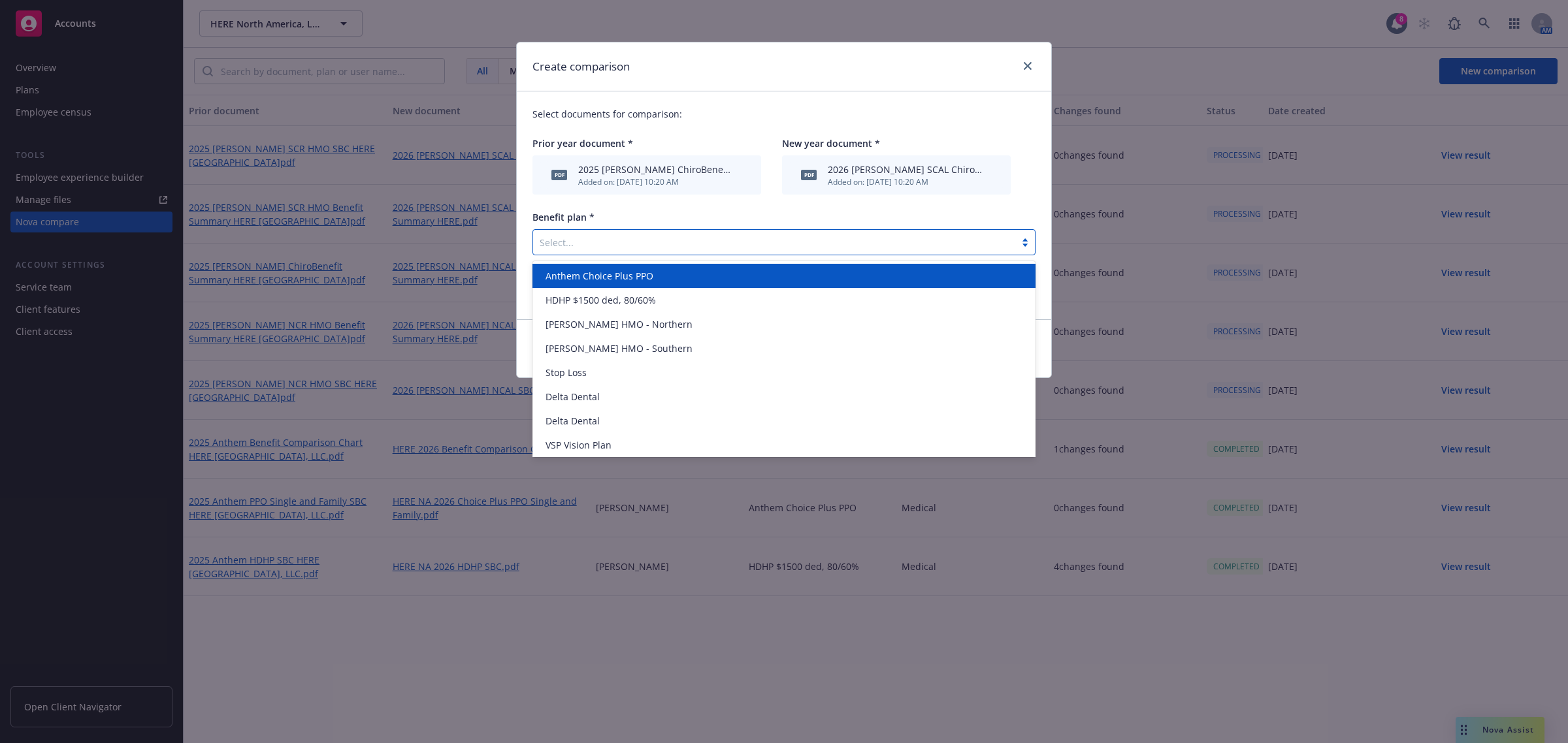
click at [637, 245] on div at bounding box center [774, 242] width 469 height 16
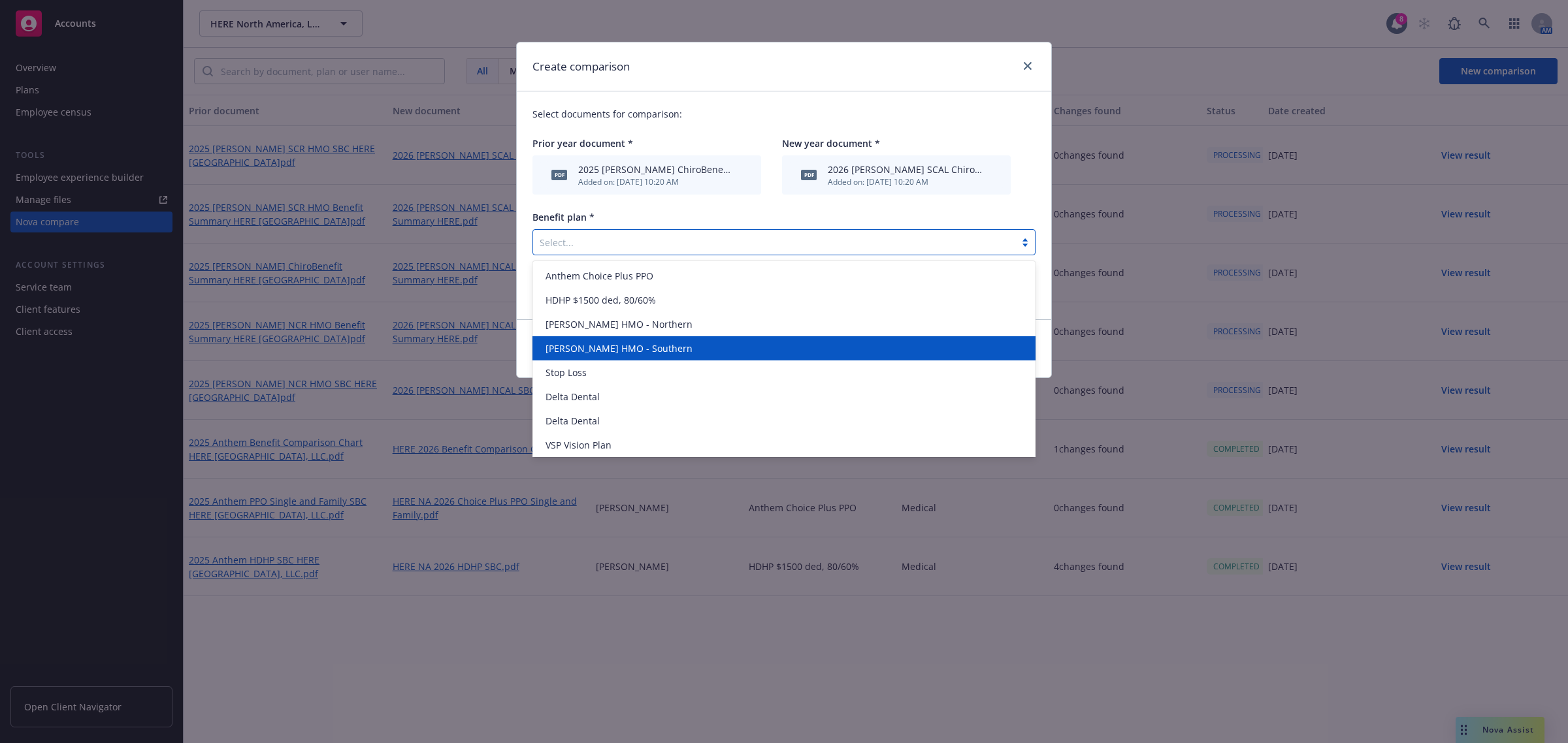
click at [646, 344] on div "[PERSON_NAME] HMO - Southern" at bounding box center [783, 348] width 487 height 13
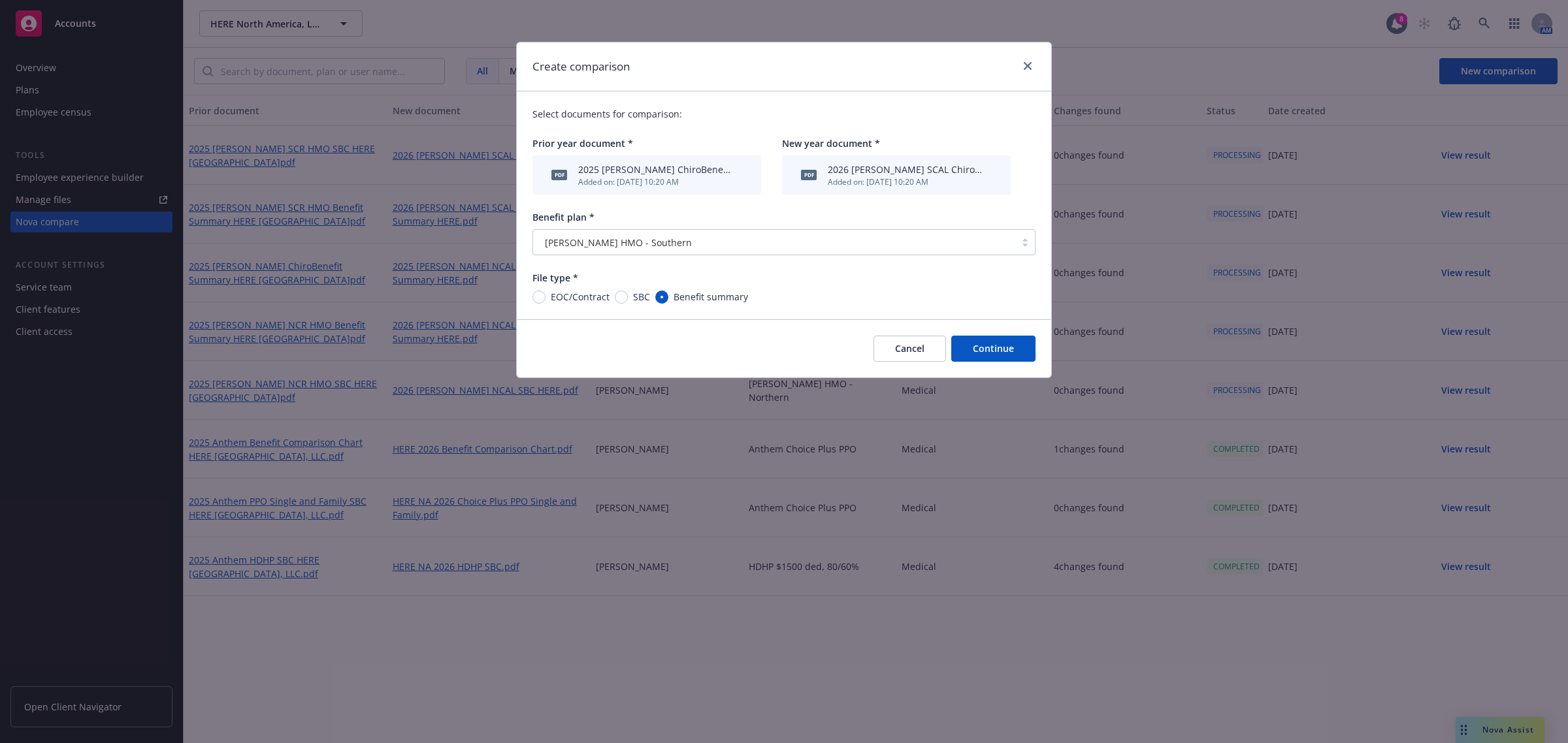
click at [982, 350] on button "Continue" at bounding box center [993, 348] width 84 height 26
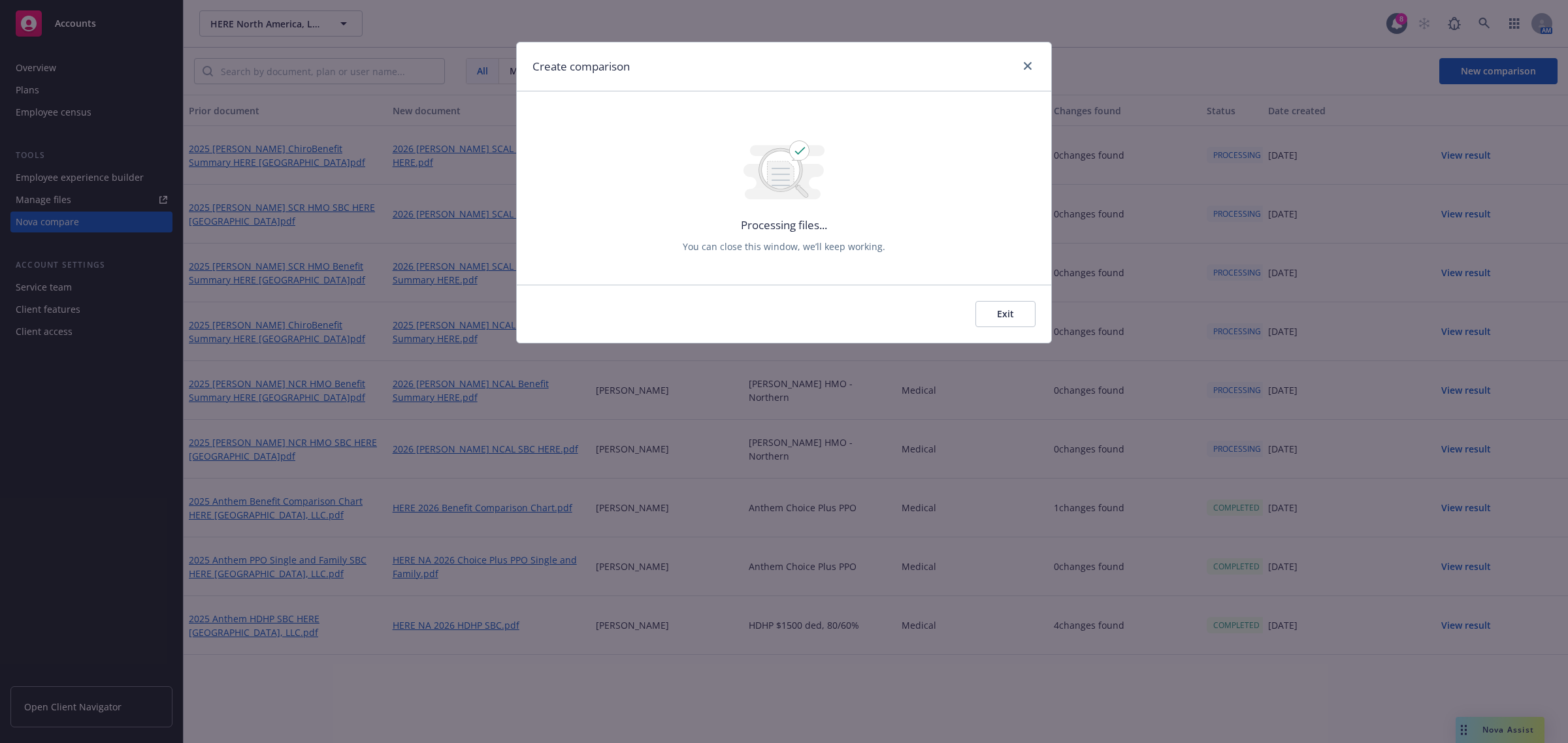
drag, startPoint x: 1016, startPoint y: 315, endPoint x: 1073, endPoint y: 303, distance: 58.2
click at [1021, 315] on button "Exit" at bounding box center [1005, 314] width 60 height 26
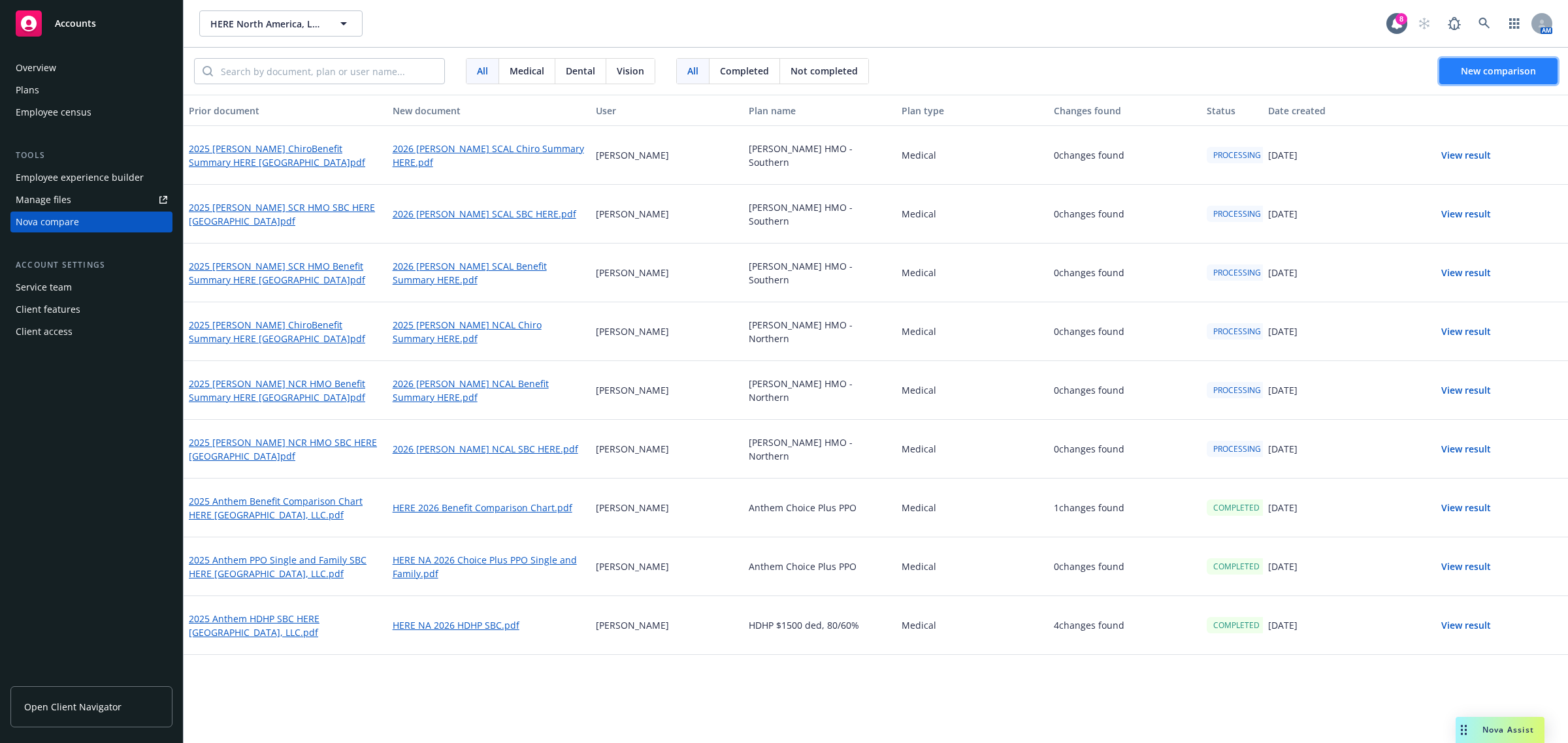
click at [1504, 73] on span "New comparison" at bounding box center [1498, 71] width 75 height 13
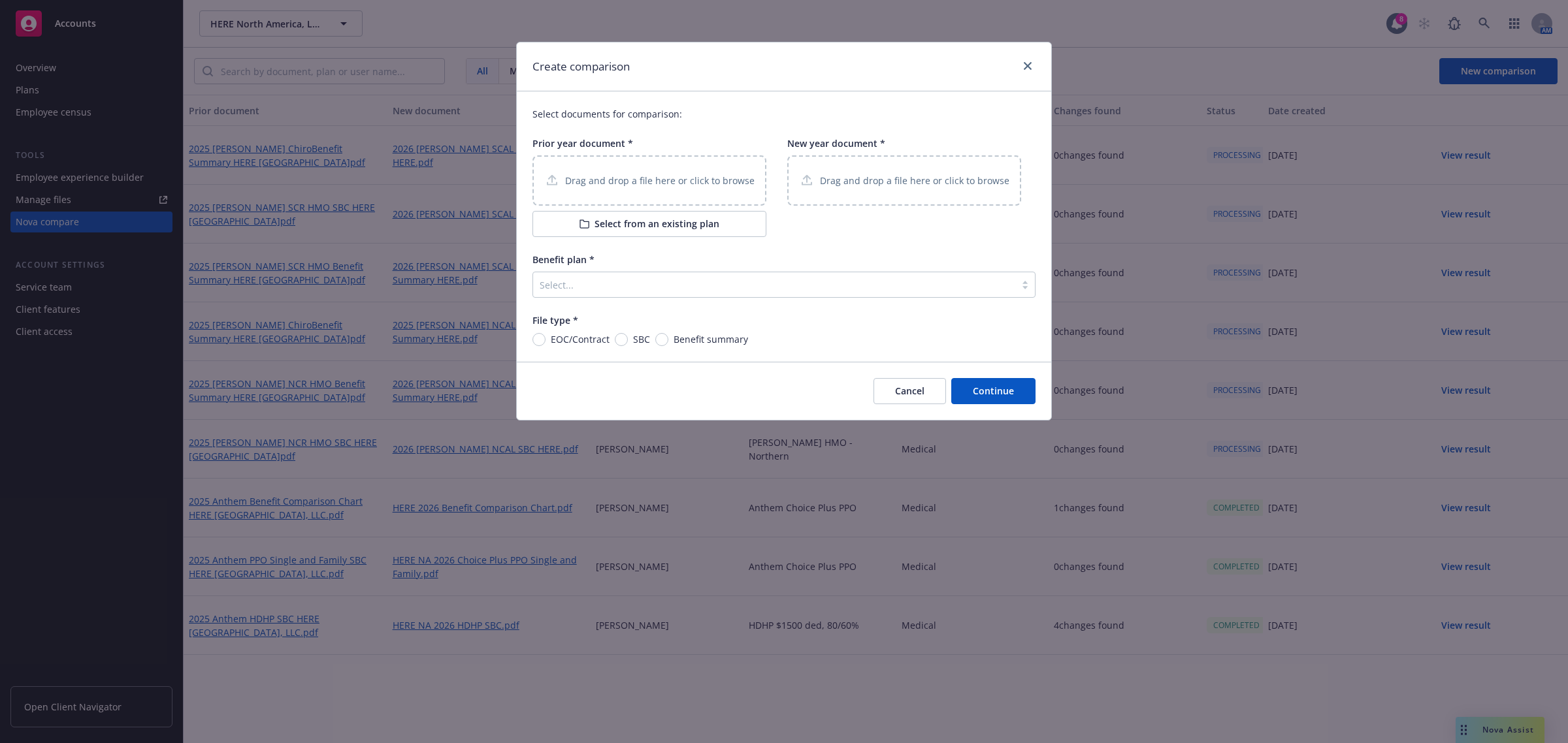
click at [687, 217] on button "Select from an existing plan" at bounding box center [649, 224] width 234 height 26
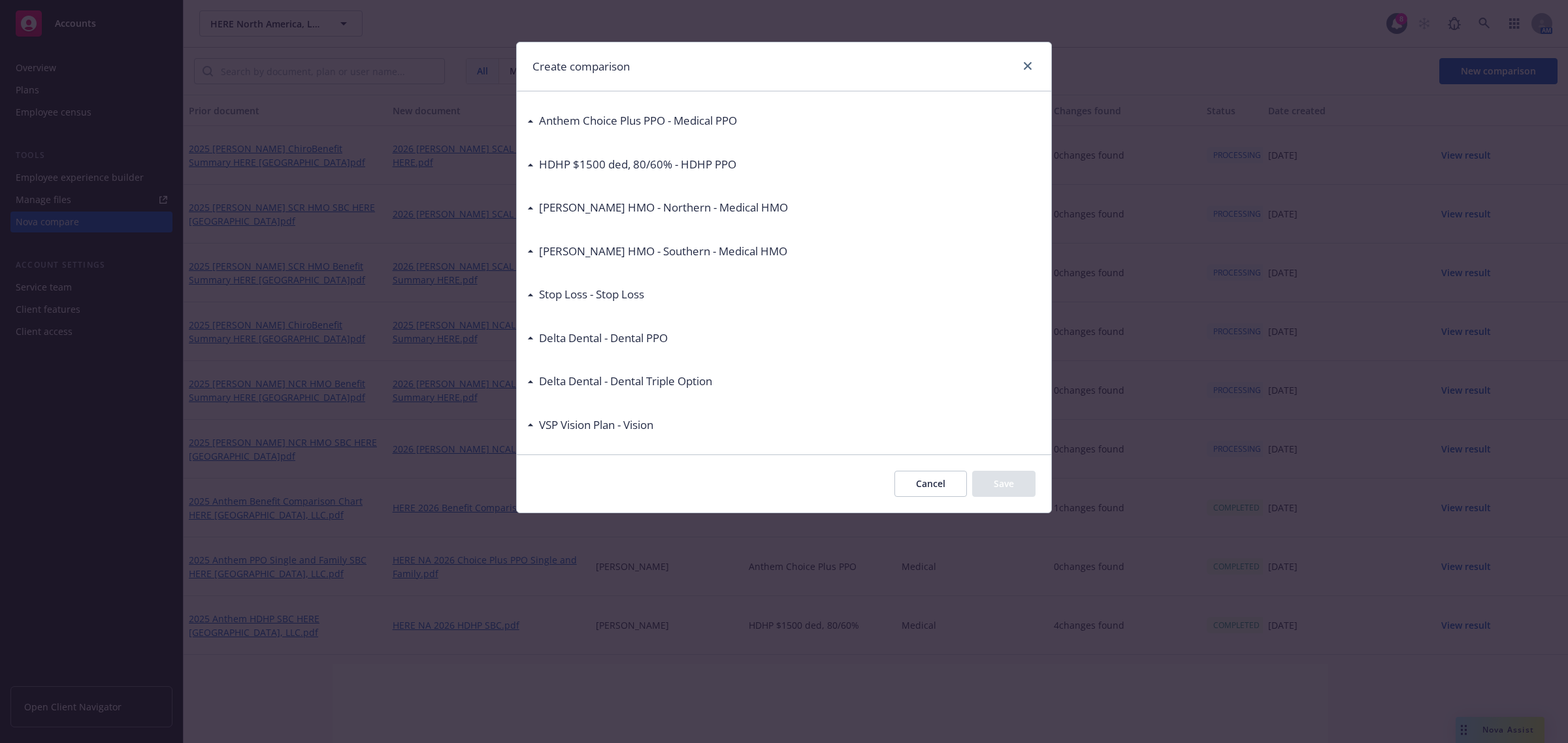
click at [544, 209] on h3 "[PERSON_NAME] HMO - Northern - Medical HMO" at bounding box center [663, 208] width 249 height 17
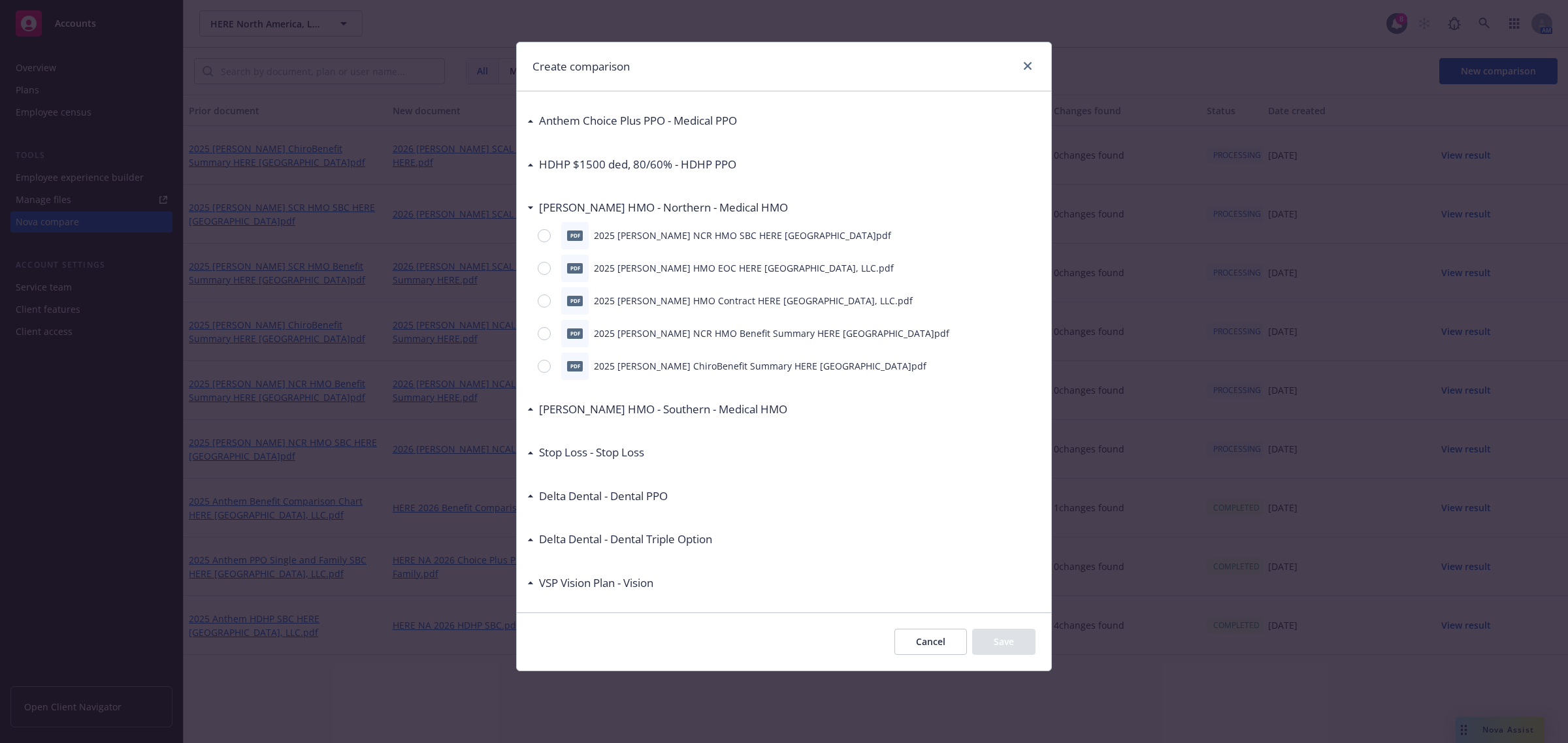
click at [538, 301] on div at bounding box center [547, 301] width 19 height 13
click at [538, 301] on input "radio" at bounding box center [544, 301] width 13 height 13
radio input "true"
click at [1000, 632] on button "Save" at bounding box center [1003, 642] width 63 height 26
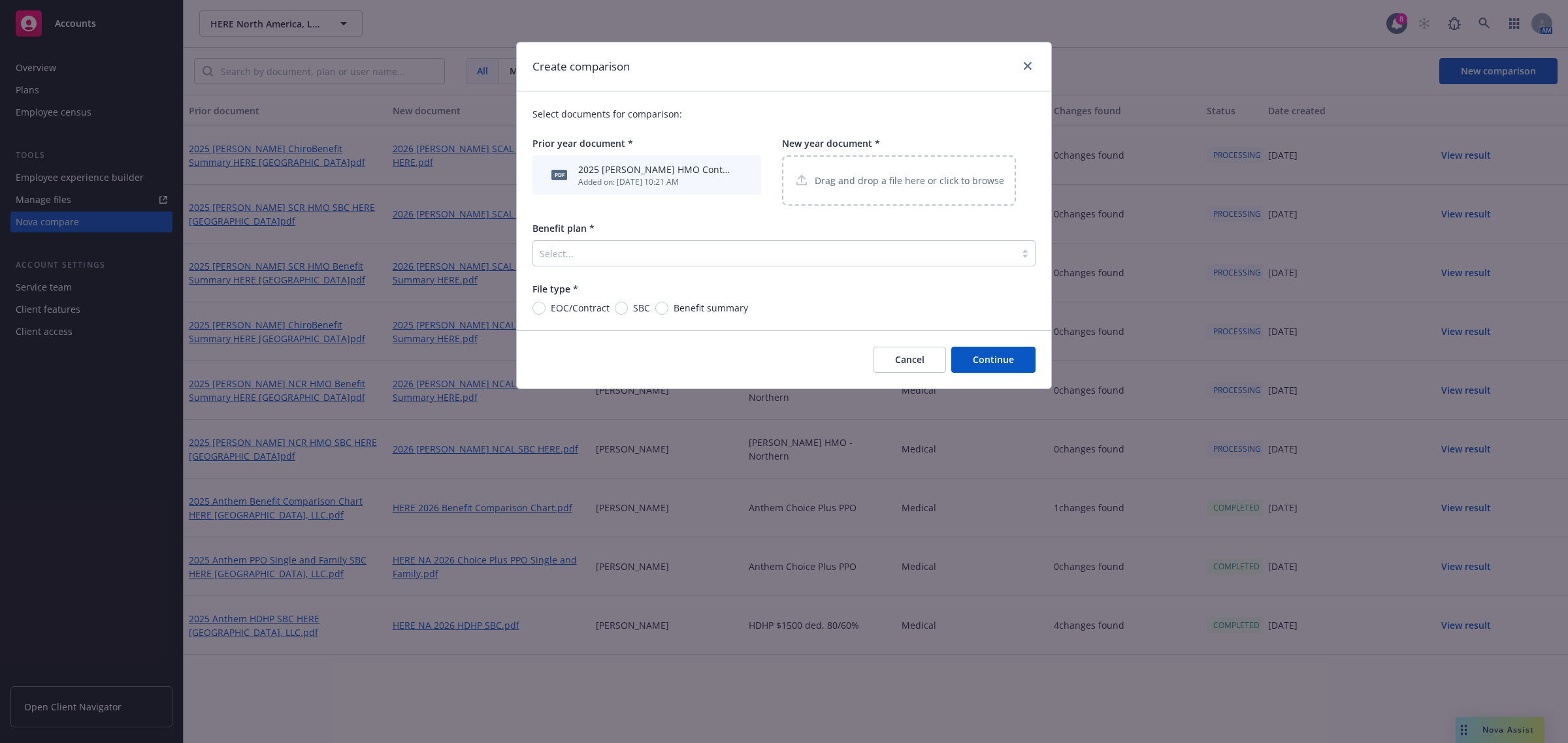
click at [876, 174] on p "Drag and drop a file here or click to browse" at bounding box center [909, 181] width 190 height 13
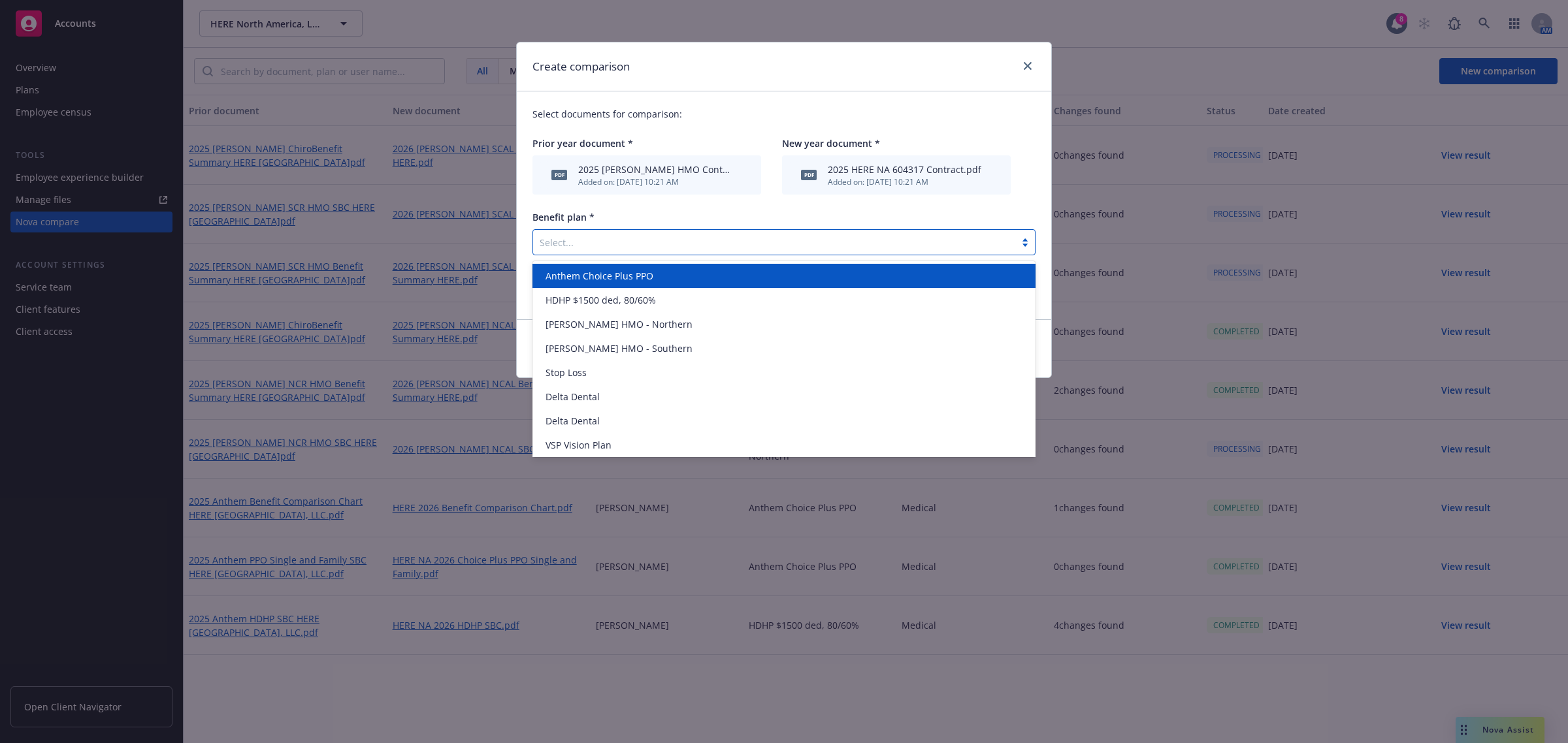
click at [619, 245] on div at bounding box center [774, 242] width 469 height 16
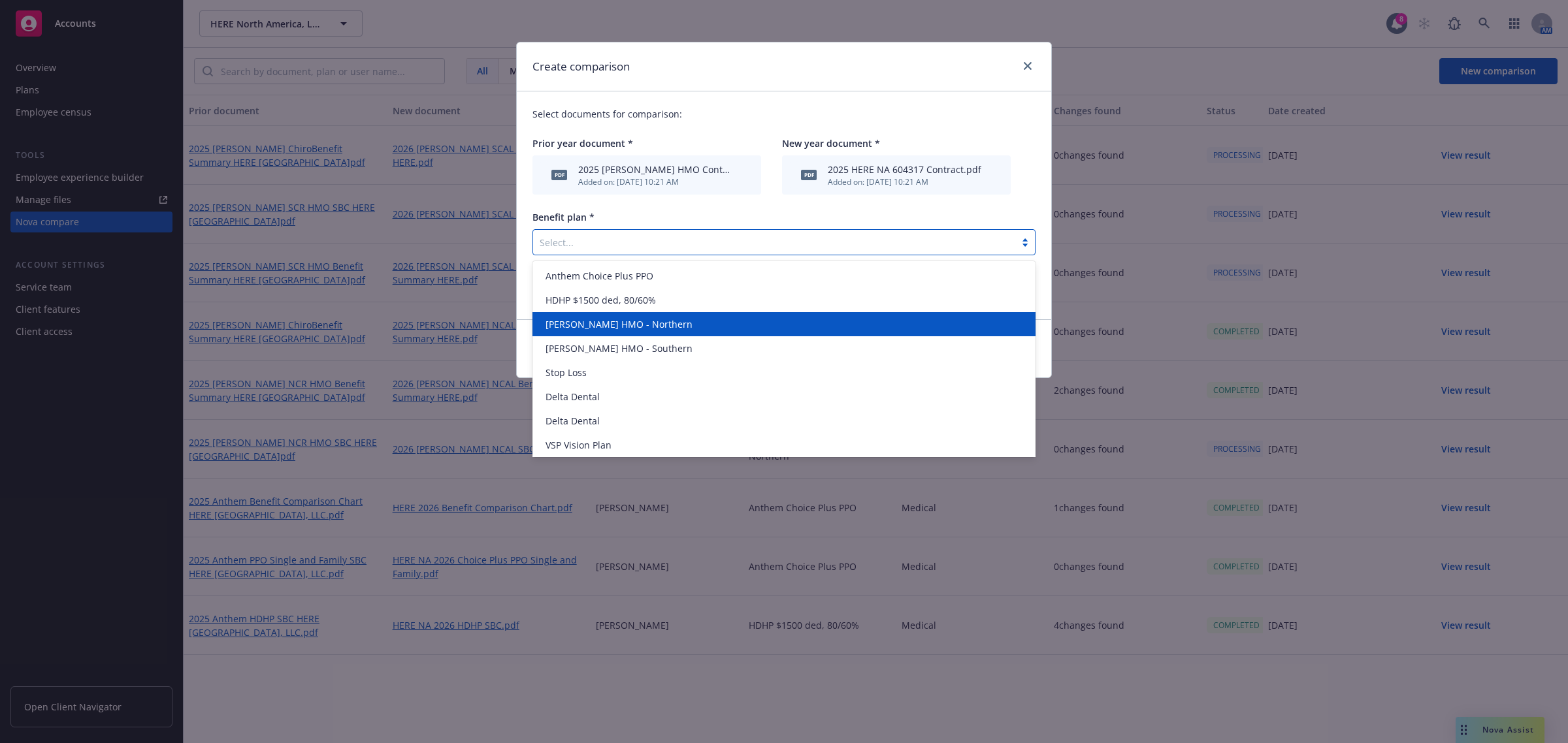
click at [619, 324] on span "[PERSON_NAME] HMO - Northern" at bounding box center [619, 324] width 147 height 13
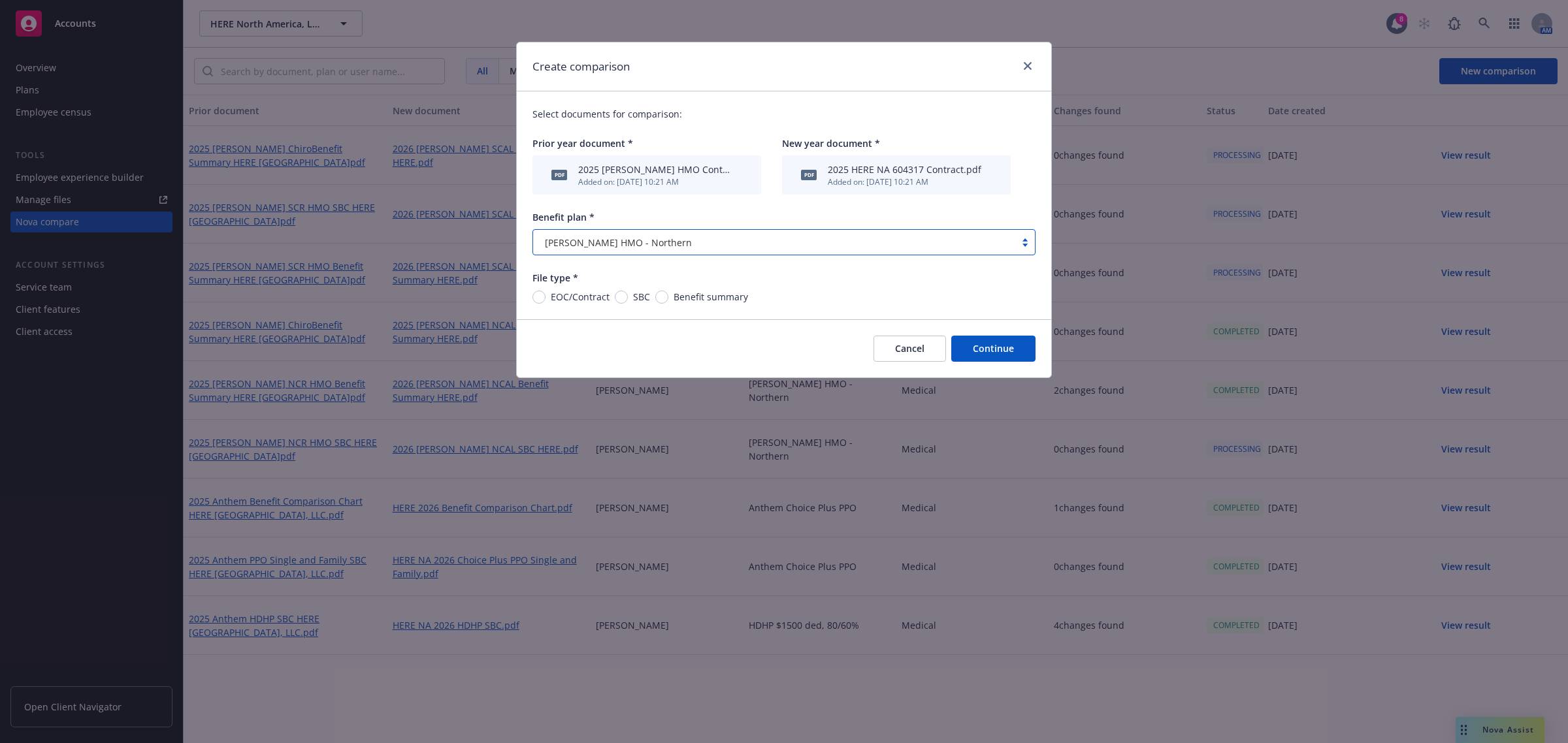
click at [559, 295] on span "EOC/Contract" at bounding box center [579, 297] width 59 height 13
click at [545, 295] on input "EOC/Contract" at bounding box center [539, 297] width 13 height 13
radio input "true"
click at [998, 350] on button "Continue" at bounding box center [993, 348] width 84 height 26
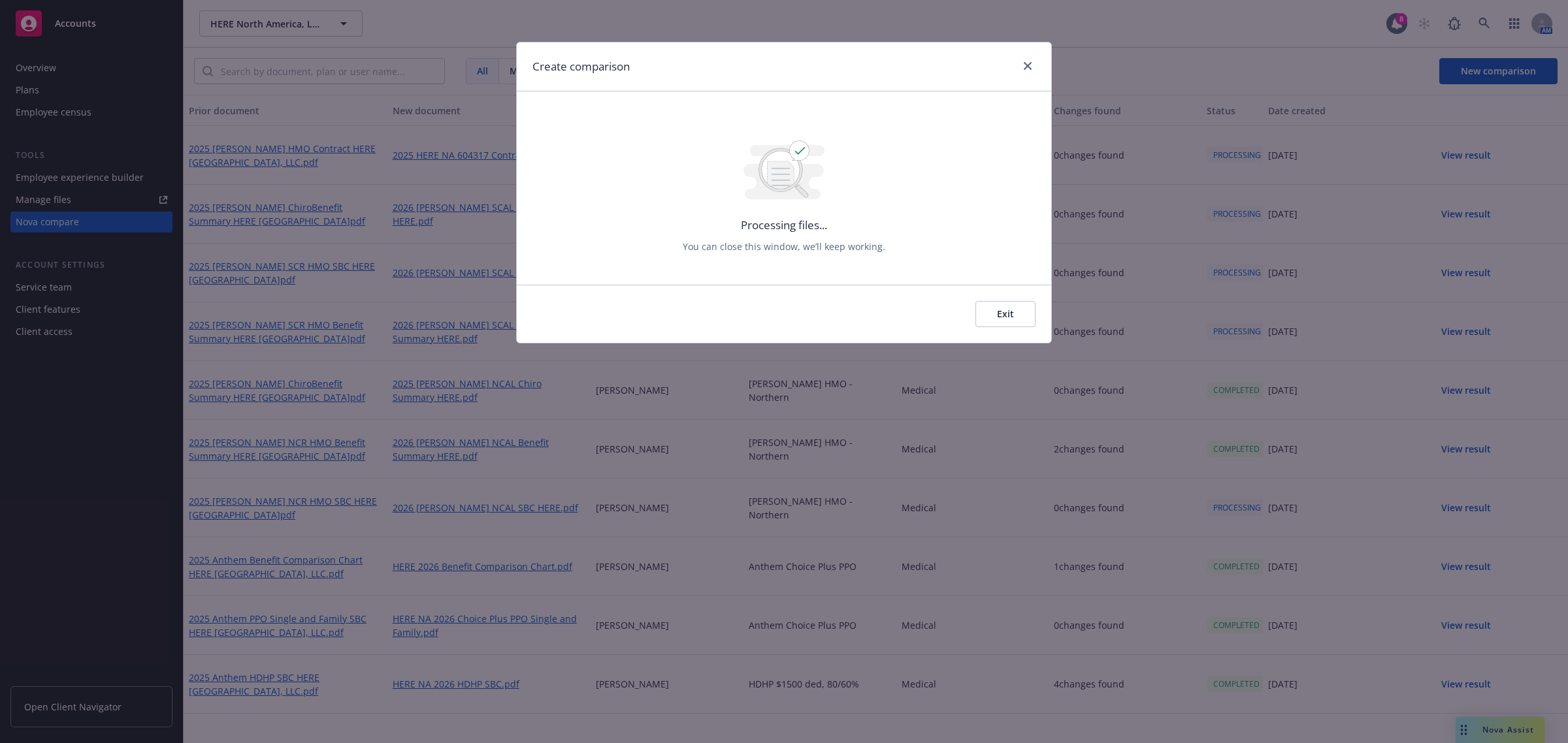
click at [1011, 312] on button "Exit" at bounding box center [1005, 314] width 60 height 26
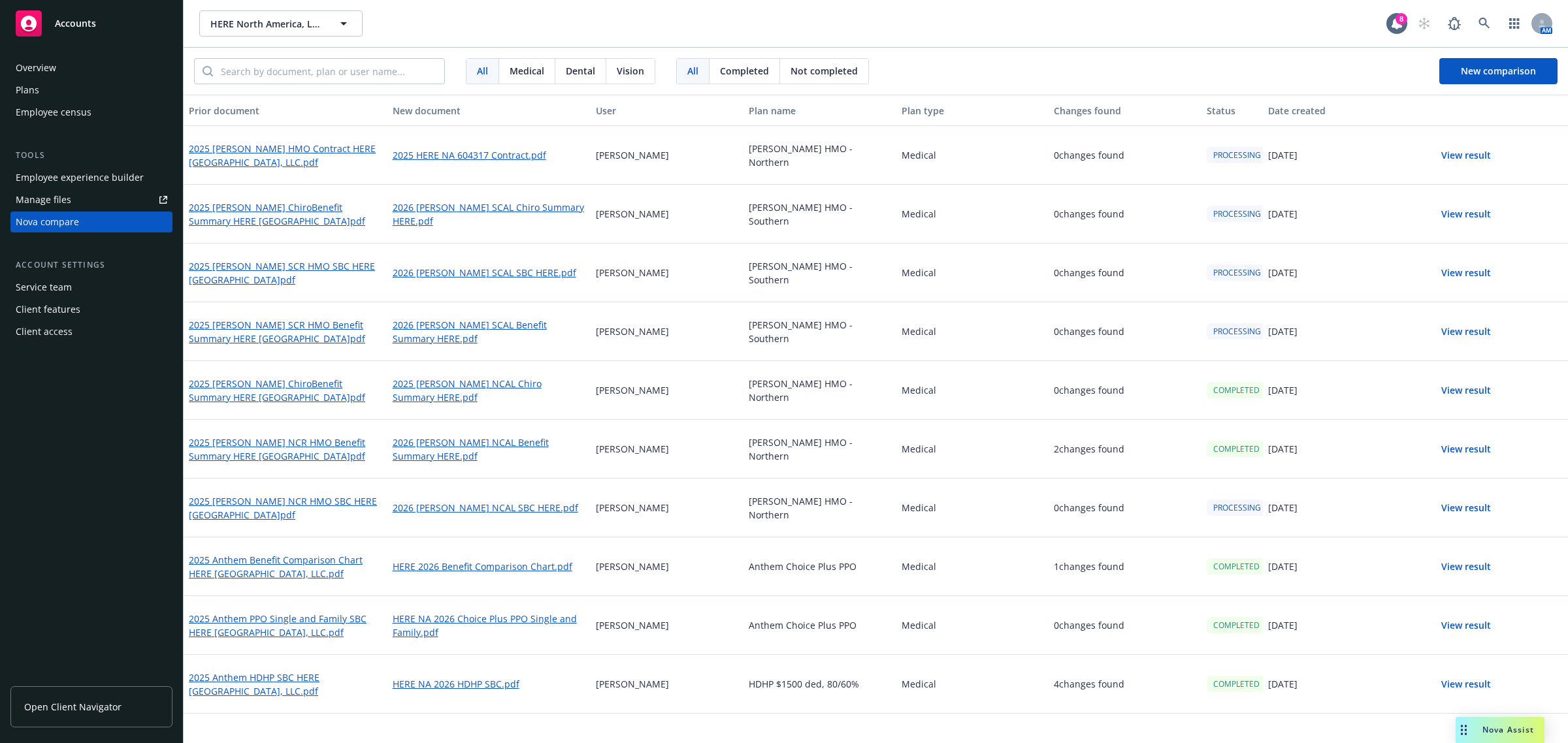
click at [1456, 448] on button "View result" at bounding box center [1465, 449] width 91 height 26
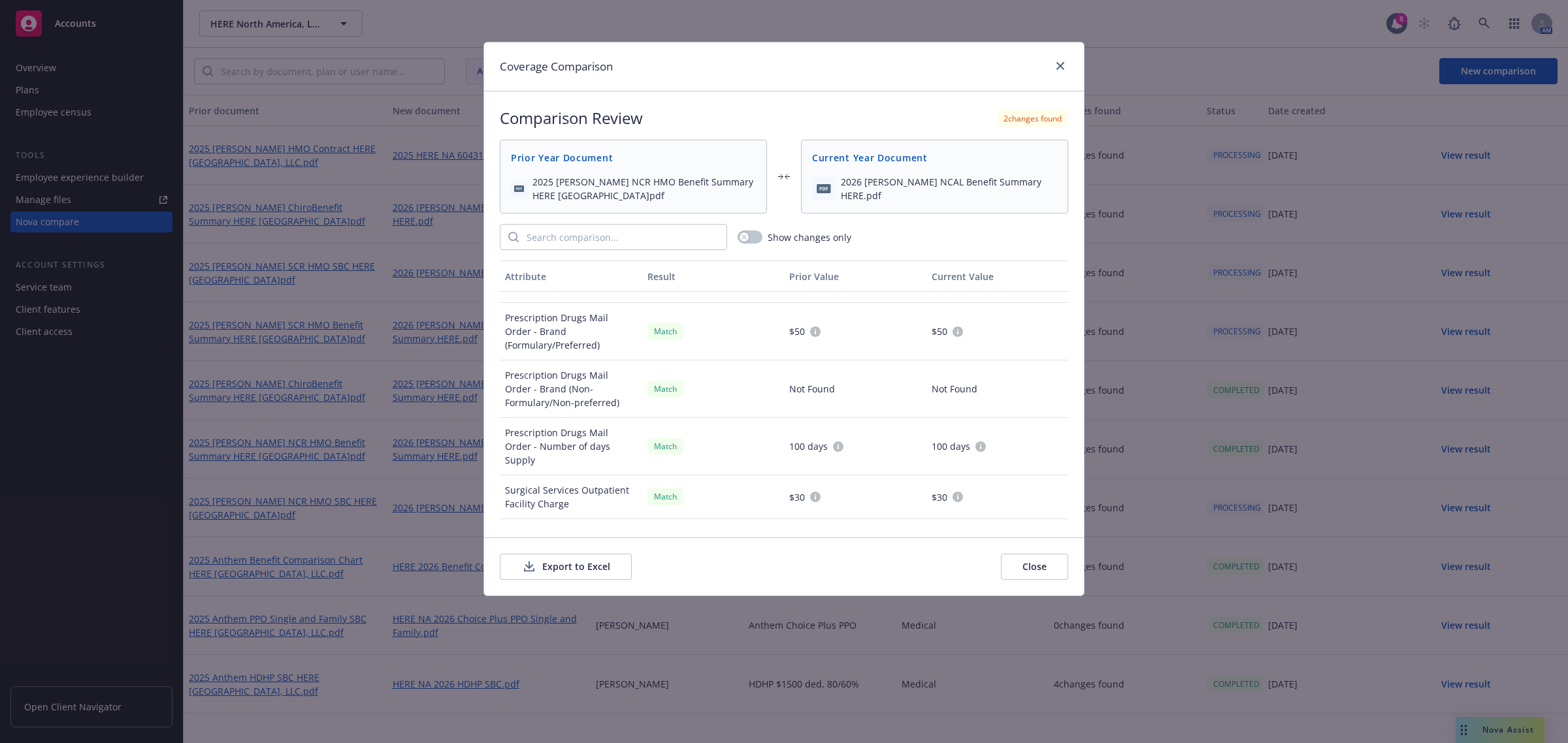
scroll to position [653, 0]
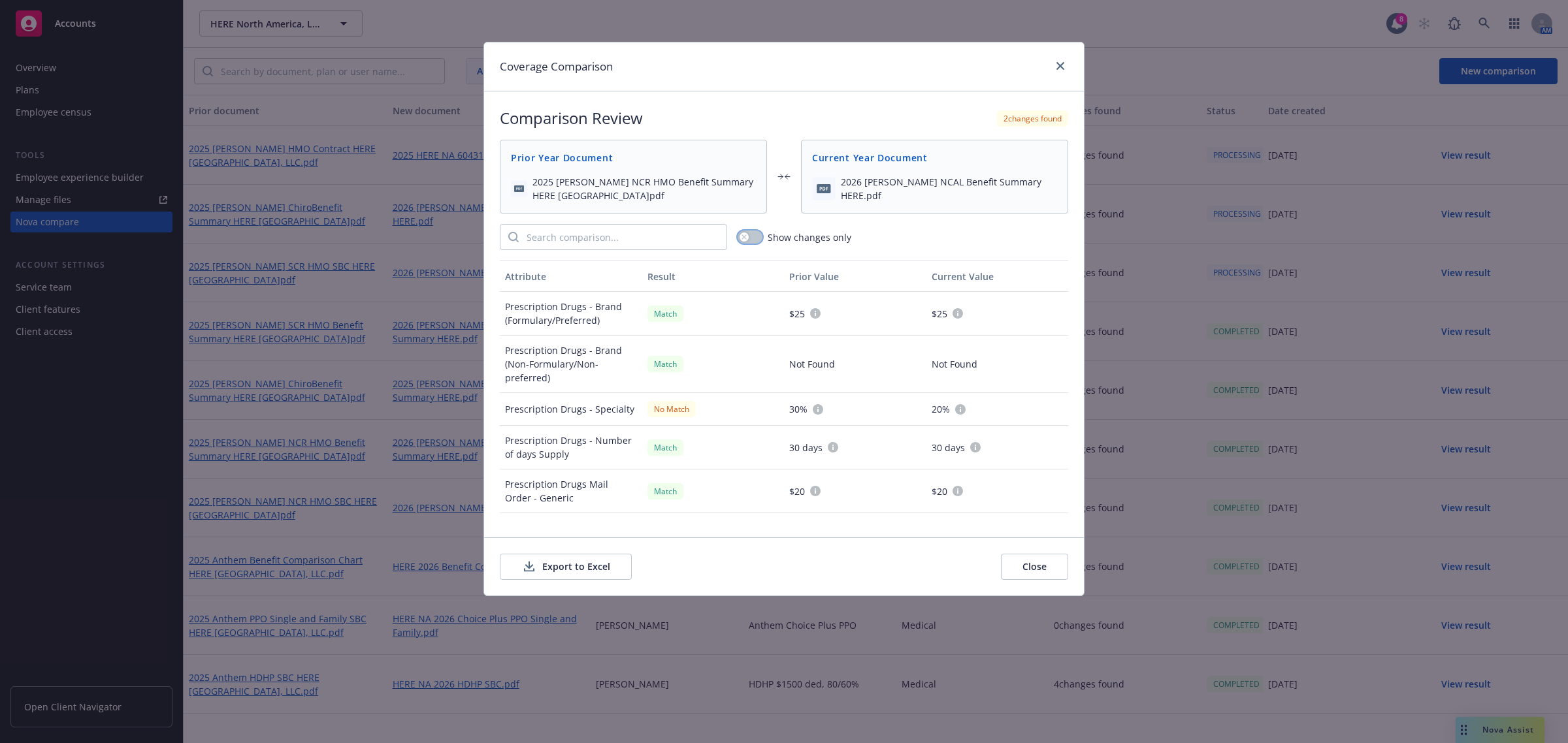
click at [752, 234] on button "button" at bounding box center [749, 237] width 25 height 13
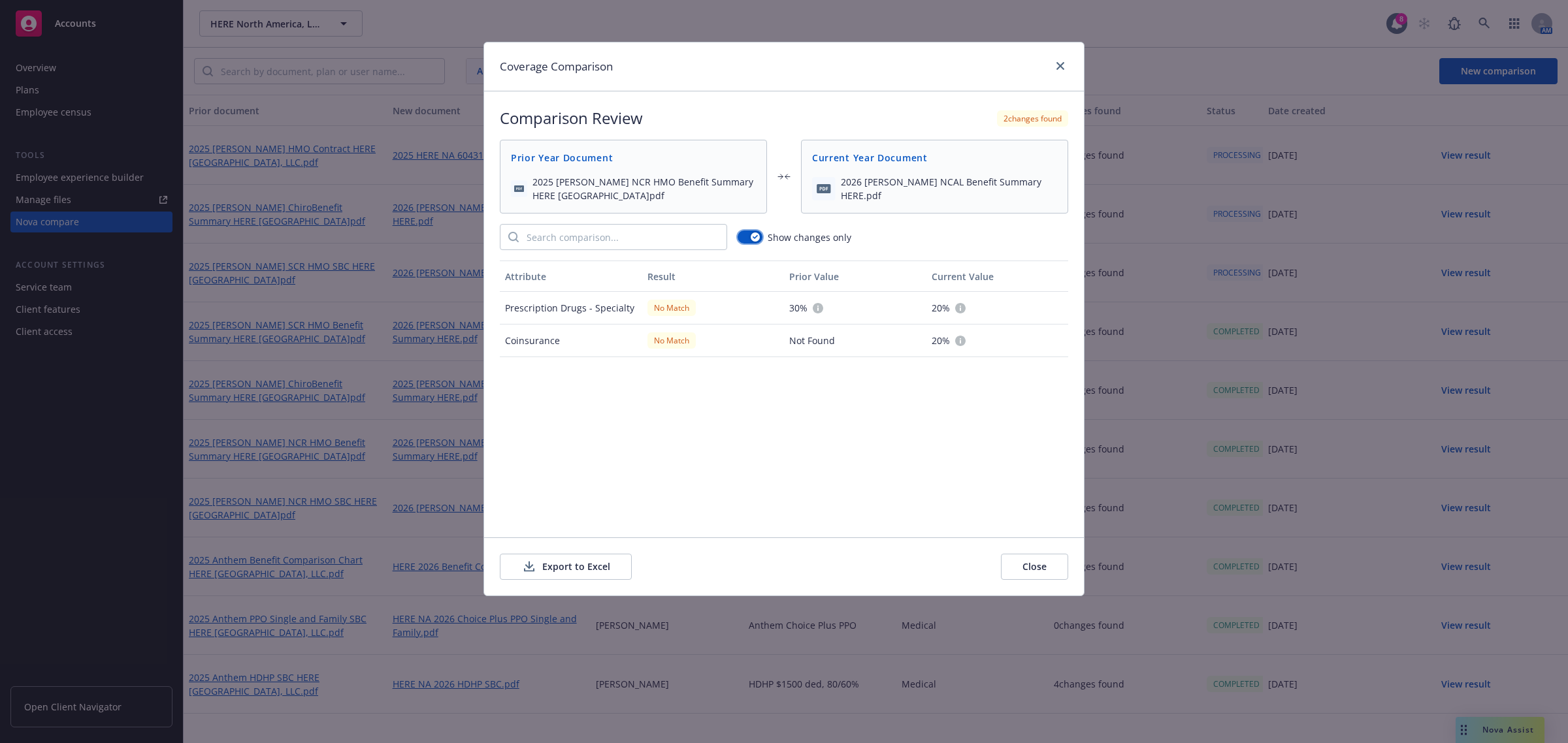
scroll to position [0, 0]
click at [1032, 566] on button "Close" at bounding box center [1034, 567] width 67 height 26
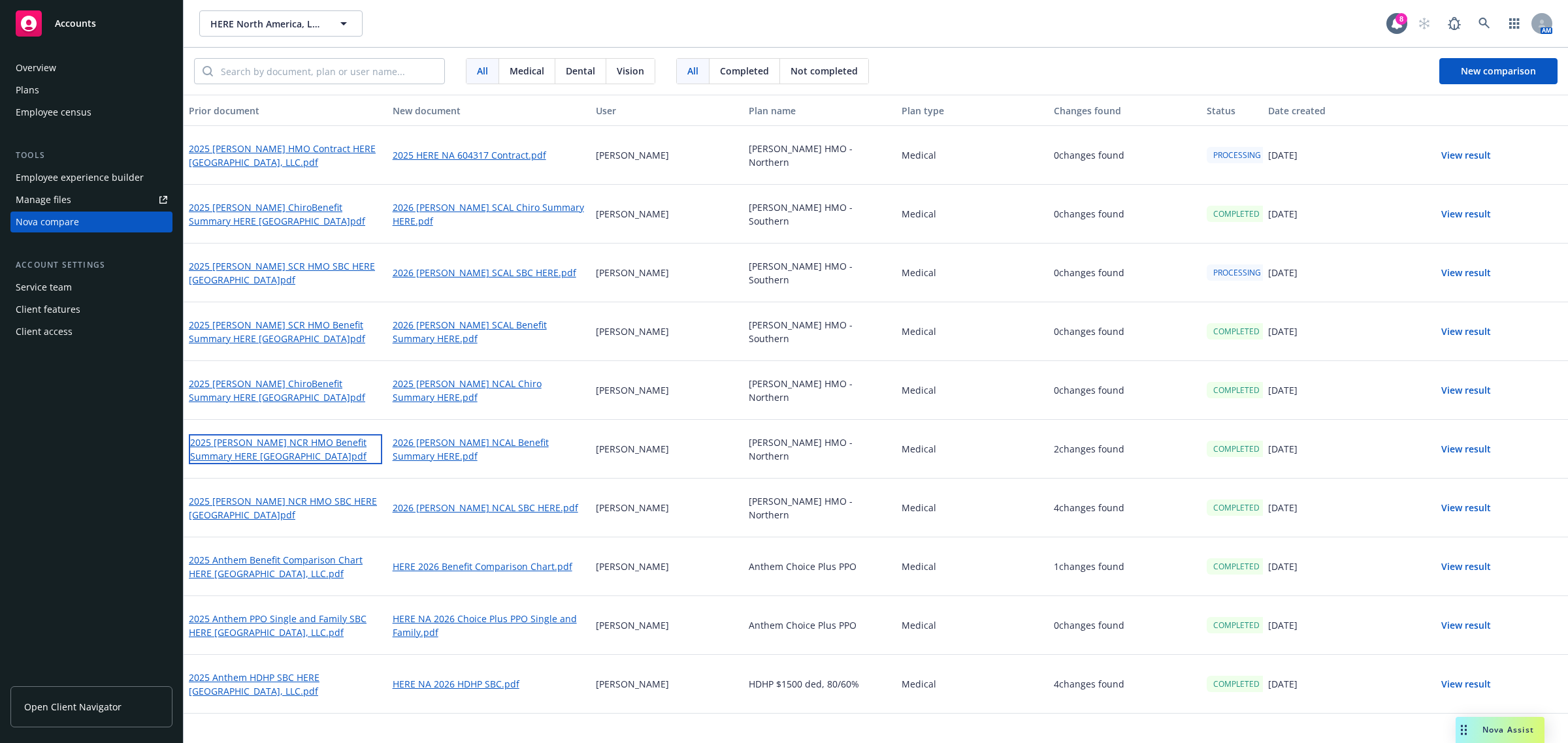
click at [235, 448] on link "2025 [PERSON_NAME] NCR HMO Benefit Summary HERE [GEOGRAPHIC_DATA]pdf" at bounding box center [286, 449] width 193 height 30
click at [1453, 503] on button "View result" at bounding box center [1465, 508] width 91 height 26
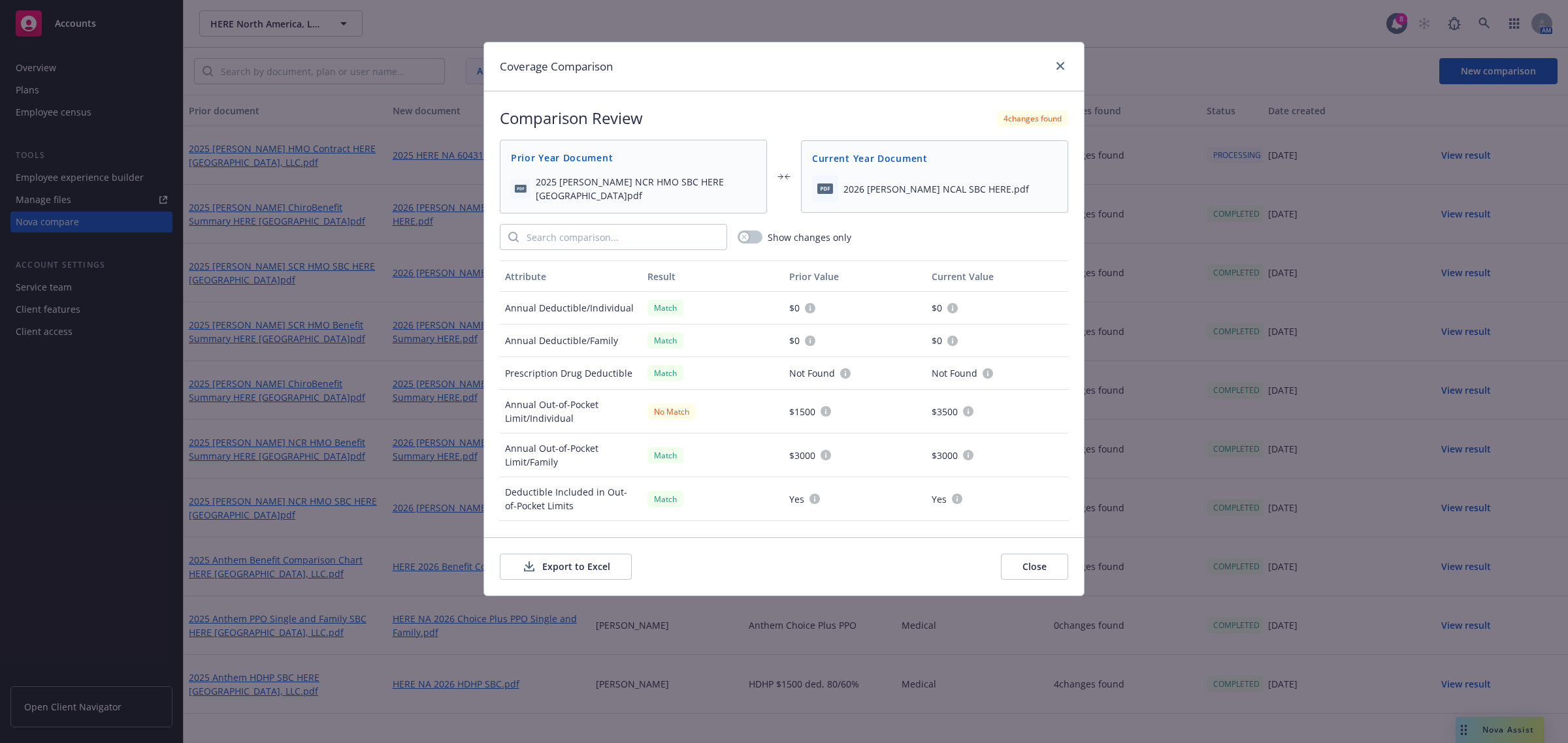
scroll to position [164, 0]
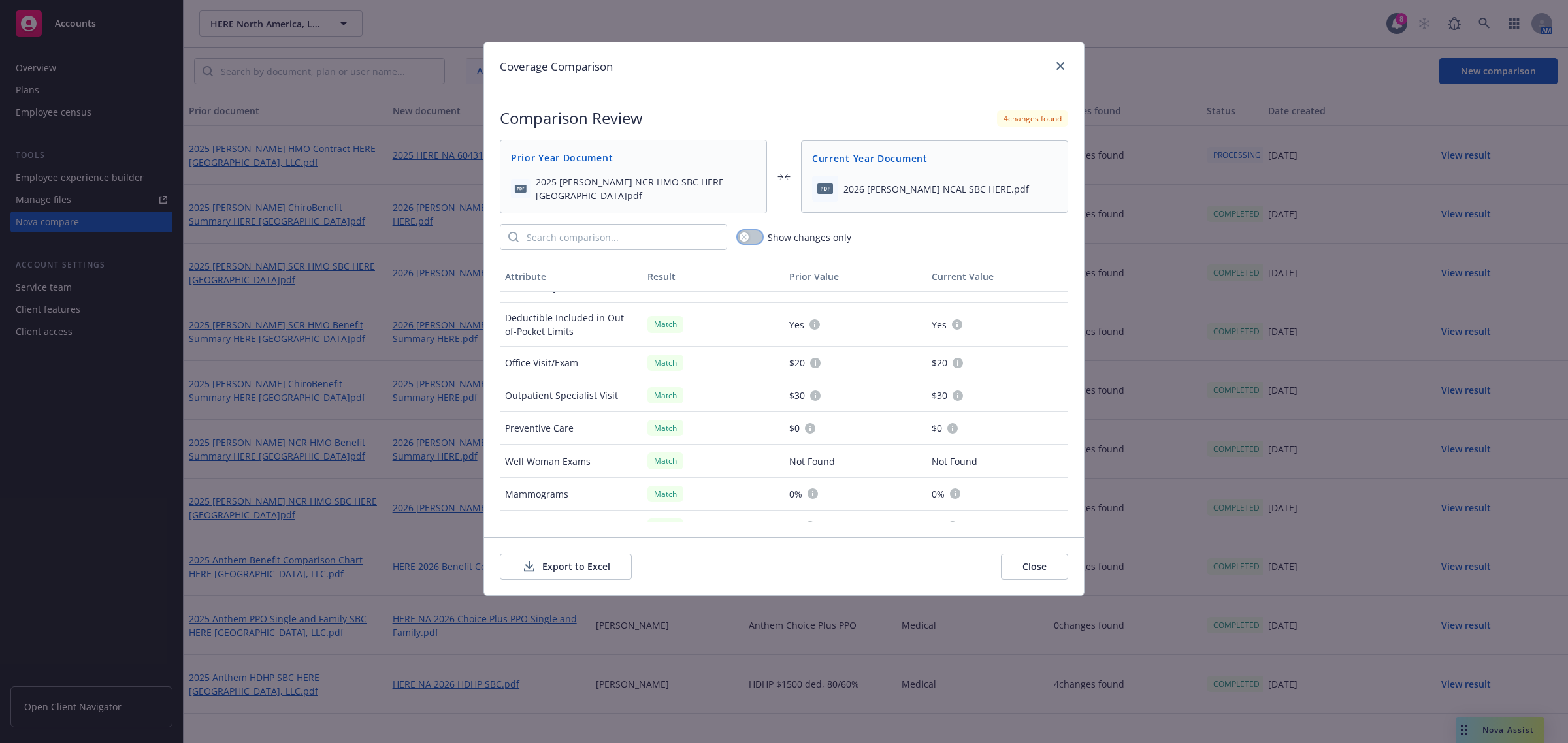
click at [754, 239] on button "button" at bounding box center [749, 237] width 25 height 13
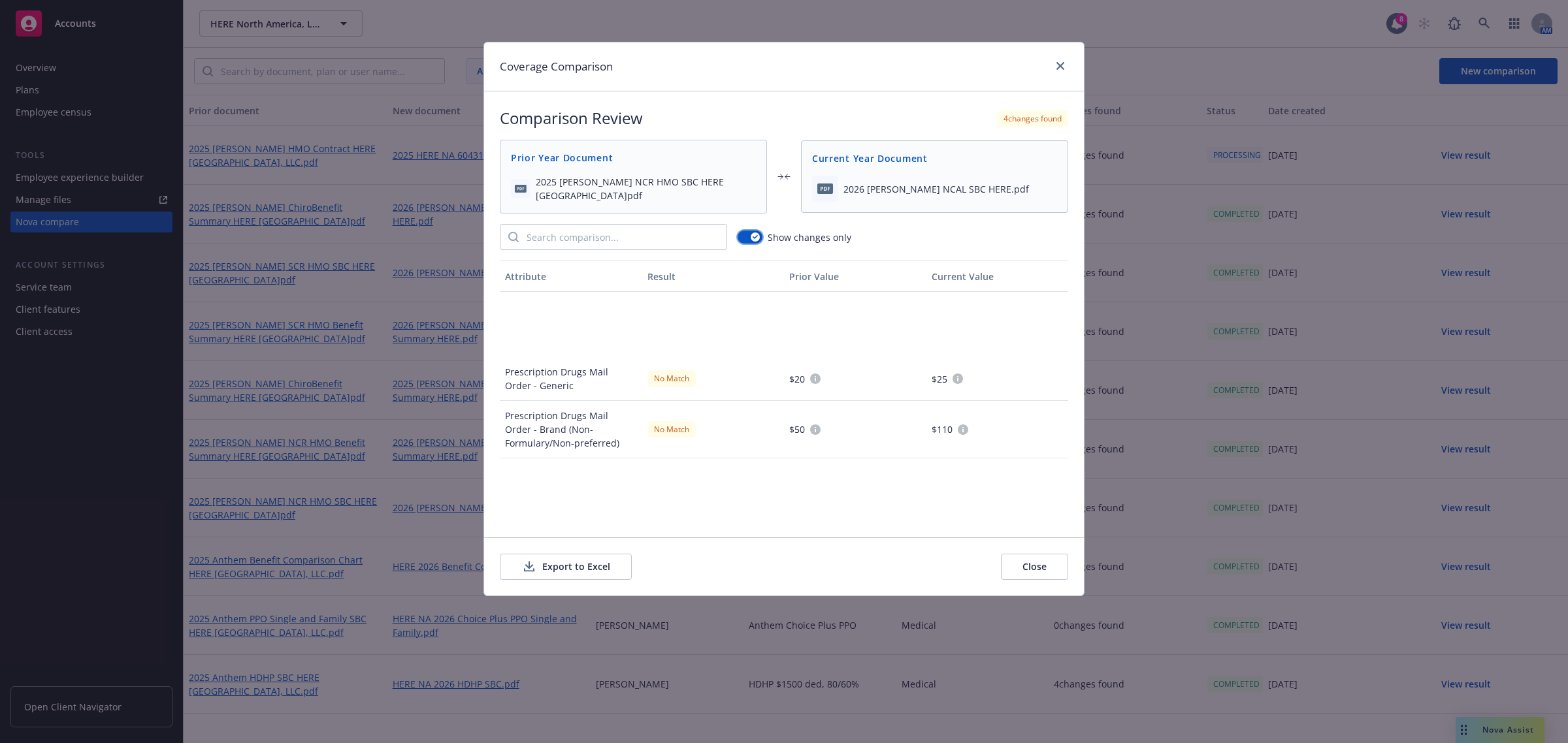
scroll to position [0, 0]
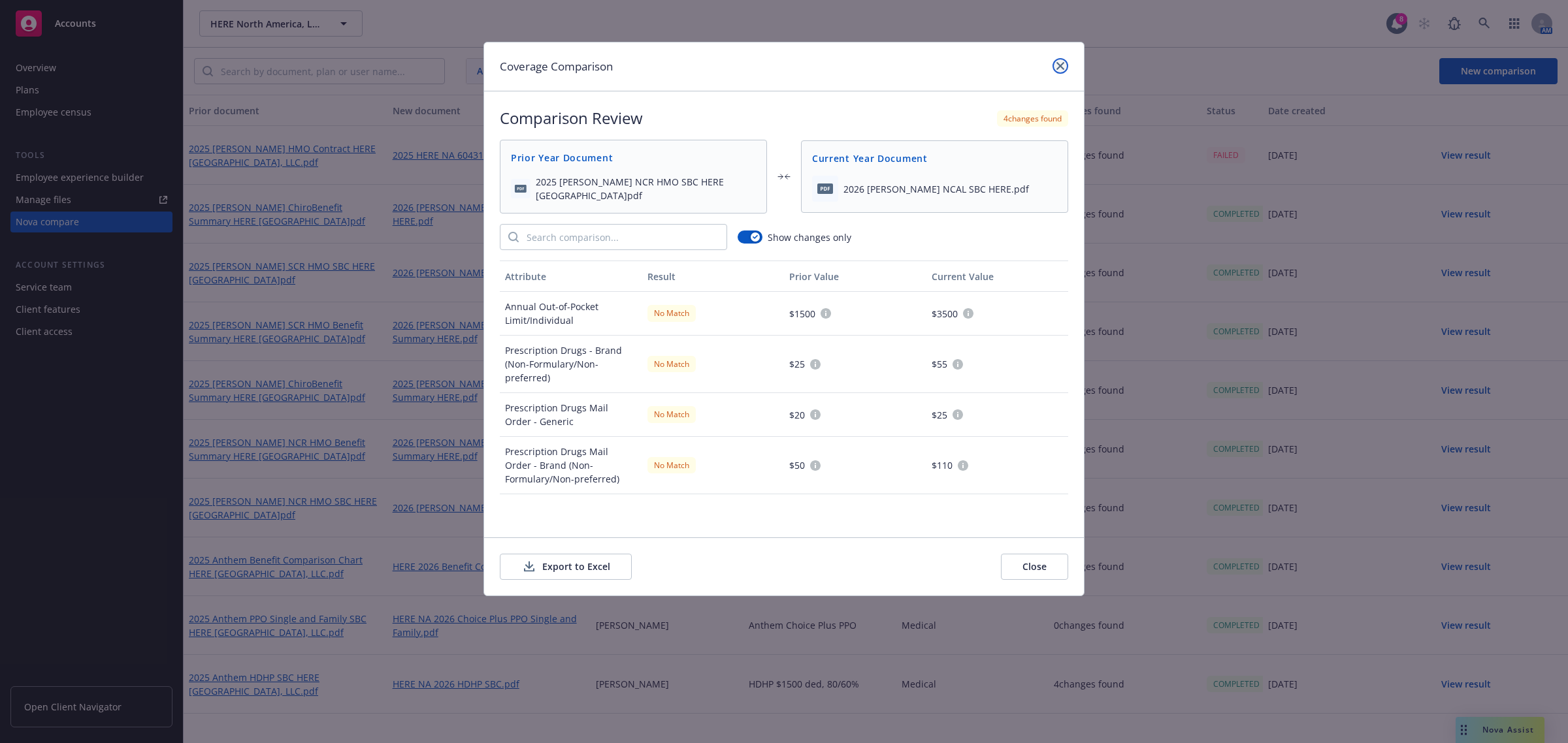
click at [1060, 62] on icon "close" at bounding box center [1060, 65] width 8 height 8
